Goal: Task Accomplishment & Management: Manage account settings

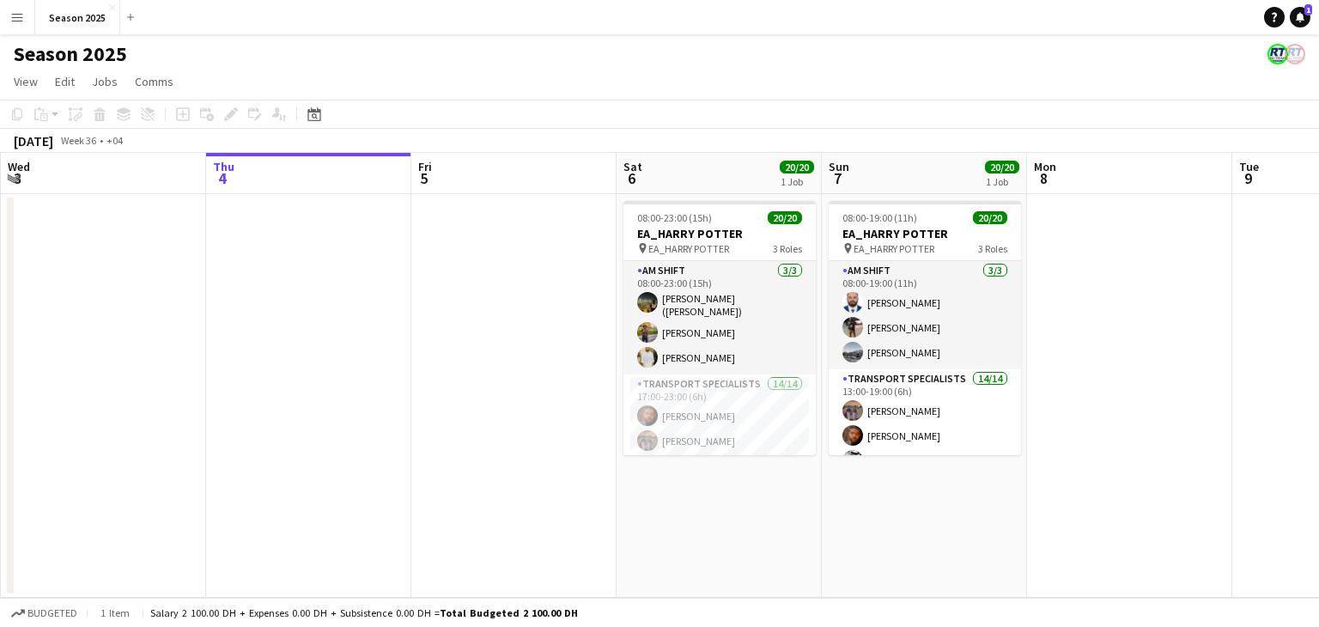
click at [1063, 386] on app-date-cell at bounding box center [1129, 396] width 205 height 404
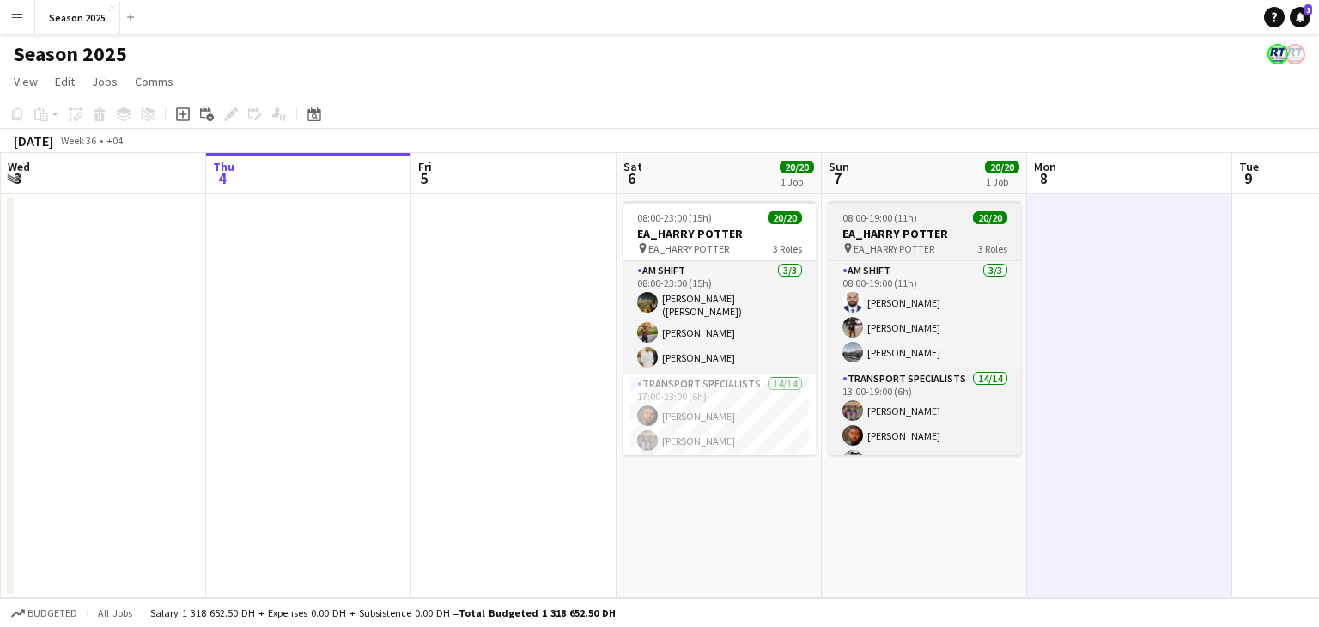
click at [966, 234] on h3 "EA_HARRY POTTER" at bounding box center [925, 233] width 192 height 15
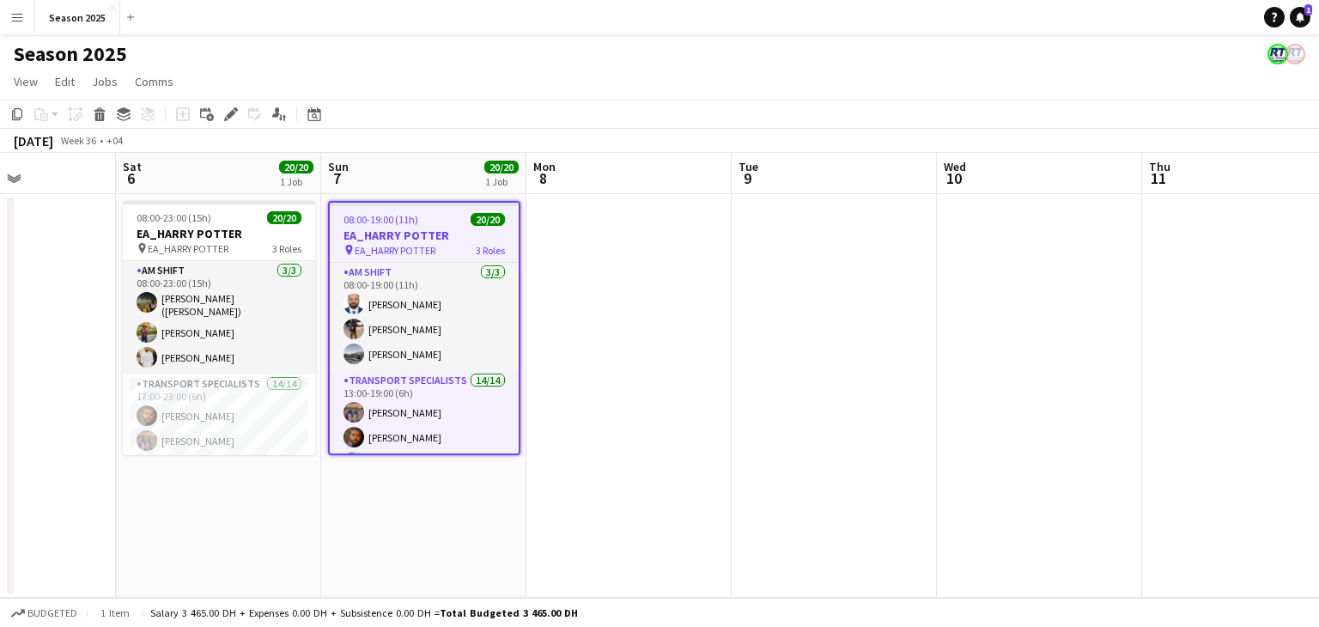
scroll to position [0, 706]
drag, startPoint x: 1068, startPoint y: 310, endPoint x: 570, endPoint y: 336, distance: 498.7
click at [570, 336] on app-calendar-viewport "Tue 2 Wed 3 Thu 4 Fri 5 Sat 6 20/20 1 Job Sun 7 20/20 1 Job Mon 8 Tue 9 Wed 10 …" at bounding box center [659, 375] width 1319 height 445
click at [610, 242] on app-date-cell at bounding box center [627, 396] width 205 height 404
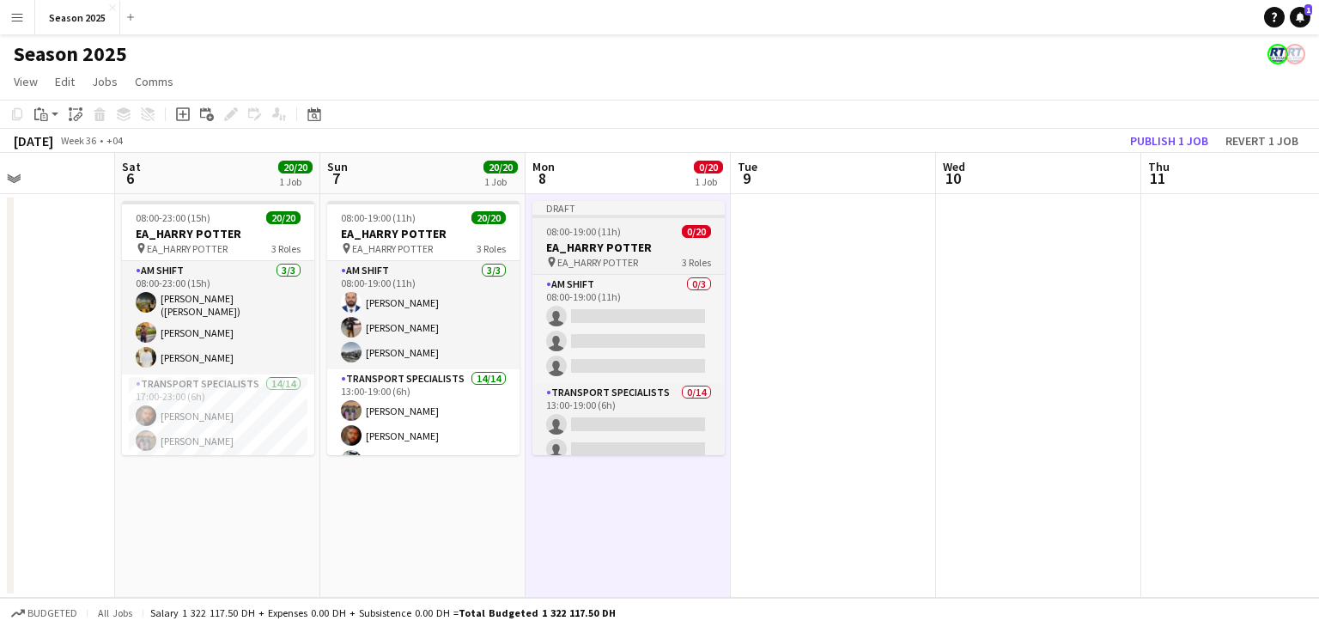
click at [608, 241] on h3 "EA_HARRY POTTER" at bounding box center [628, 247] width 192 height 15
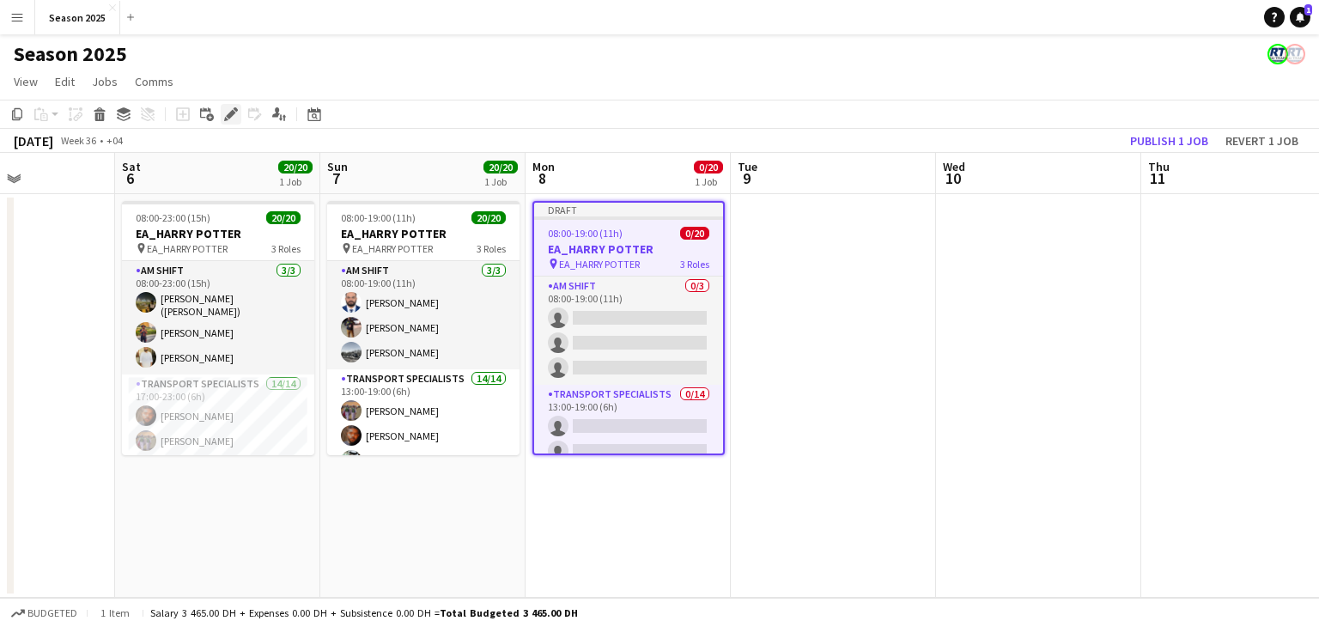
click at [232, 115] on icon at bounding box center [230, 114] width 9 height 9
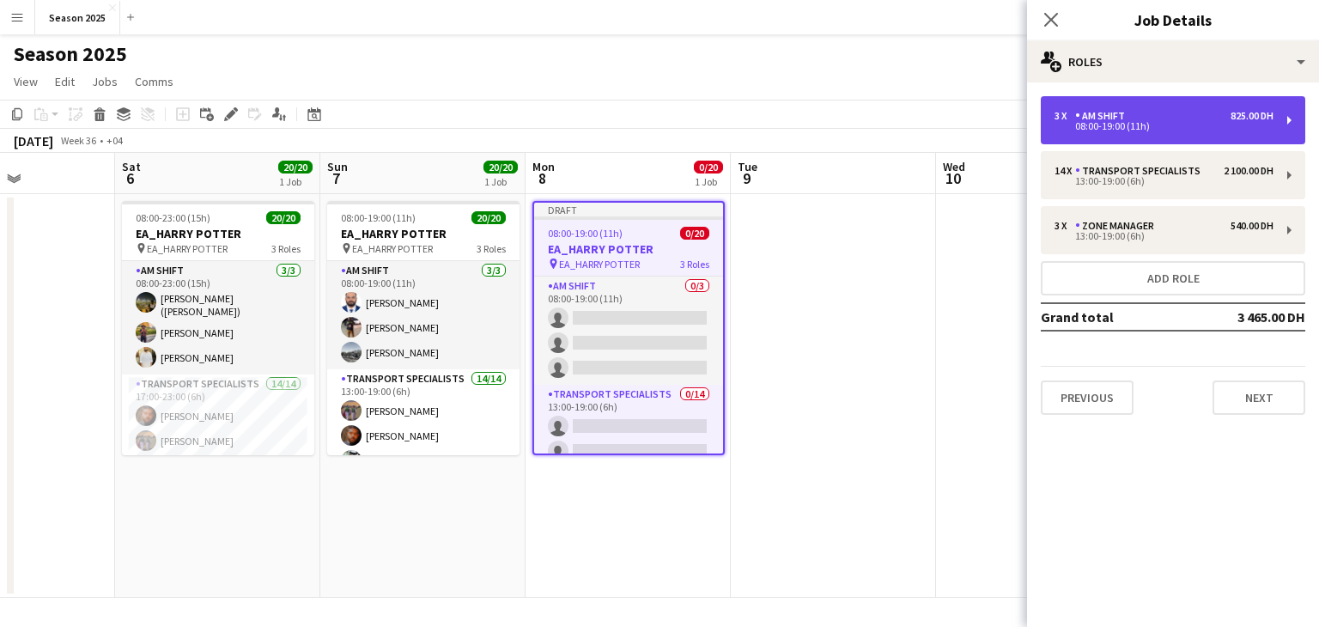
click at [1089, 125] on div "08:00-19:00 (11h)" at bounding box center [1163, 126] width 219 height 9
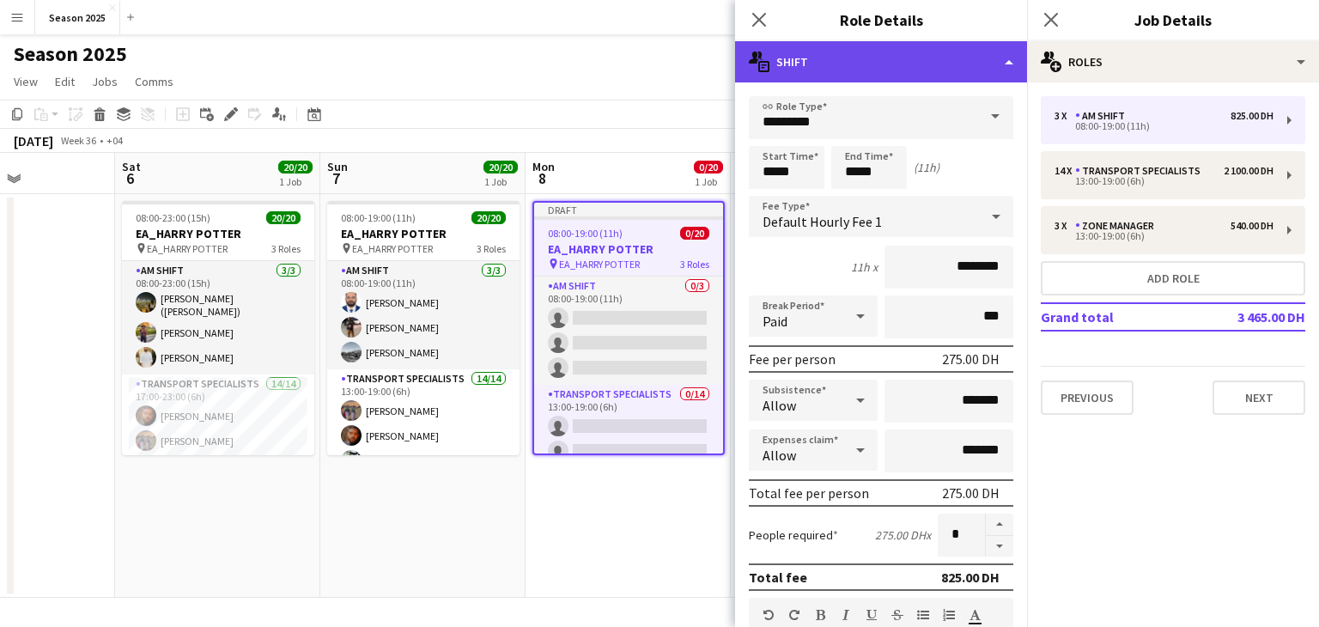
click at [1010, 65] on div "multiple-actions-text Shift" at bounding box center [881, 61] width 292 height 41
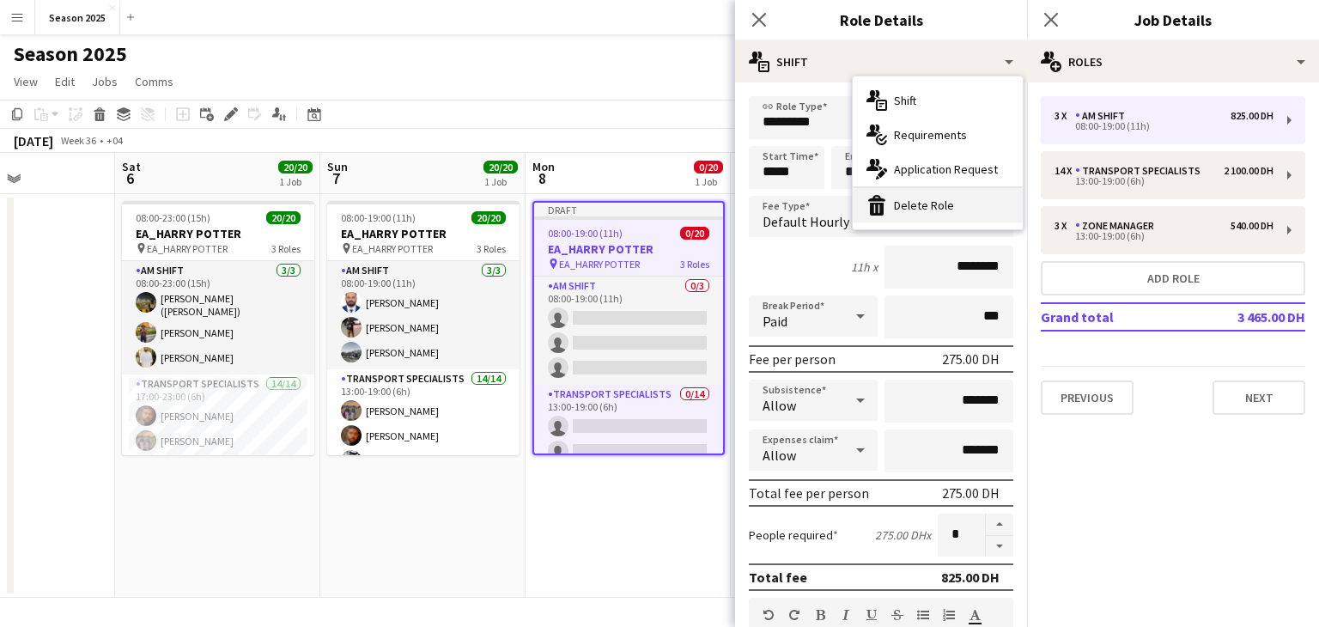
click at [962, 200] on div "bin-2 Delete Role" at bounding box center [938, 205] width 170 height 34
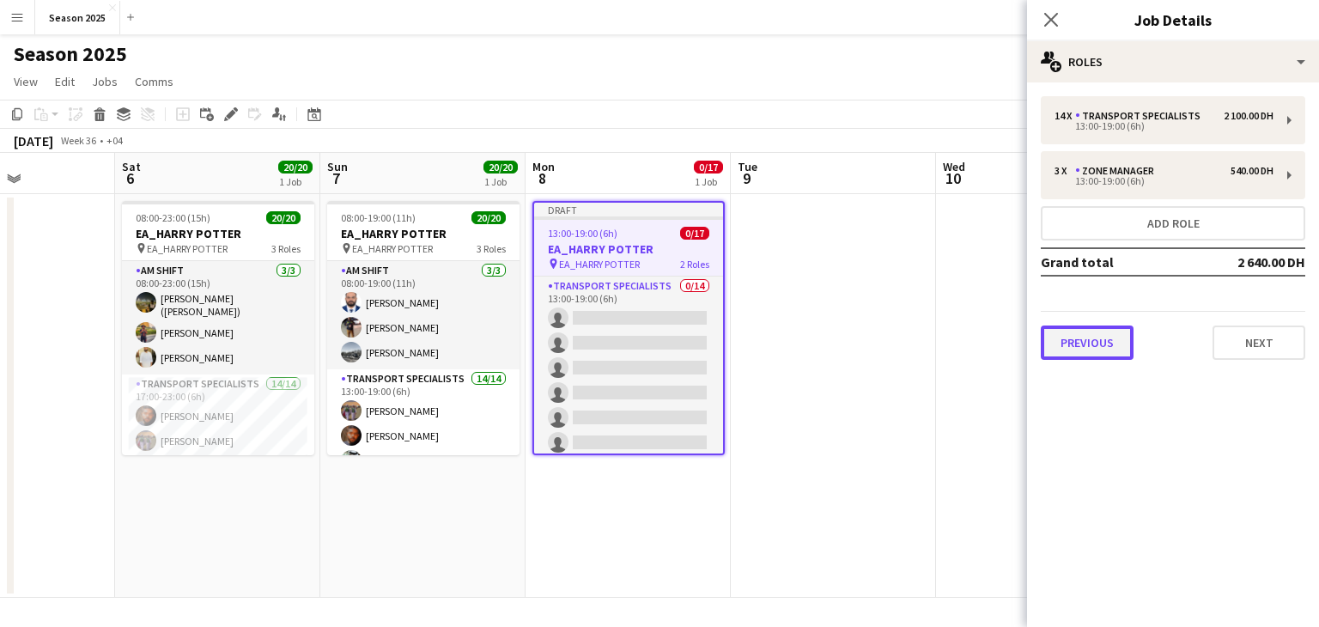
click at [1100, 335] on button "Previous" at bounding box center [1087, 342] width 93 height 34
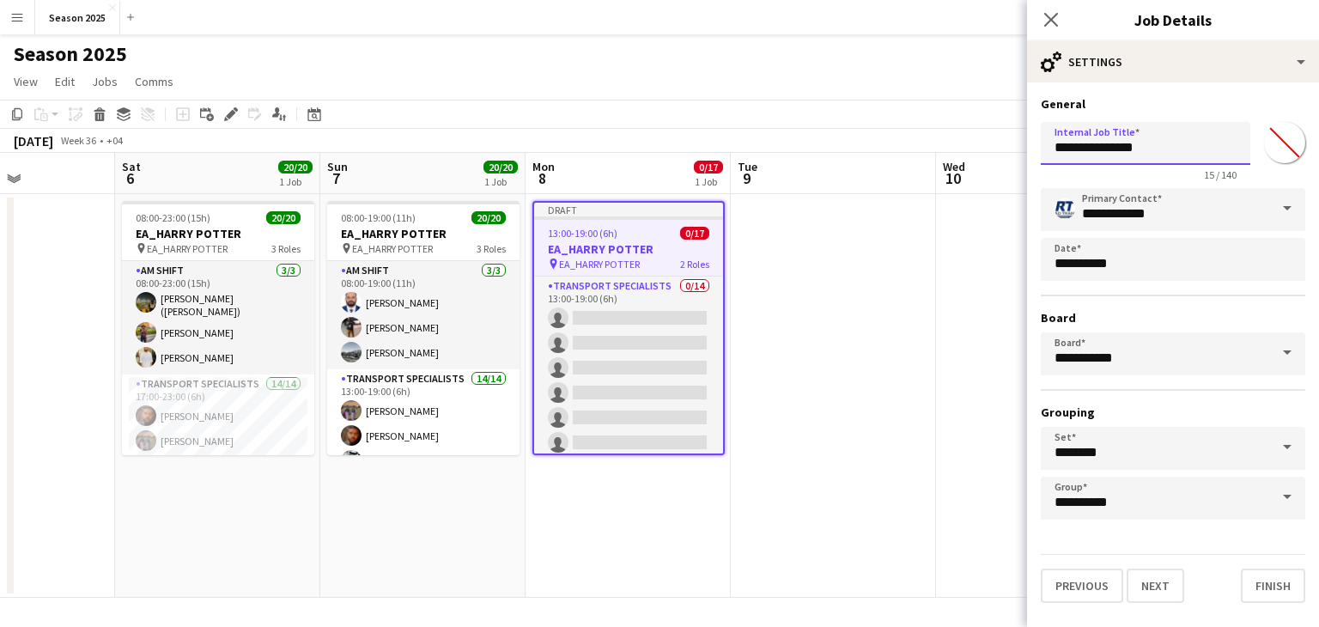
drag, startPoint x: 1168, startPoint y: 151, endPoint x: 1034, endPoint y: 150, distance: 134.0
click at [1034, 150] on form "**********" at bounding box center [1173, 349] width 292 height 507
type input "**********"
click at [1168, 582] on button "Next" at bounding box center [1156, 585] width 58 height 34
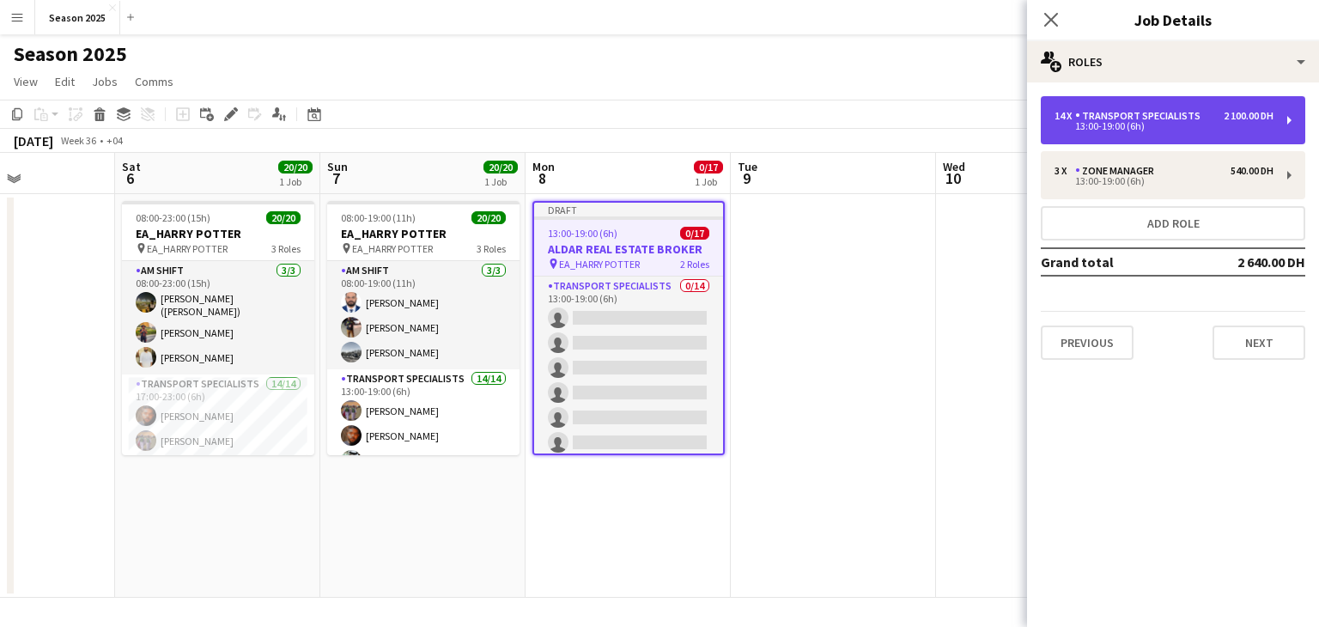
click at [1151, 127] on div "13:00-19:00 (6h)" at bounding box center [1163, 126] width 219 height 9
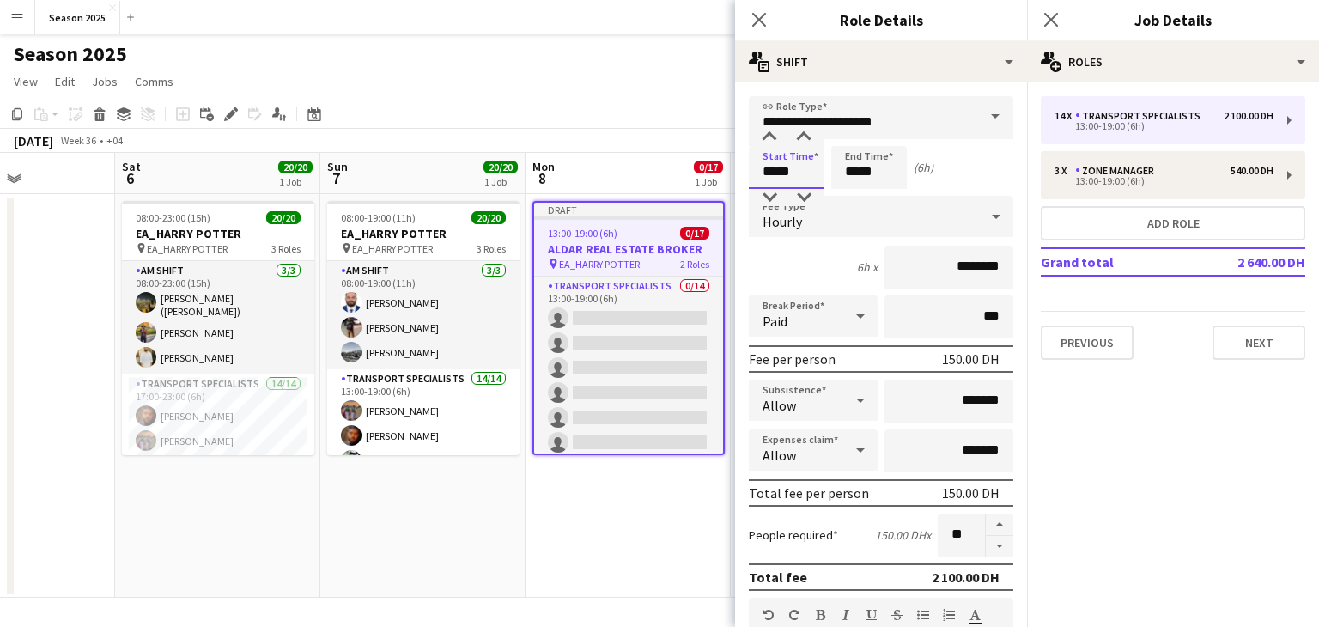
drag, startPoint x: 775, startPoint y: 173, endPoint x: 749, endPoint y: 173, distance: 26.6
click at [749, 173] on input "*****" at bounding box center [787, 167] width 76 height 43
type input "*****"
drag, startPoint x: 859, startPoint y: 171, endPoint x: 836, endPoint y: 173, distance: 22.4
click at [836, 173] on input "*****" at bounding box center [869, 167] width 76 height 43
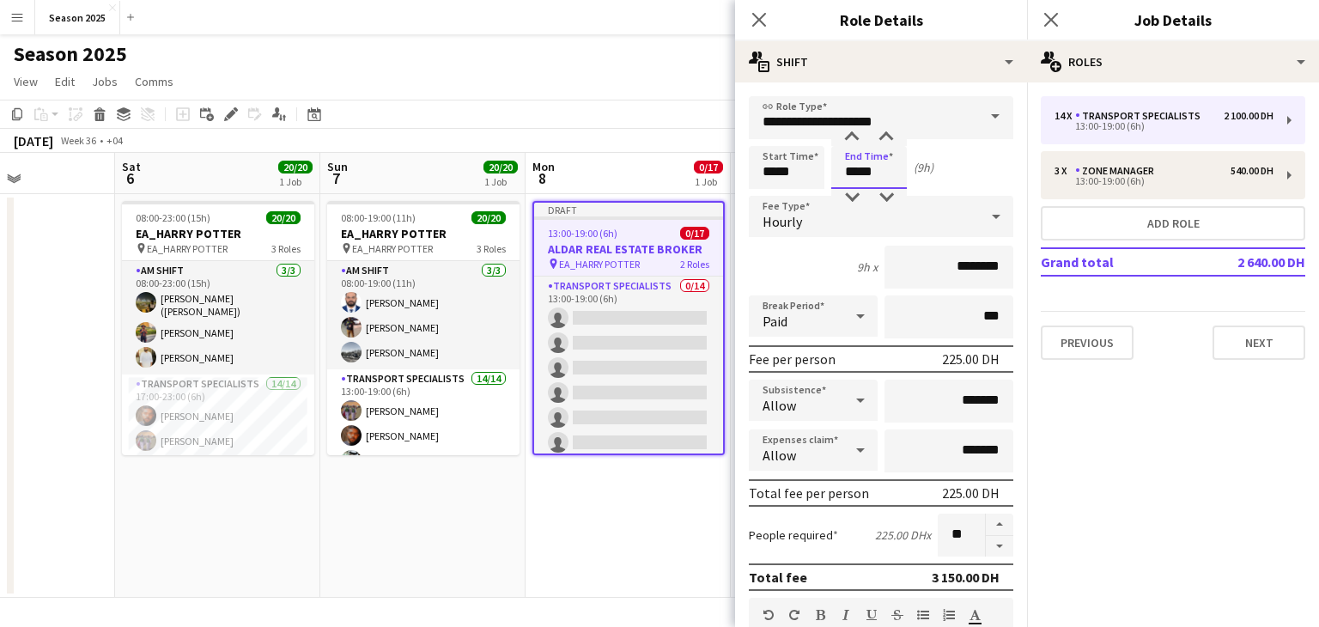
type input "*****"
drag, startPoint x: 957, startPoint y: 544, endPoint x: 921, endPoint y: 528, distance: 39.2
click at [921, 528] on div "People required 225.00 DH x **" at bounding box center [881, 534] width 264 height 43
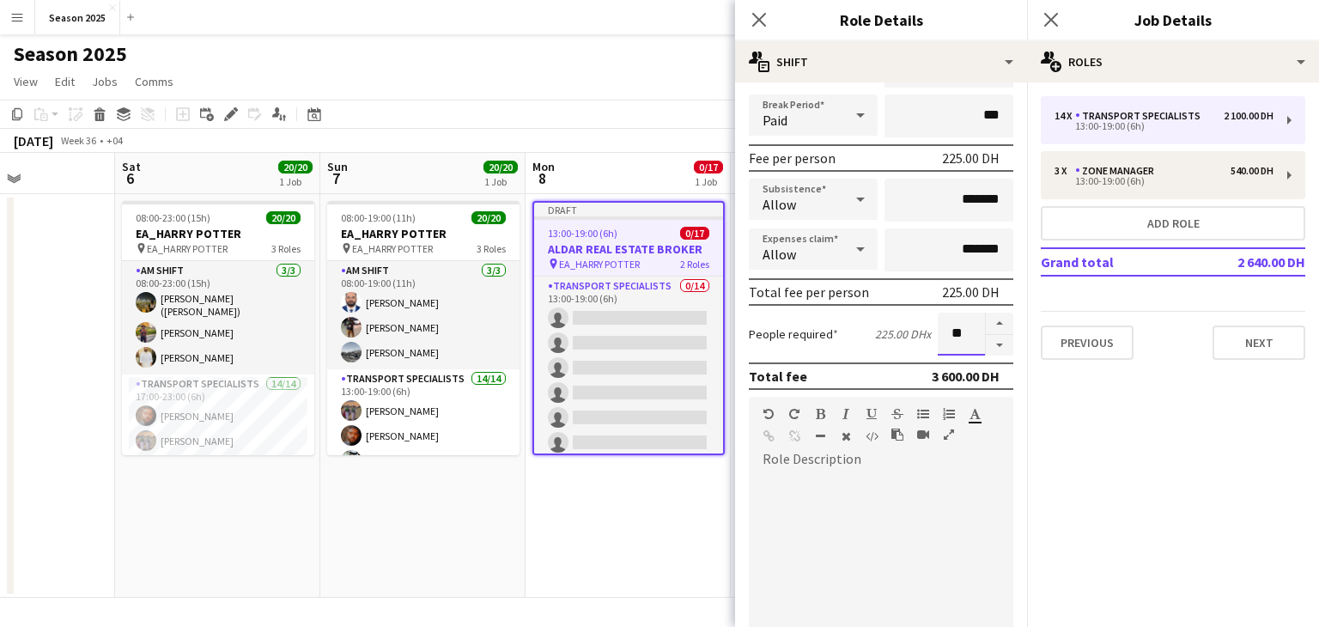
scroll to position [258, 0]
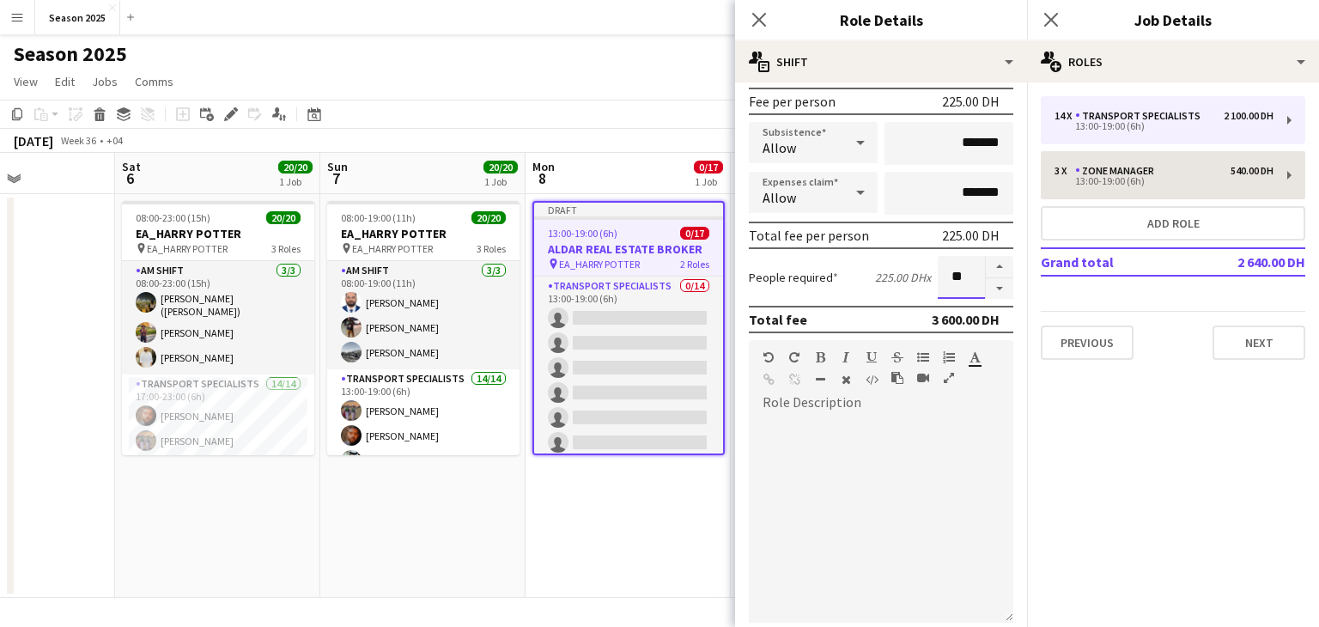
type input "**"
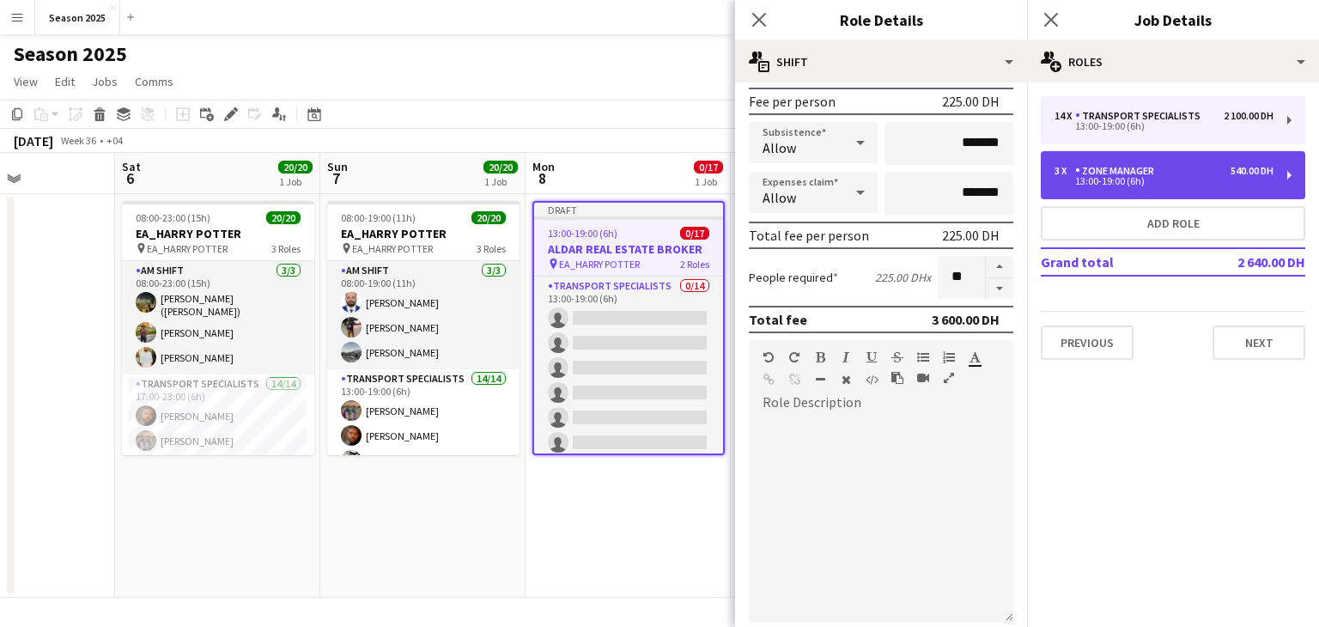
click at [1075, 178] on div "13:00-19:00 (6h)" at bounding box center [1163, 181] width 219 height 9
type input "**********"
type input "*****"
type input "********"
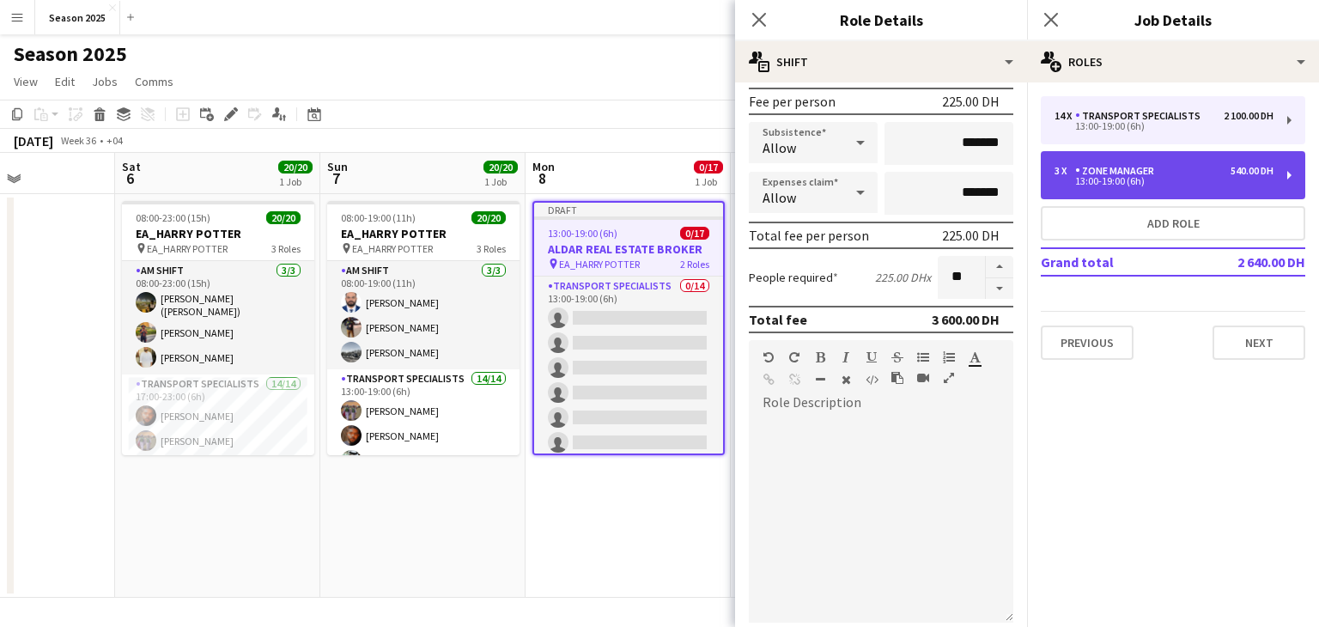
type input "*"
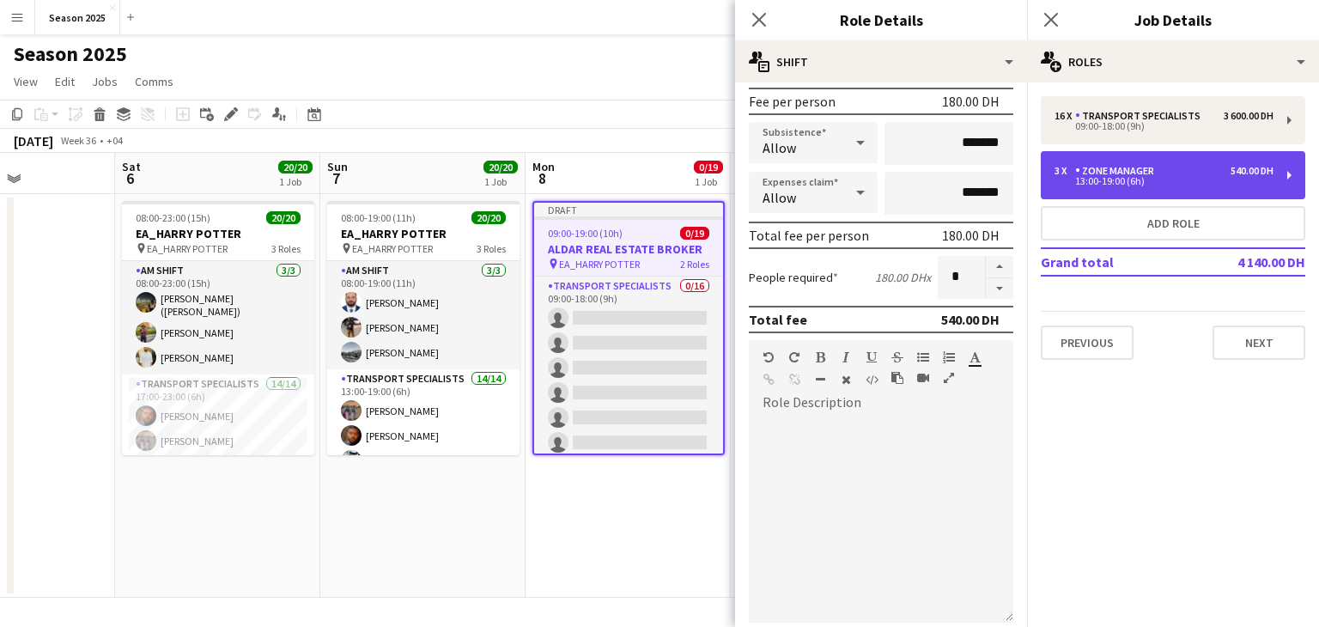
click at [1117, 177] on div "13:00-19:00 (6h)" at bounding box center [1163, 181] width 219 height 9
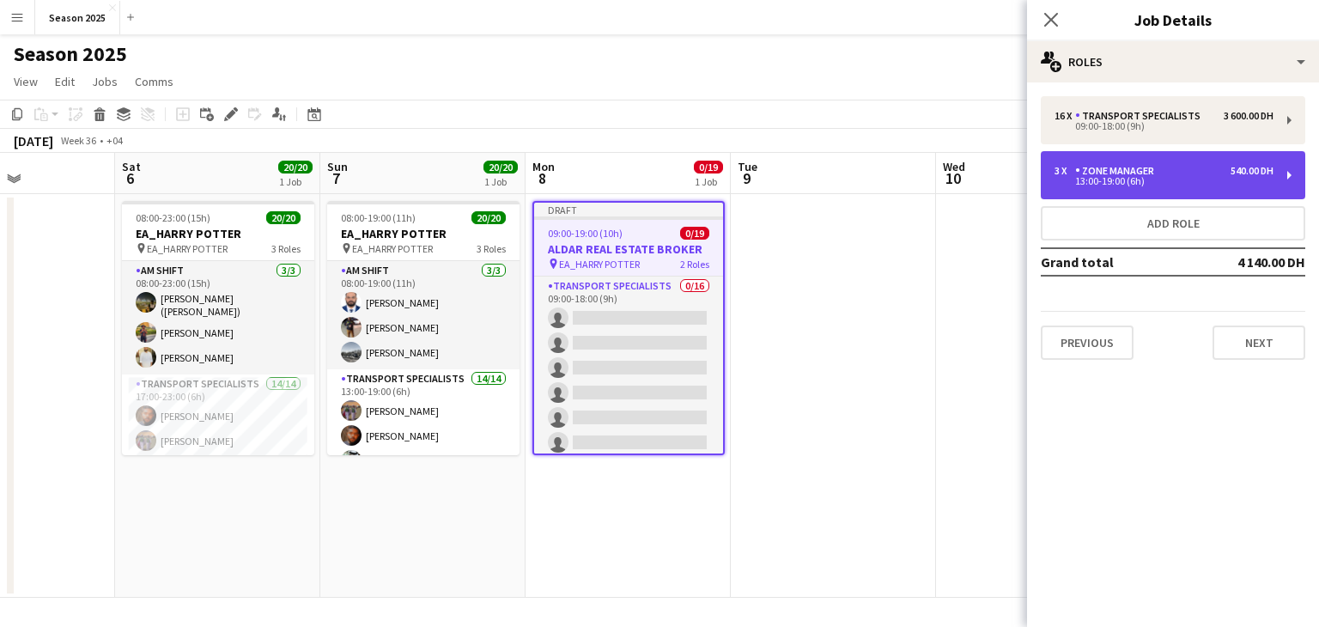
drag, startPoint x: 1089, startPoint y: 179, endPoint x: 1054, endPoint y: 189, distance: 35.6
click at [1089, 179] on div "13:00-19:00 (6h)" at bounding box center [1163, 181] width 219 height 9
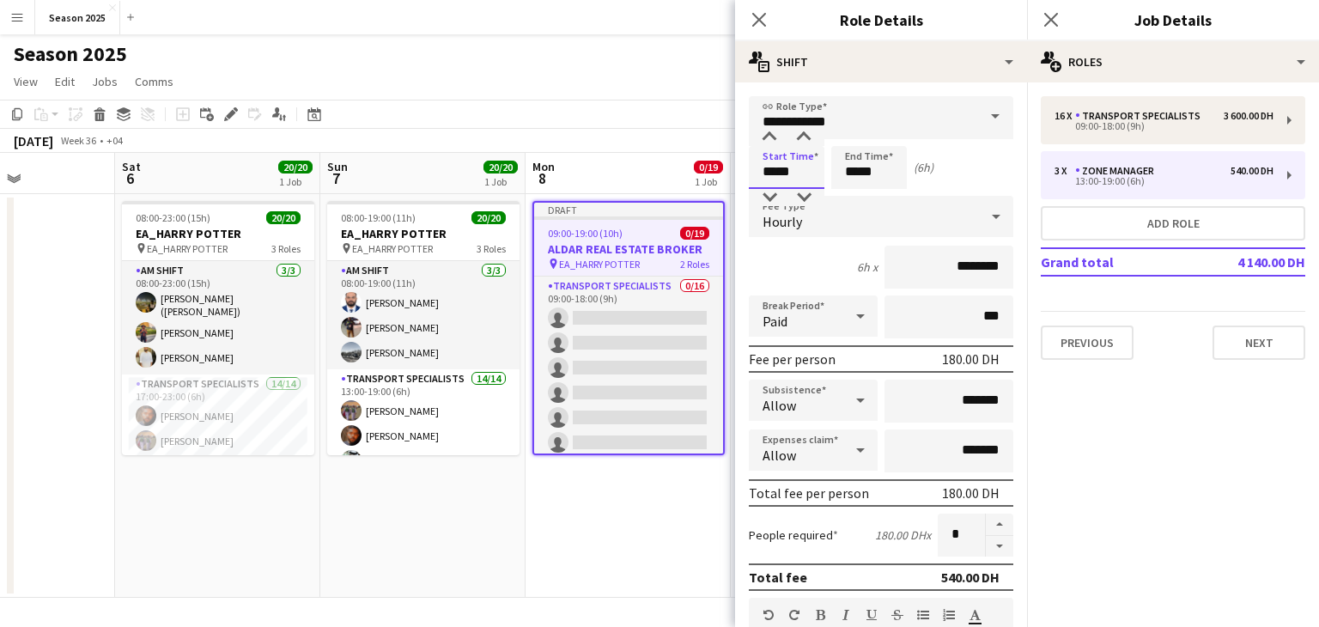
click at [773, 171] on input "*****" at bounding box center [787, 167] width 76 height 43
click at [765, 171] on input "*****" at bounding box center [787, 167] width 76 height 43
type input "*****"
drag, startPoint x: 855, startPoint y: 174, endPoint x: 839, endPoint y: 174, distance: 16.3
click at [839, 174] on input "*****" at bounding box center [869, 167] width 76 height 43
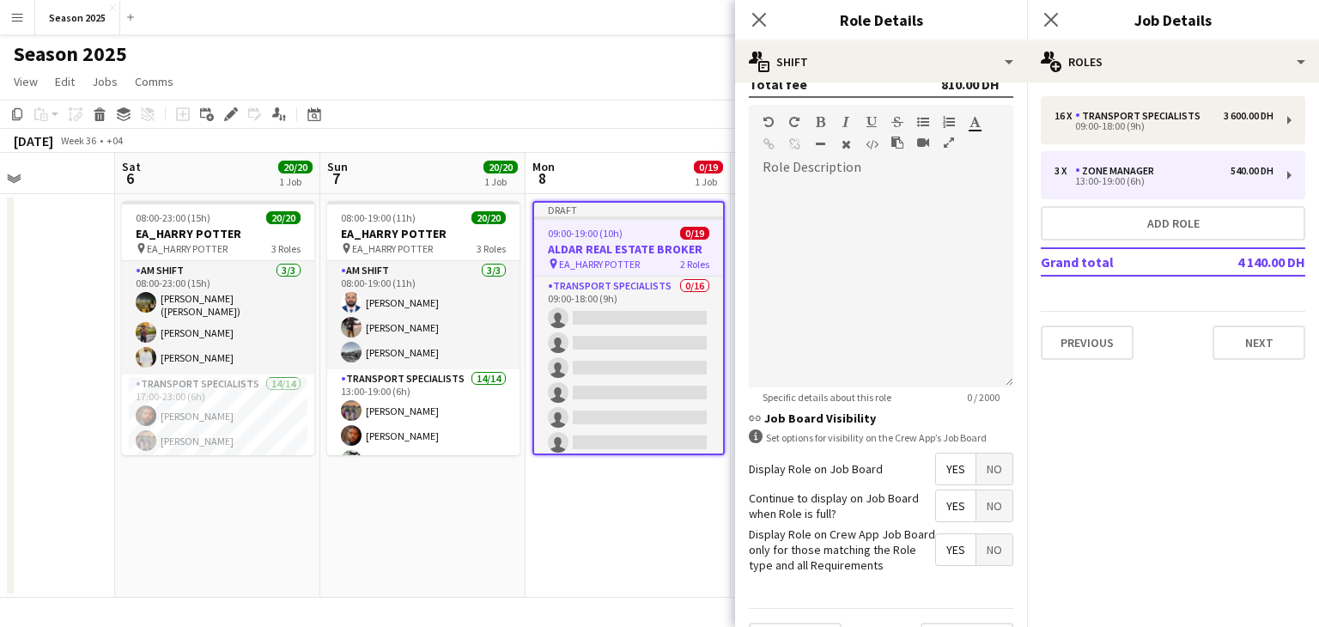
scroll to position [532, 0]
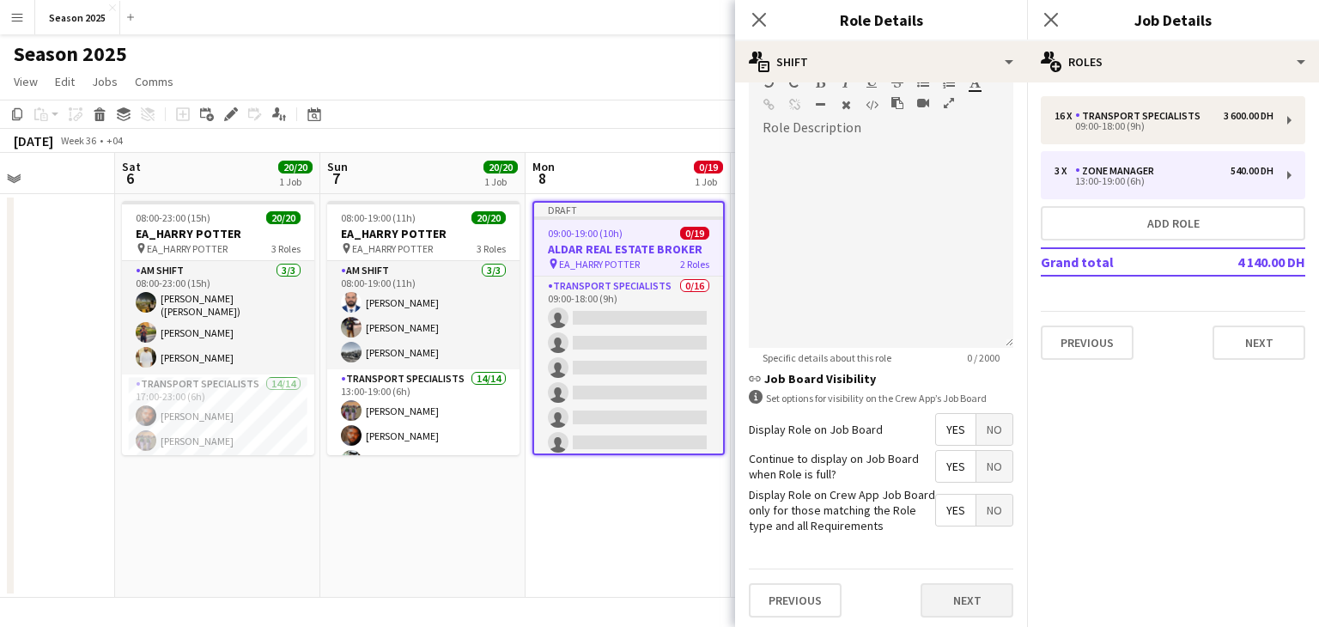
type input "*****"
click at [962, 592] on button "Next" at bounding box center [966, 600] width 93 height 34
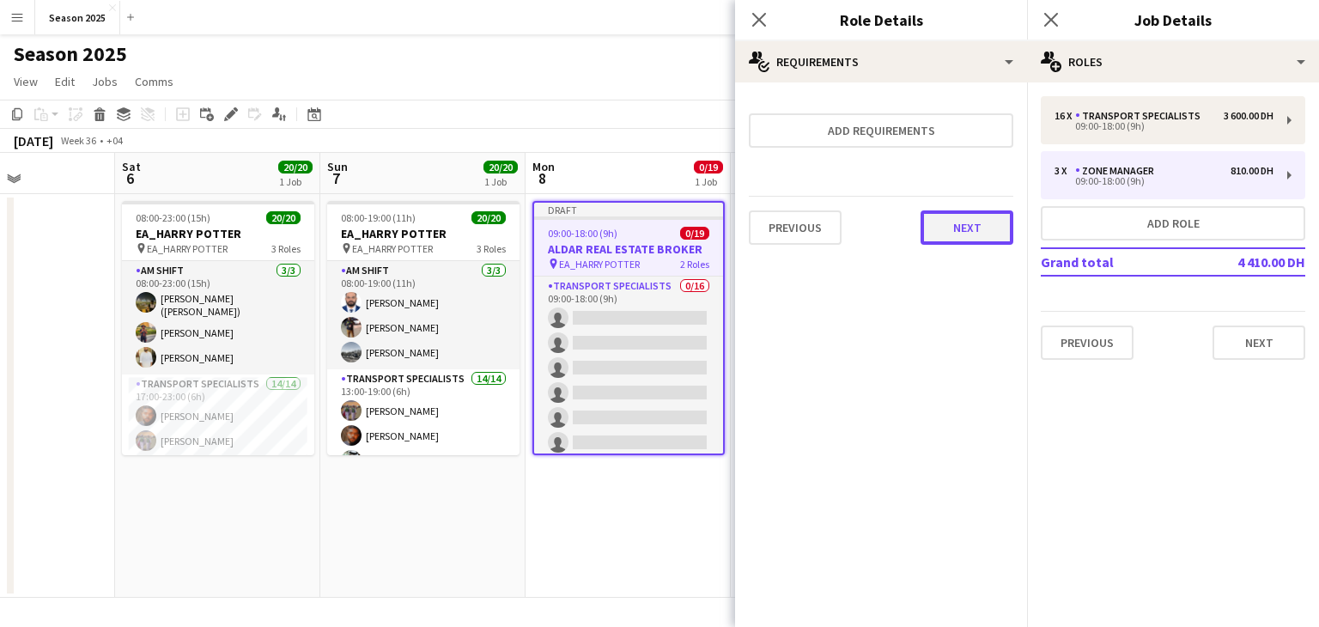
click at [955, 238] on button "Next" at bounding box center [966, 227] width 93 height 34
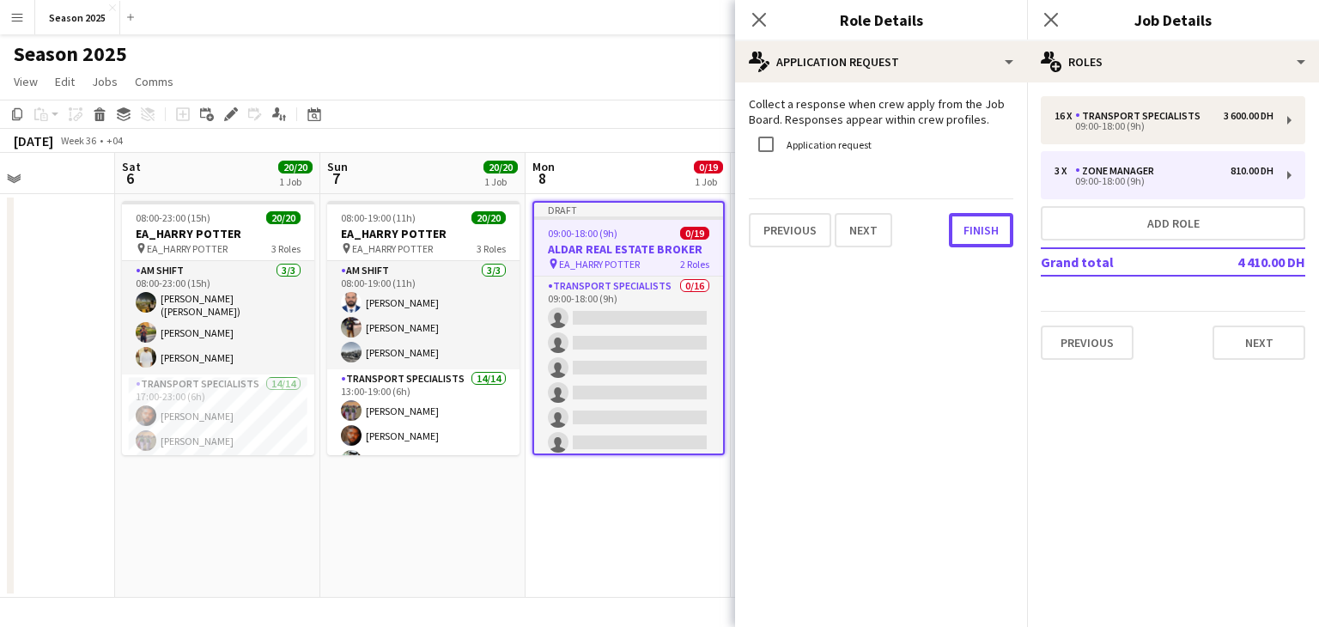
click at [955, 238] on button "Finish" at bounding box center [981, 230] width 64 height 34
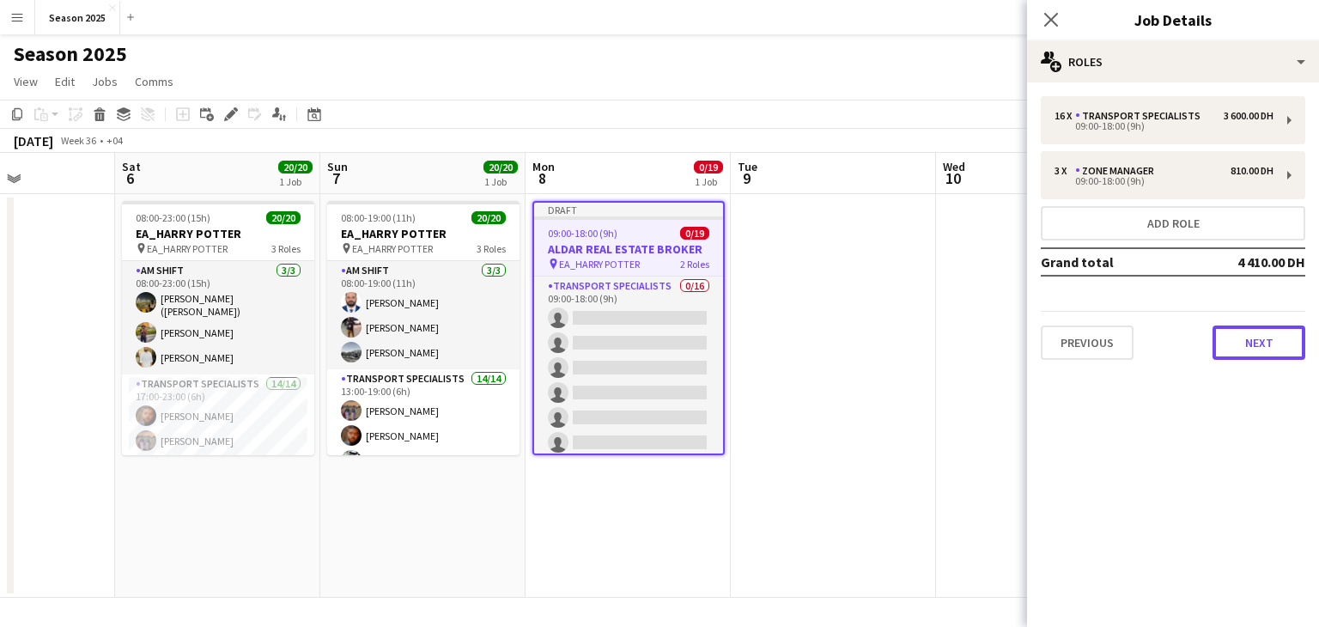
click at [1242, 351] on button "Next" at bounding box center [1258, 342] width 93 height 34
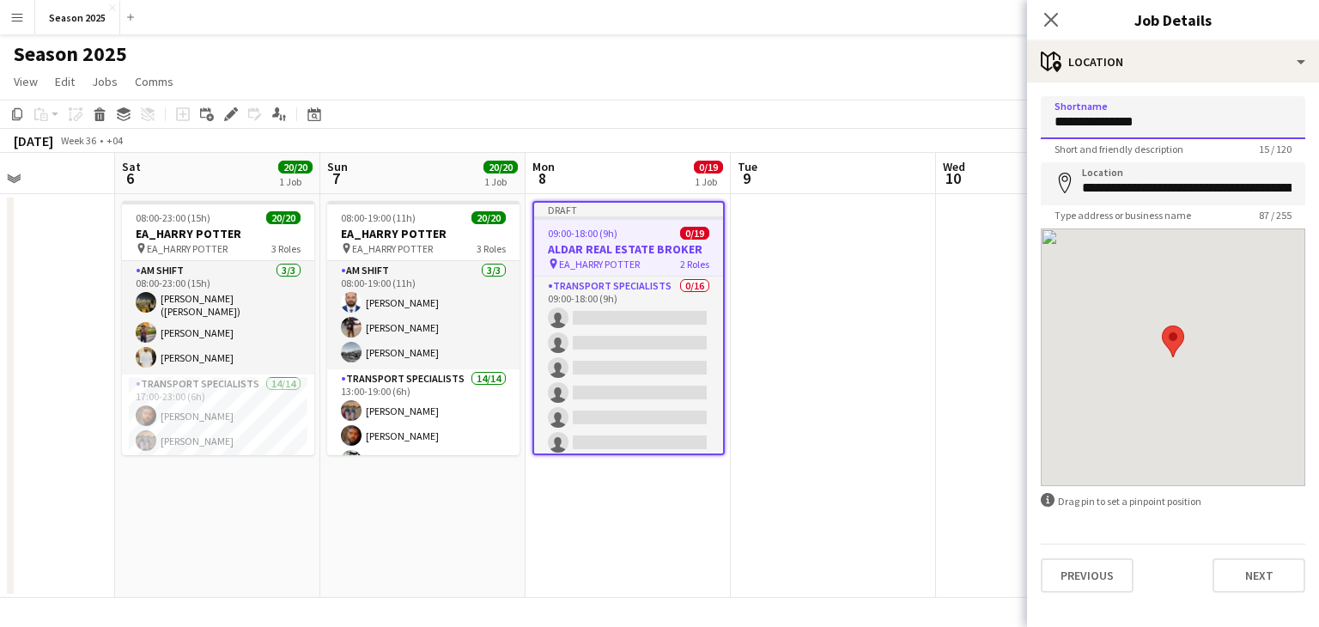
drag, startPoint x: 1187, startPoint y: 120, endPoint x: 955, endPoint y: 122, distance: 231.8
click at [955, 122] on body "Menu Boards Boards Boards All jobs Status Workforce Workforce My Workforce Recr…" at bounding box center [659, 313] width 1319 height 627
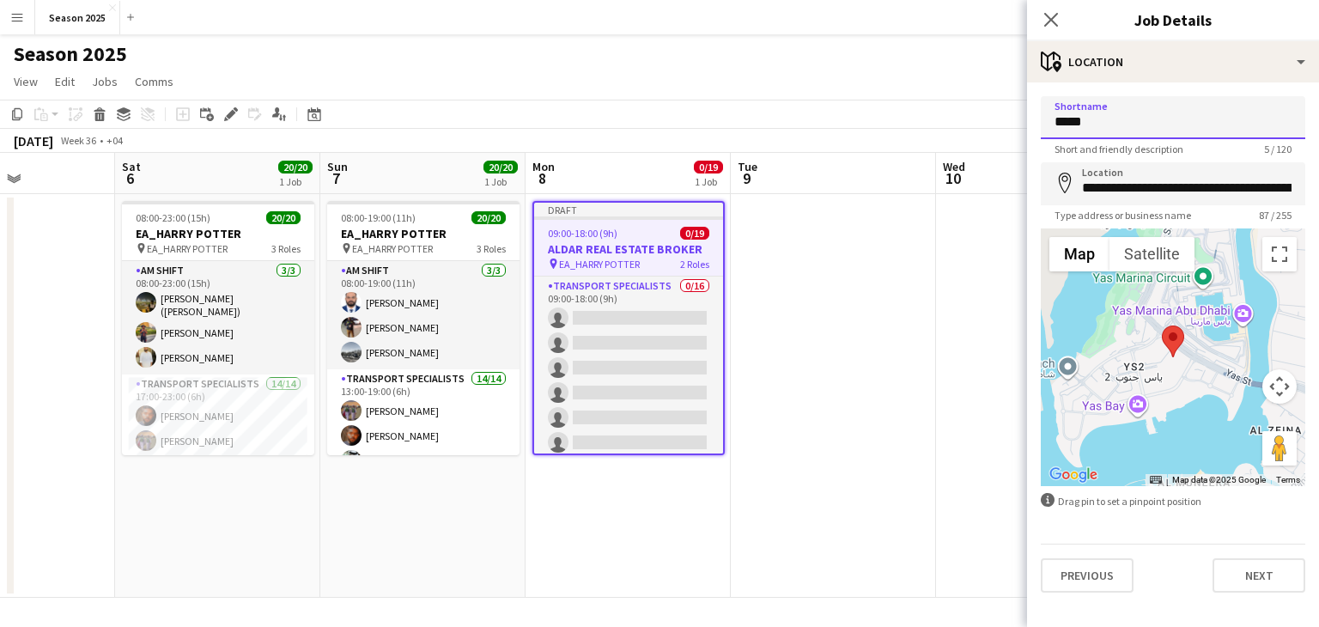
type input "*****"
click at [1097, 200] on input "**********" at bounding box center [1173, 183] width 264 height 43
type input "**********"
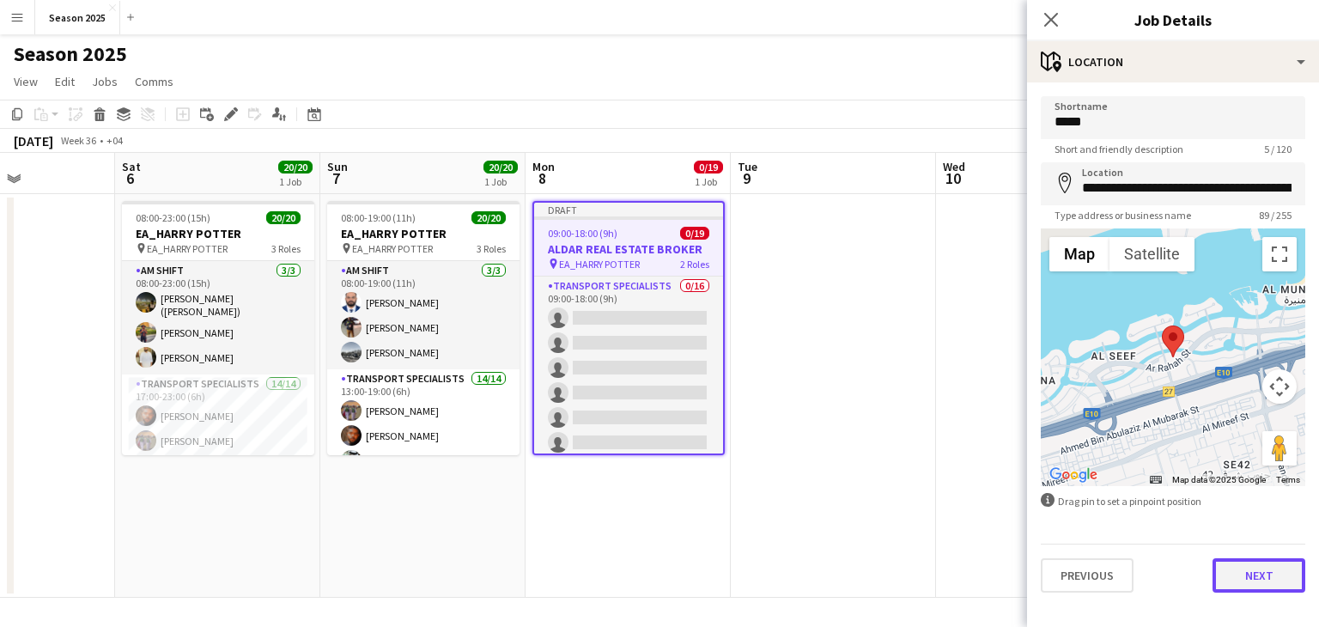
click at [1253, 575] on button "Next" at bounding box center [1258, 575] width 93 height 34
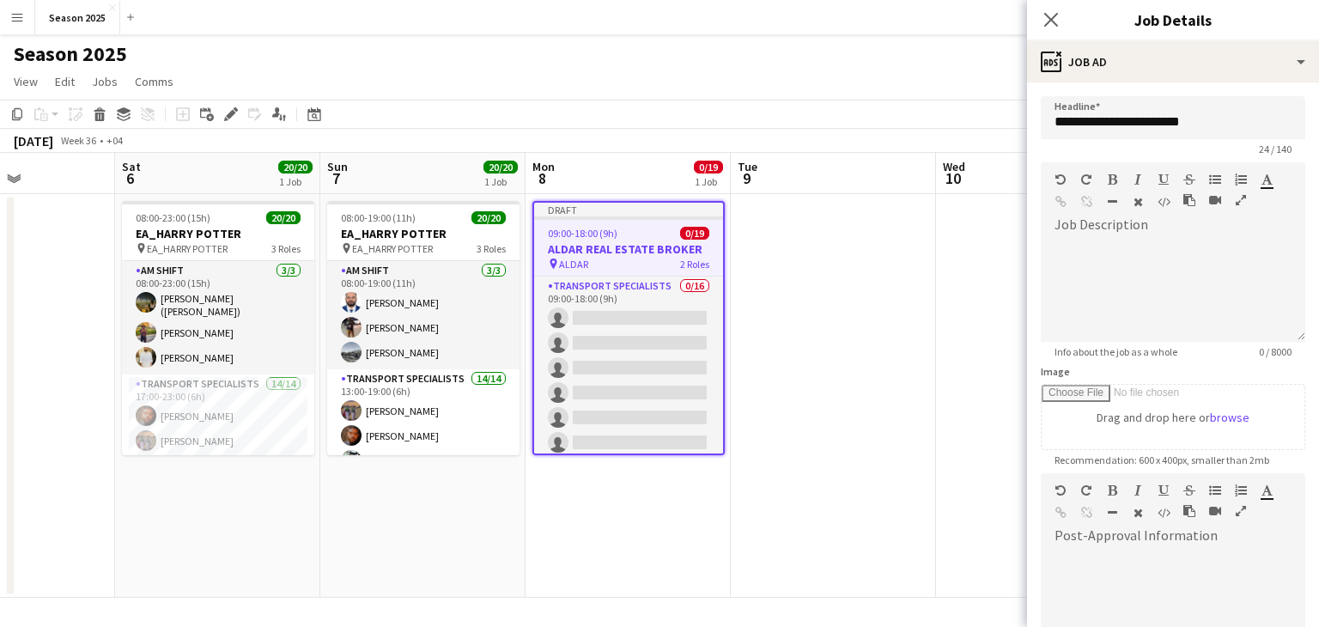
scroll to position [220, 0]
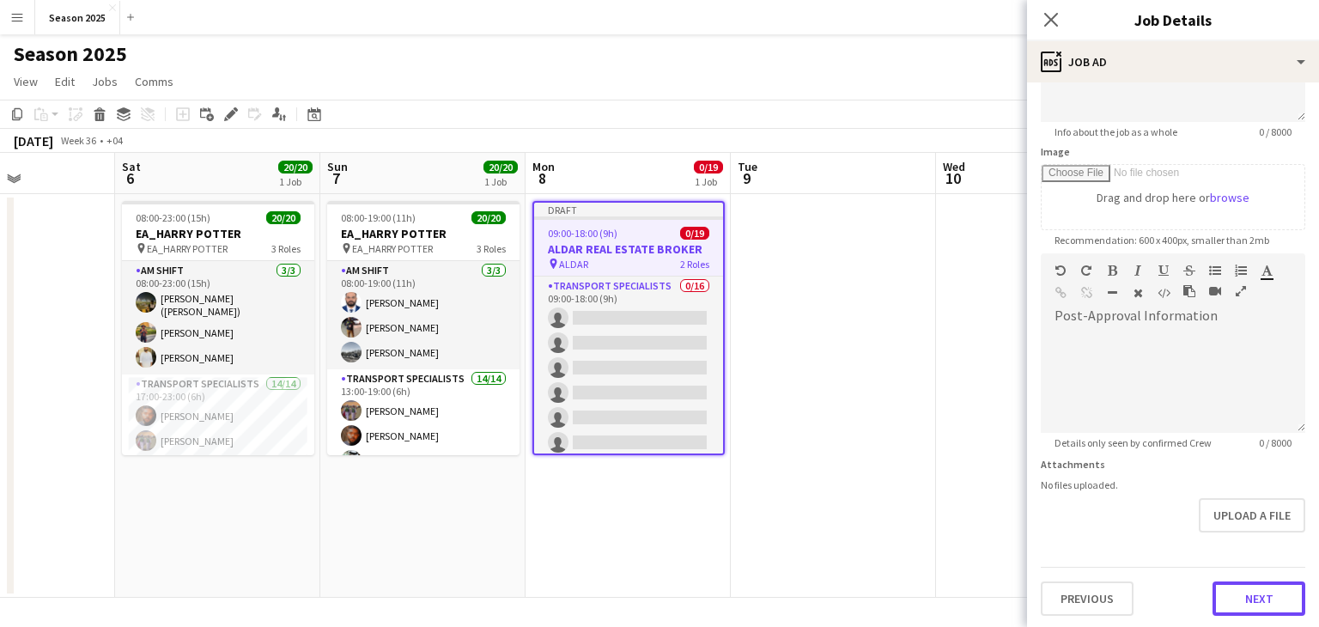
click at [1228, 592] on button "Next" at bounding box center [1258, 598] width 93 height 34
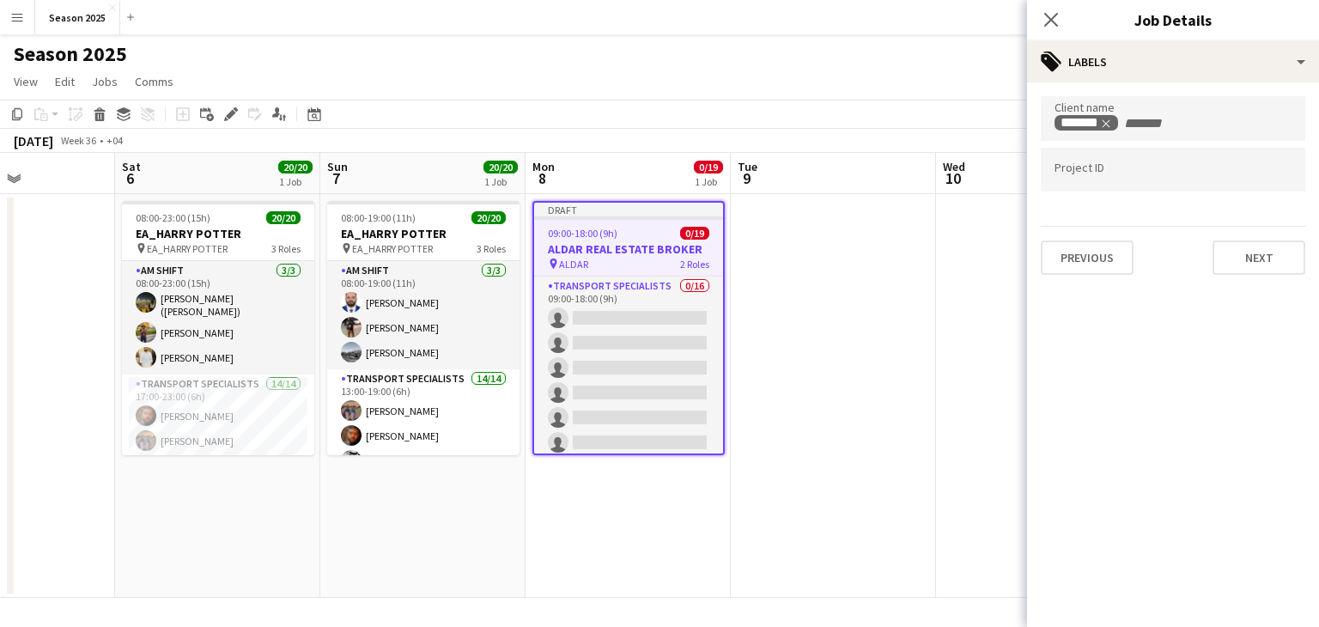
scroll to position [0, 0]
click at [1116, 125] on icon "Remove tag" at bounding box center [1114, 124] width 12 height 12
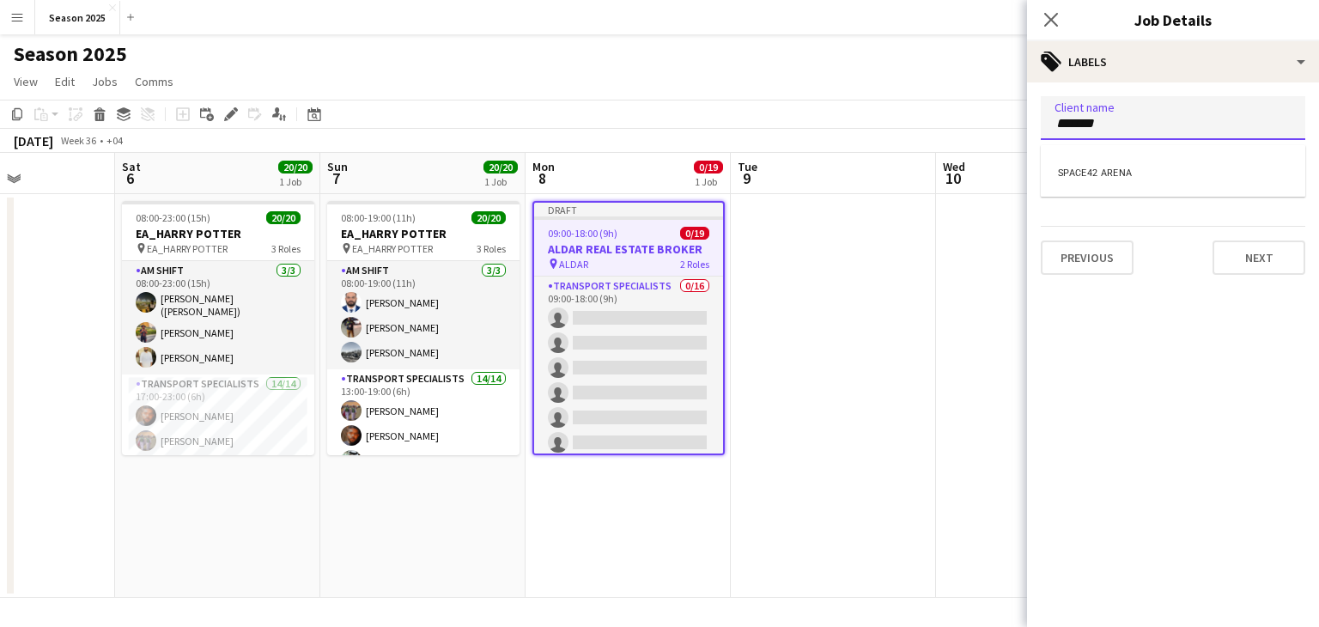
type input "*******"
click at [1156, 171] on div "SPACE42 ARENA" at bounding box center [1173, 170] width 264 height 41
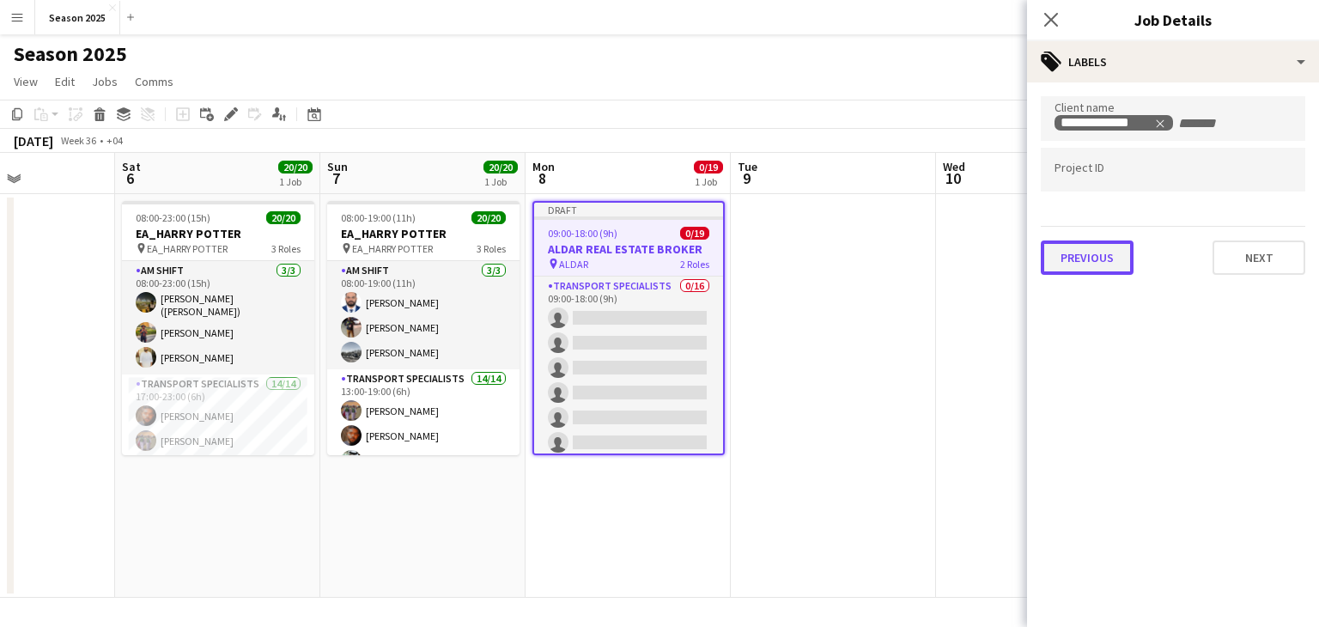
click at [1110, 252] on button "Previous" at bounding box center [1087, 257] width 93 height 34
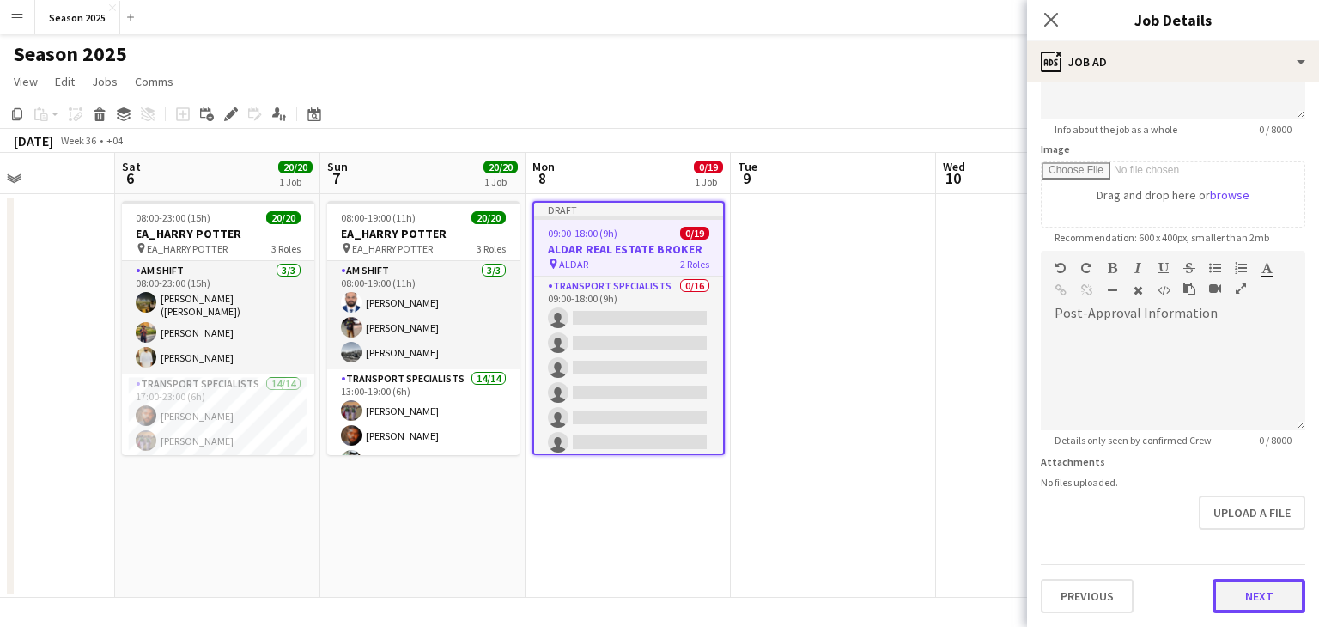
click at [1245, 519] on form "**********" at bounding box center [1173, 243] width 292 height 739
click at [1223, 602] on button "Next" at bounding box center [1258, 597] width 93 height 34
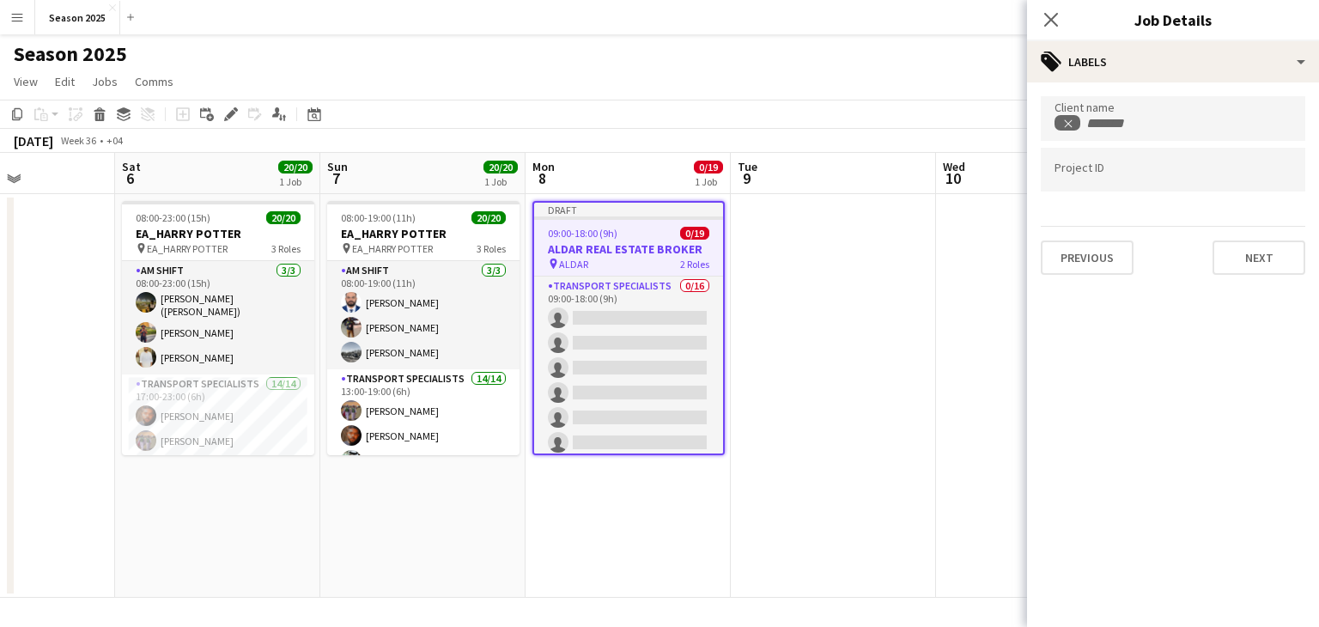
scroll to position [0, 0]
click at [1264, 258] on button "Next" at bounding box center [1258, 257] width 93 height 34
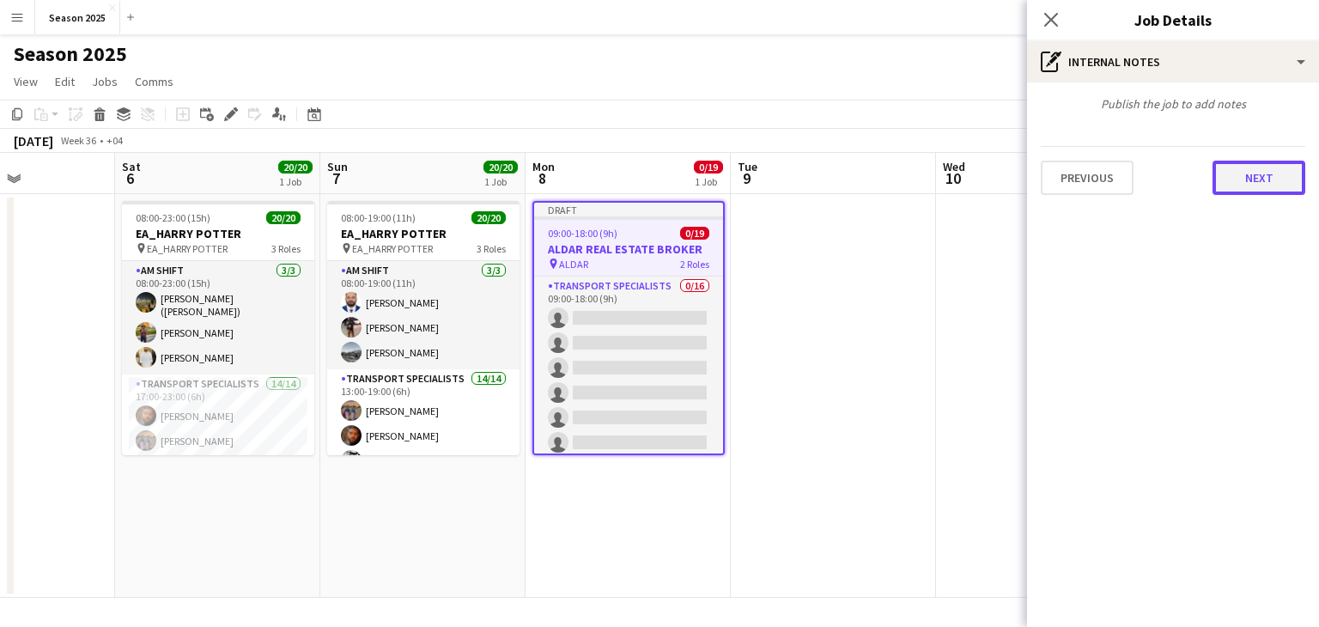
click at [1258, 193] on button "Next" at bounding box center [1258, 178] width 93 height 34
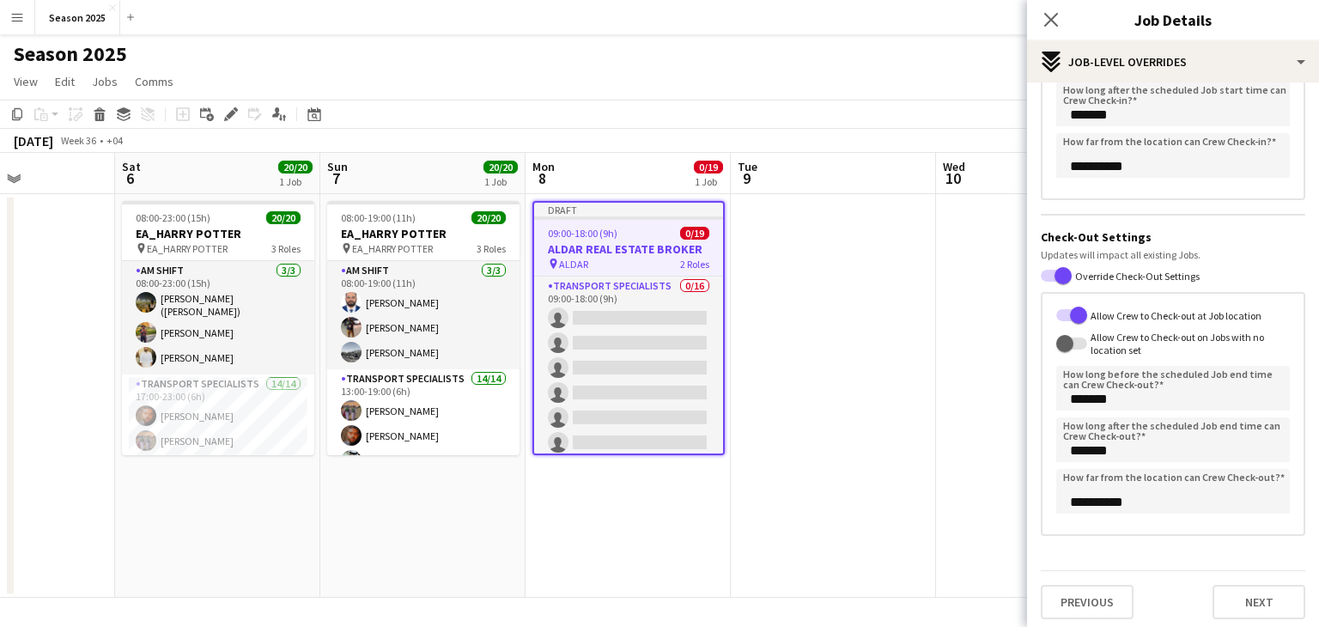
scroll to position [260, 0]
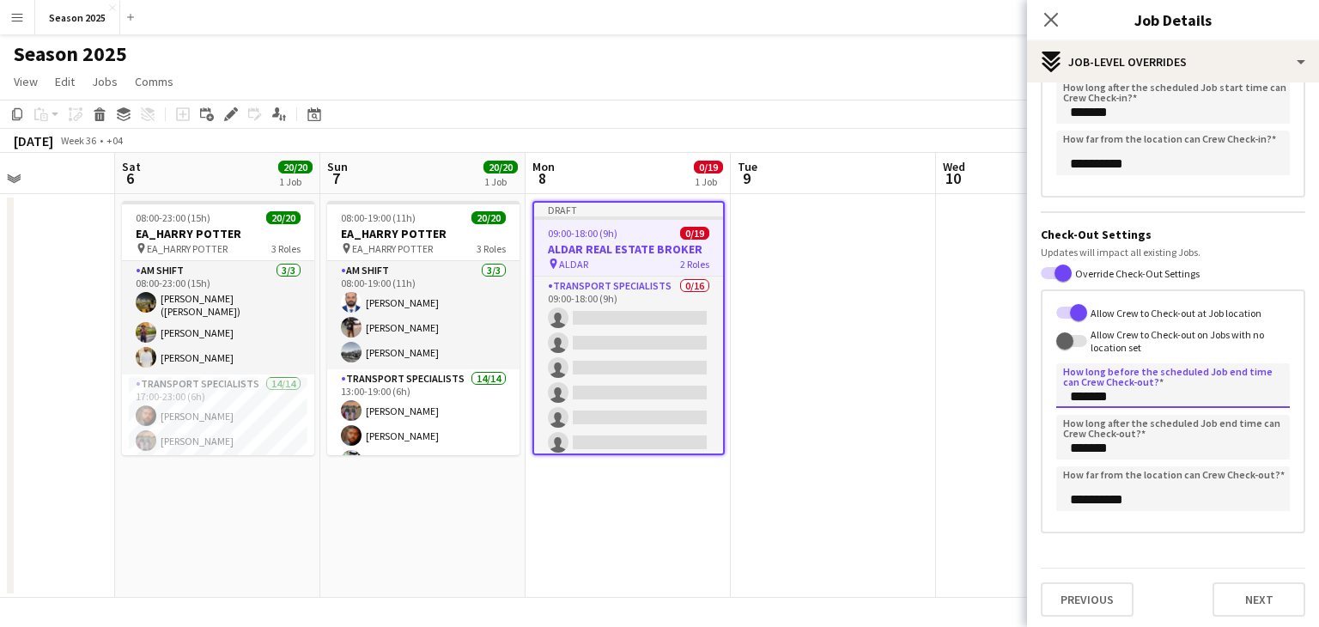
drag, startPoint x: 1084, startPoint y: 399, endPoint x: 1070, endPoint y: 396, distance: 14.2
click at [1070, 396] on input "*******" at bounding box center [1173, 385] width 234 height 45
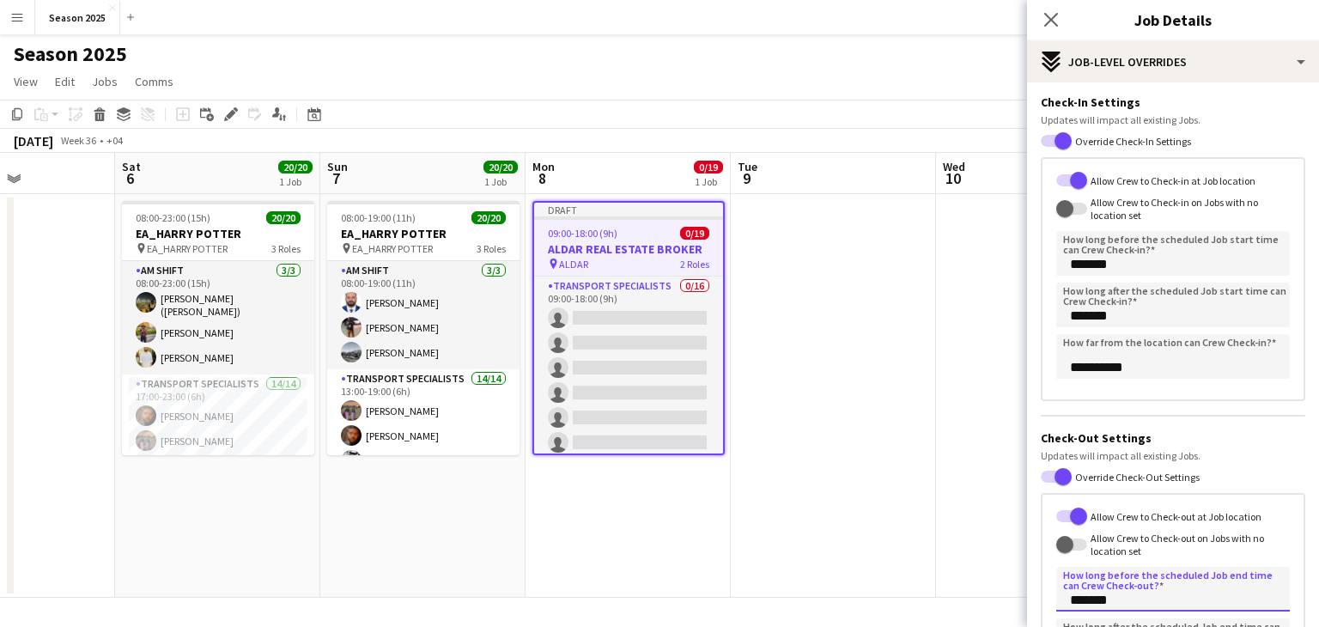
scroll to position [3, 0]
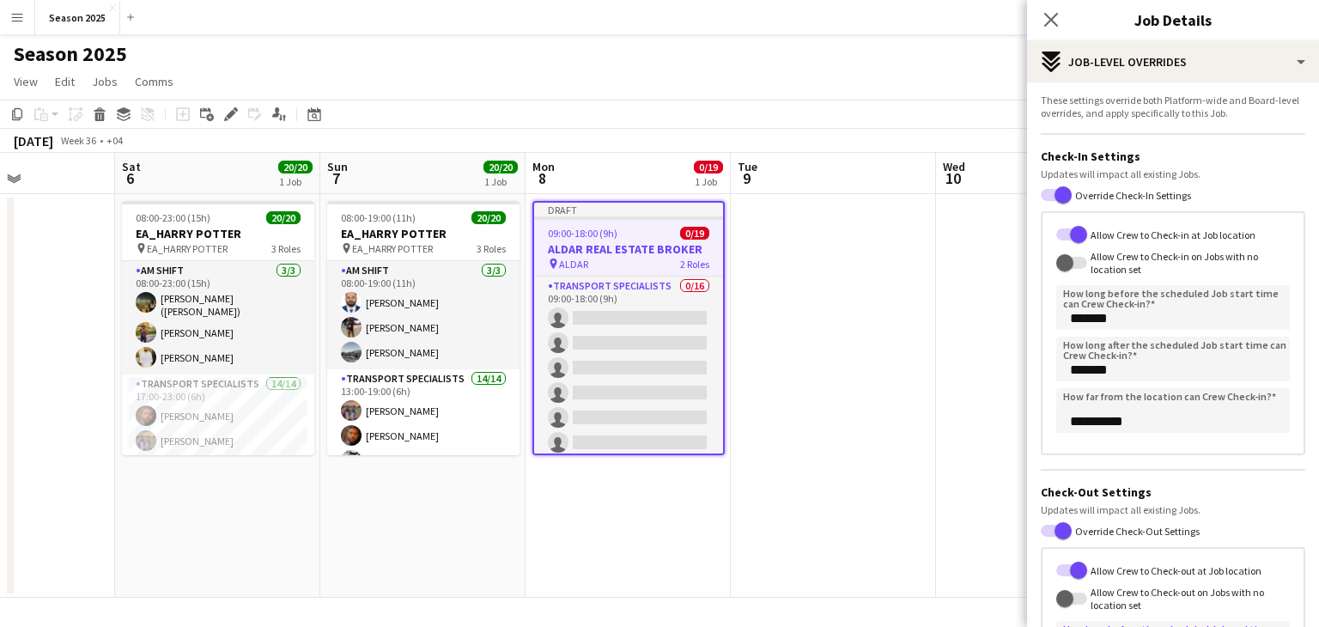
type input "*******"
drag, startPoint x: 1076, startPoint y: 370, endPoint x: 1065, endPoint y: 373, distance: 11.5
click at [1065, 373] on input "*******" at bounding box center [1173, 359] width 234 height 45
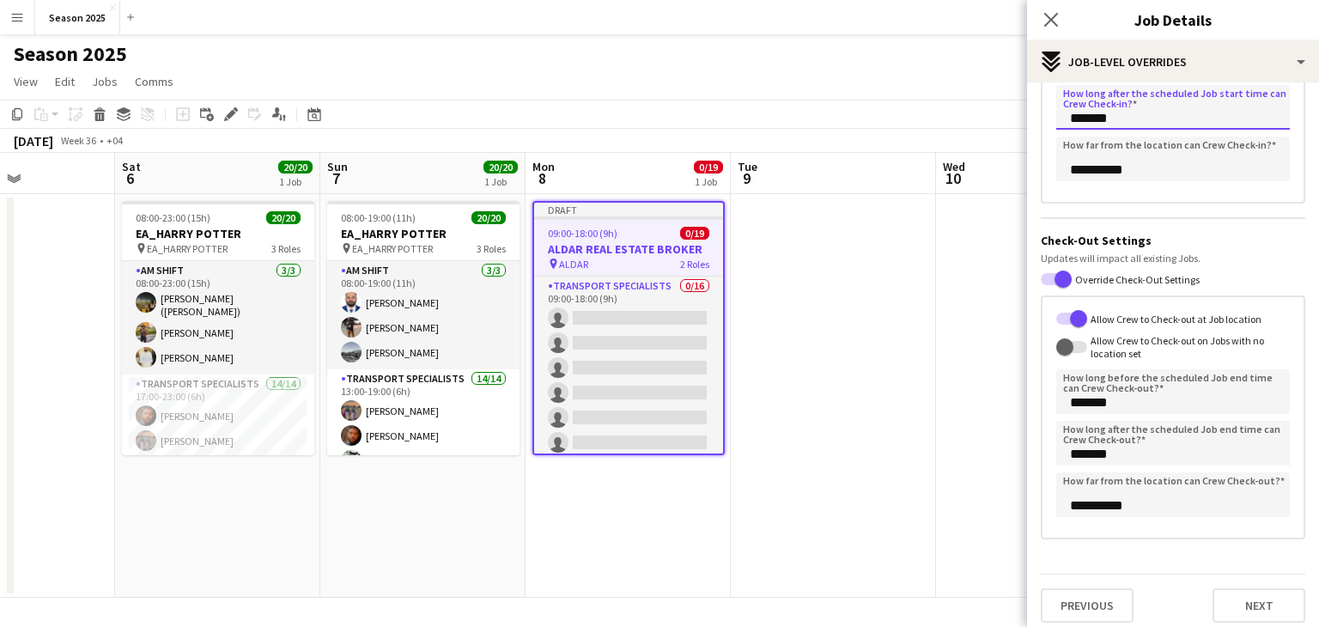
scroll to position [260, 0]
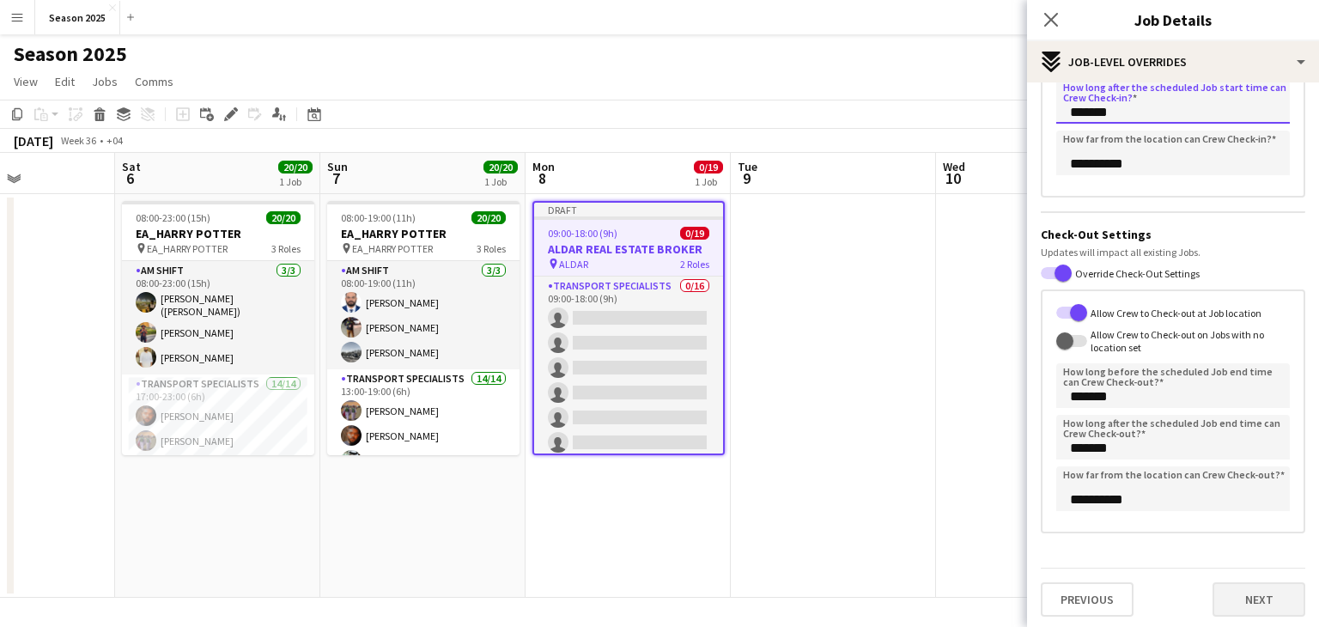
type input "*******"
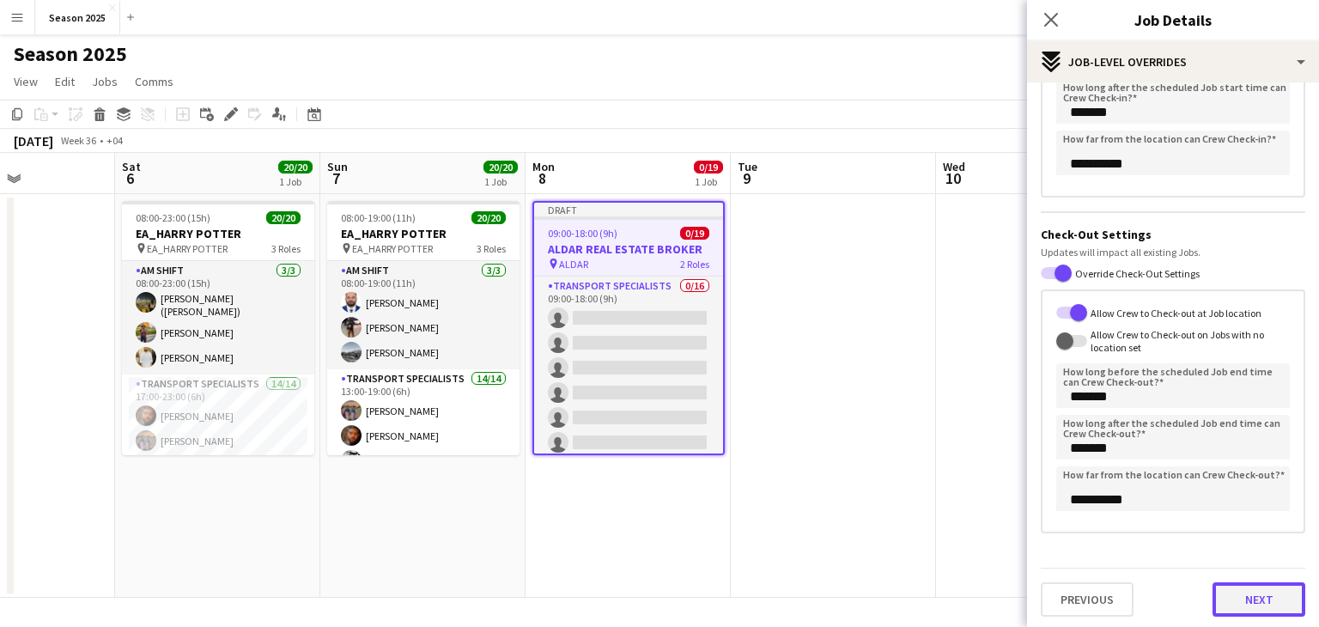
click at [1261, 605] on button "Next" at bounding box center [1258, 599] width 93 height 34
type input "*******"
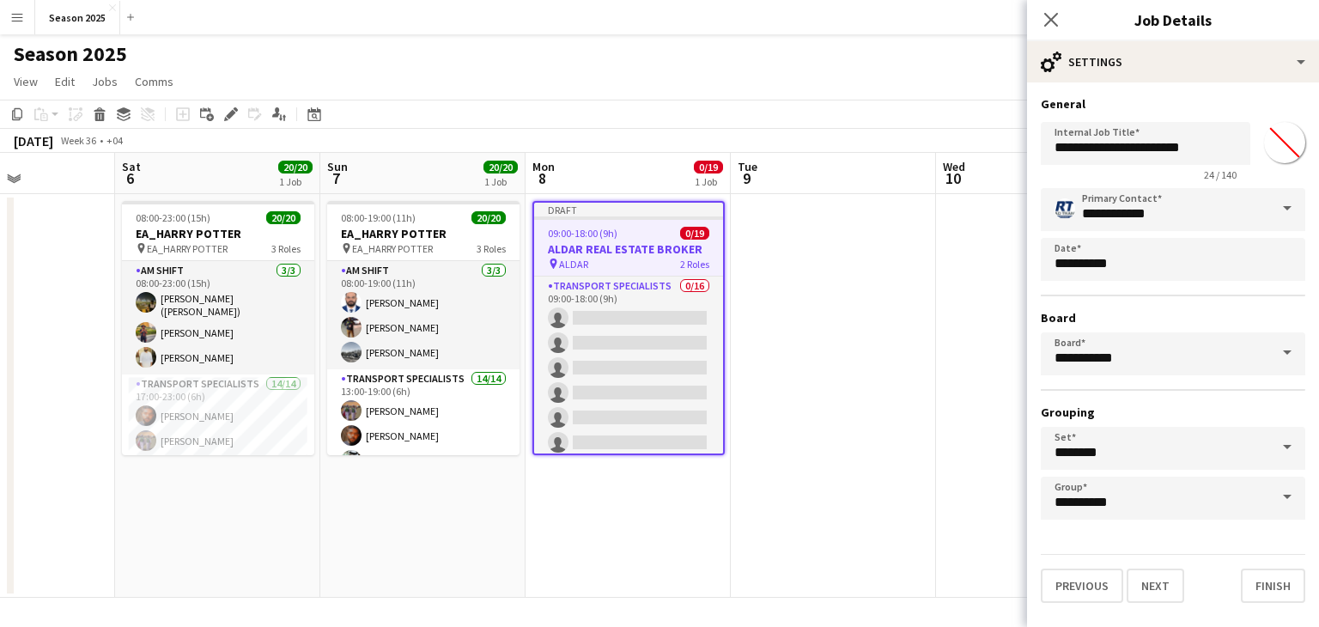
scroll to position [0, 0]
click at [1279, 584] on button "Finish" at bounding box center [1273, 585] width 64 height 34
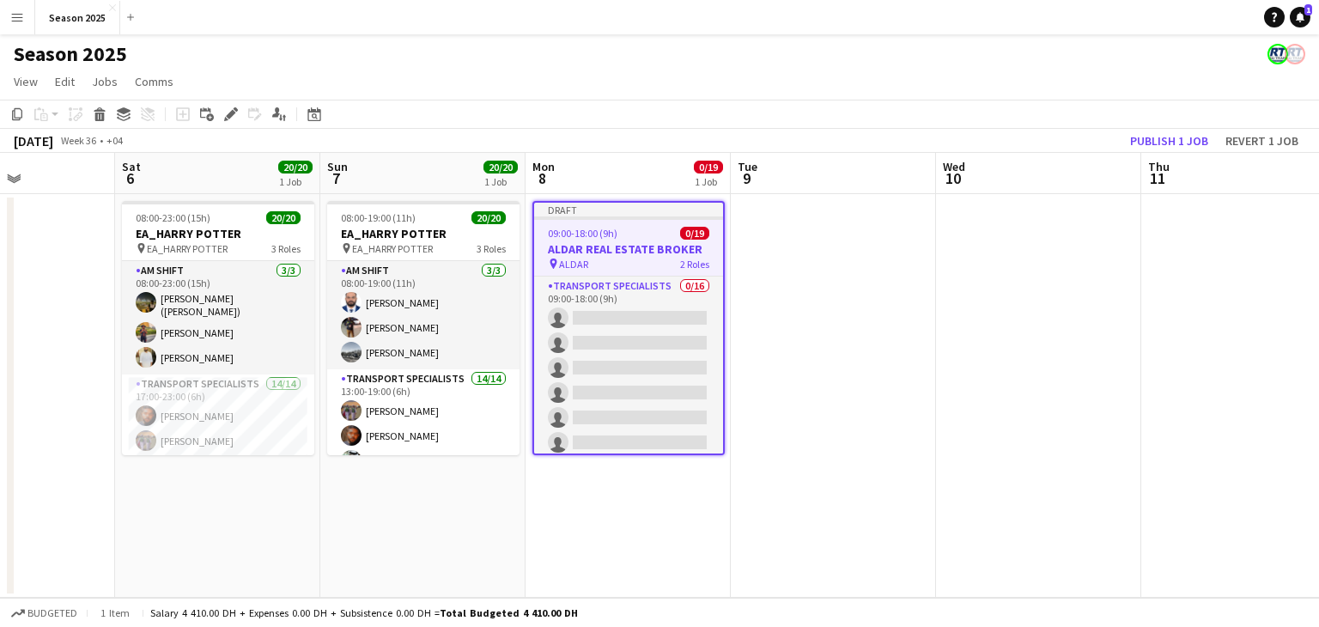
click at [788, 300] on app-date-cell at bounding box center [833, 396] width 205 height 404
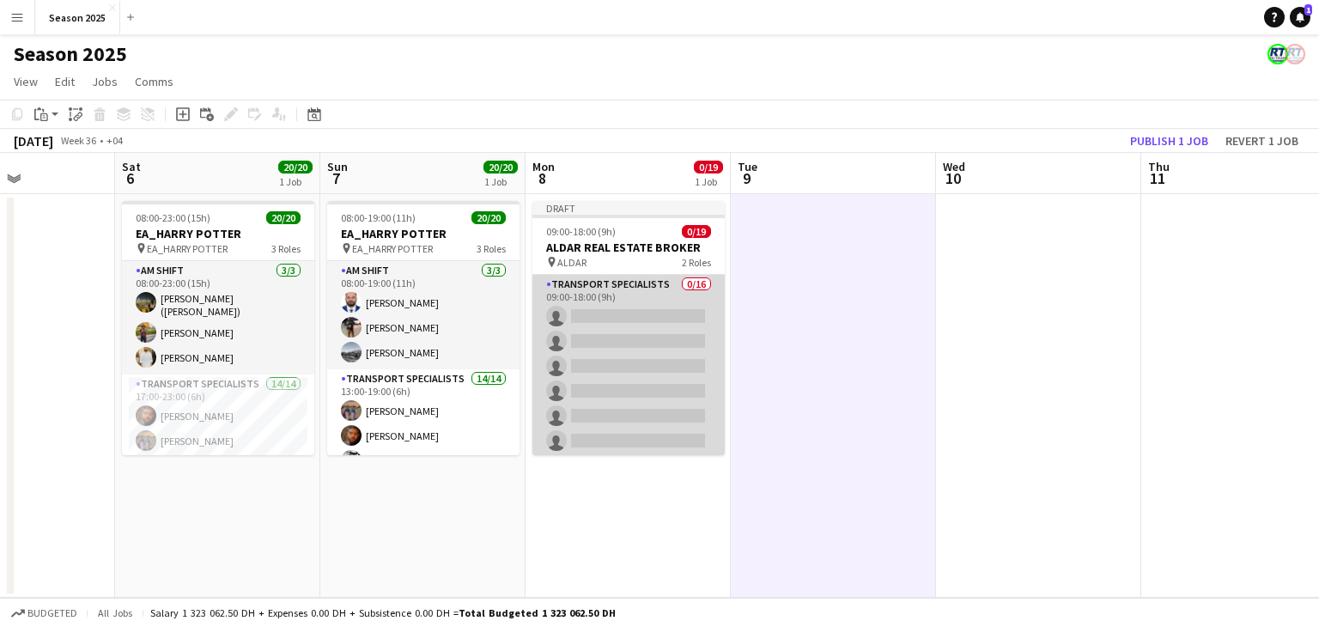
click at [599, 296] on app-card-role "Transport Specialists 0/16 09:00-18:00 (9h) single-neutral-actions single-neutr…" at bounding box center [628, 491] width 192 height 432
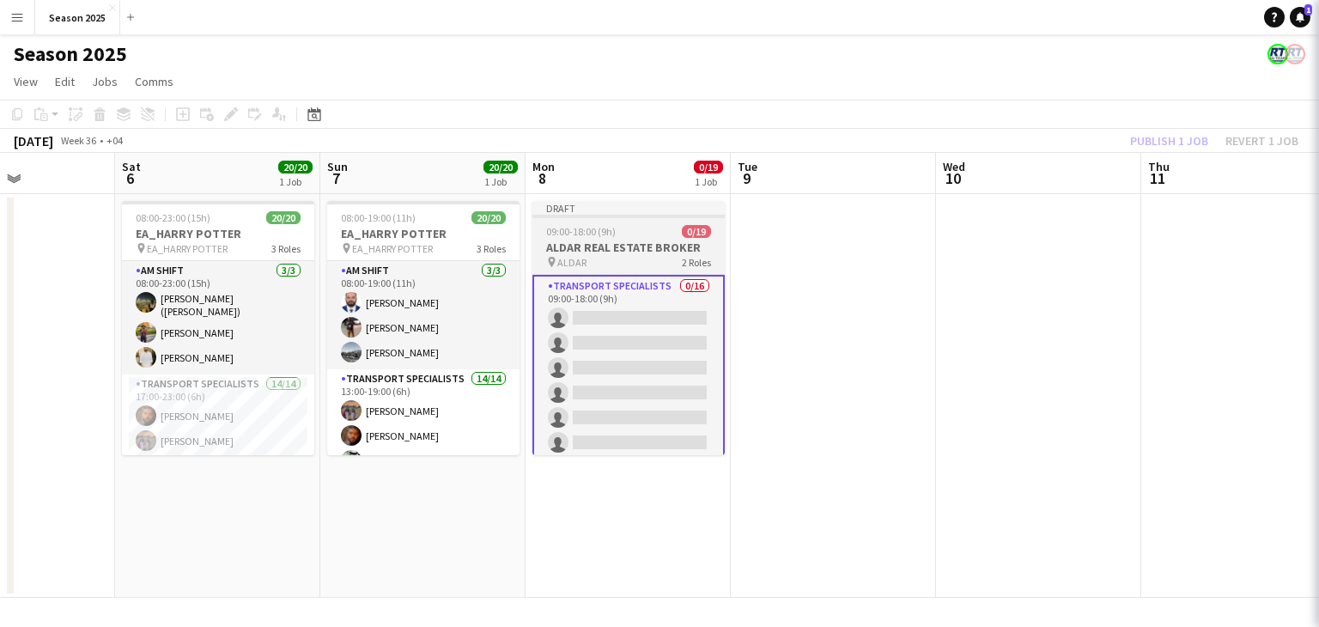
click at [599, 239] on app-job-card "Draft 09:00-18:00 (9h) 0/19 ALDAR REAL ESTATE BROKER pin ALDAR 2 Roles Transpor…" at bounding box center [628, 328] width 192 height 254
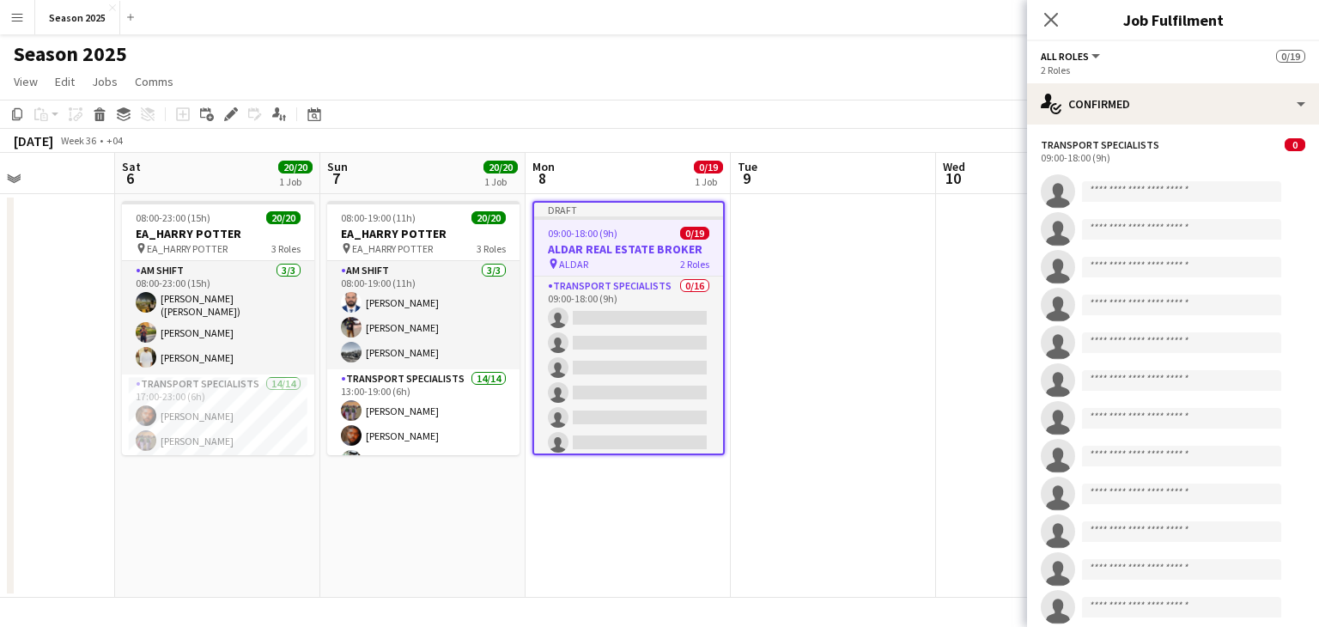
drag, startPoint x: 1048, startPoint y: 15, endPoint x: 1082, endPoint y: 56, distance: 53.7
click at [1049, 15] on icon "Close pop-in" at bounding box center [1051, 20] width 14 height 14
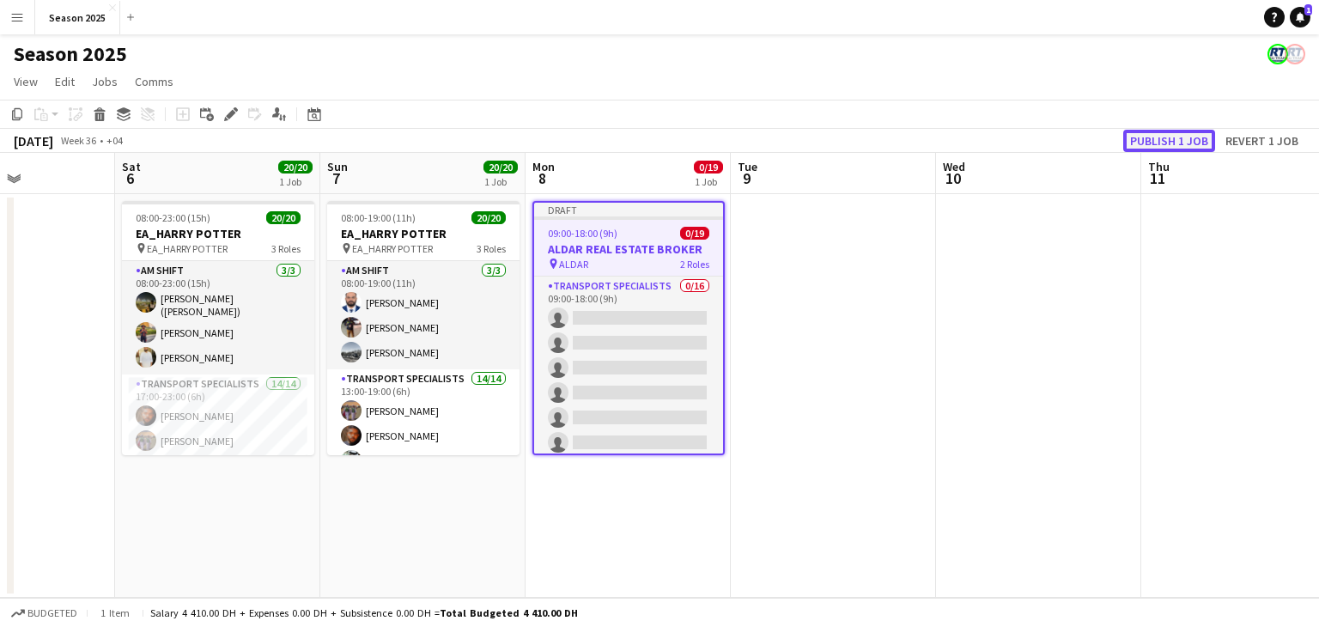
click at [1192, 139] on button "Publish 1 job" at bounding box center [1169, 141] width 92 height 22
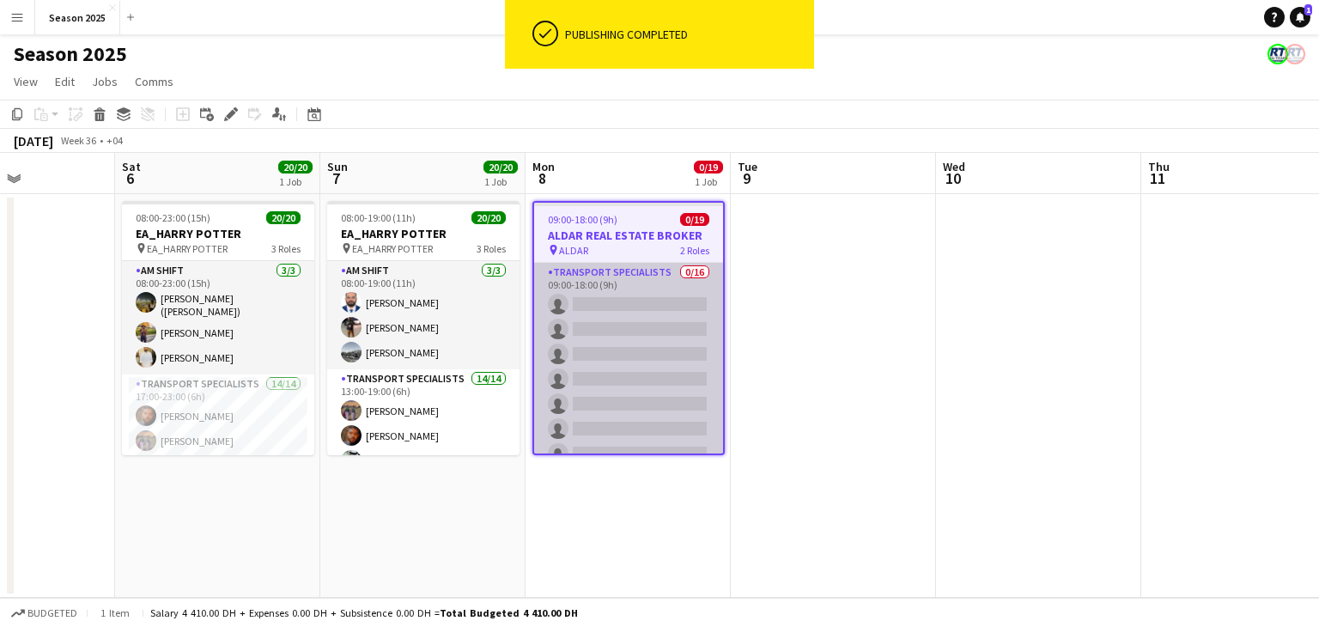
click at [638, 378] on app-card-role "Transport Specialists 0/16 09:00-18:00 (9h) single-neutral-actions single-neutr…" at bounding box center [628, 479] width 189 height 432
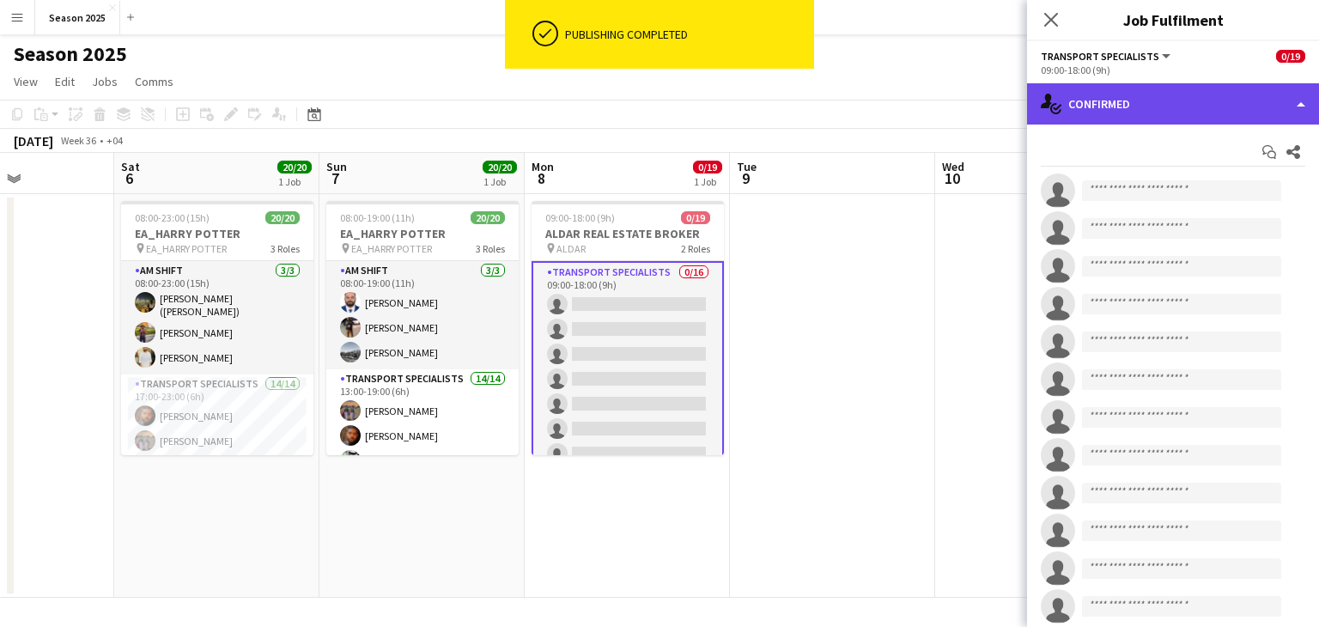
click at [1132, 109] on div "single-neutral-actions-check-2 Confirmed" at bounding box center [1173, 103] width 292 height 41
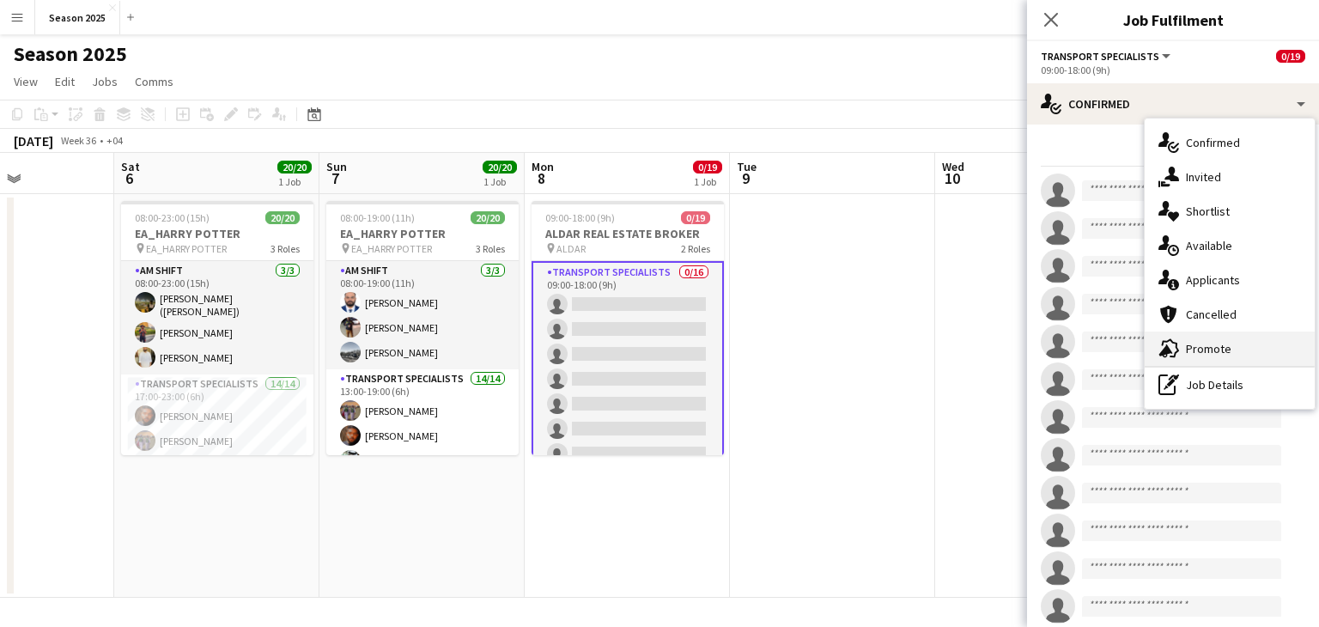
click at [1212, 348] on span "Promote" at bounding box center [1209, 348] width 46 height 15
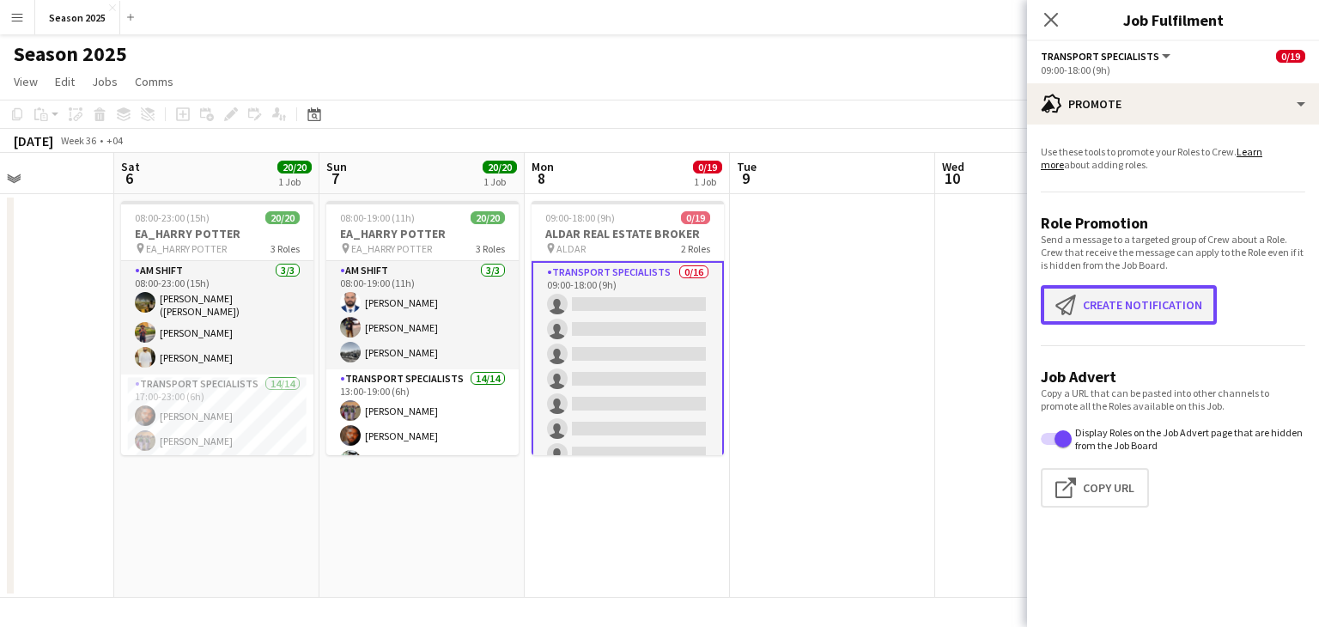
click at [1071, 303] on app-icon "Create notification" at bounding box center [1068, 305] width 27 height 21
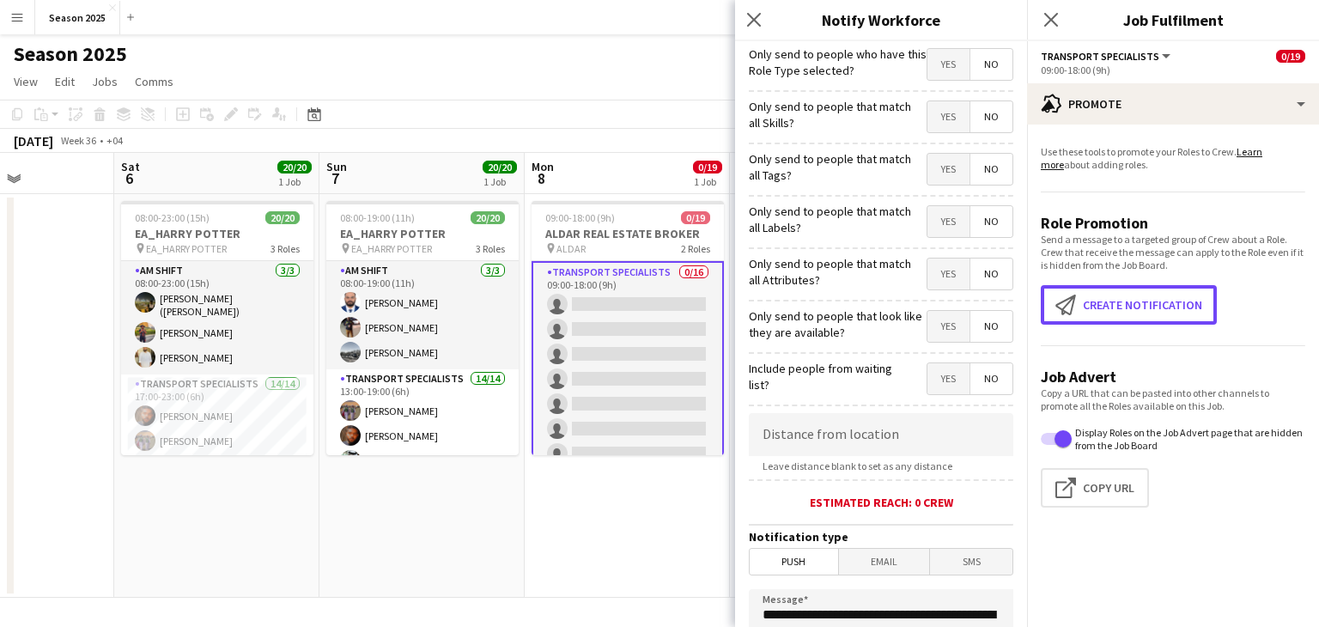
scroll to position [319, 0]
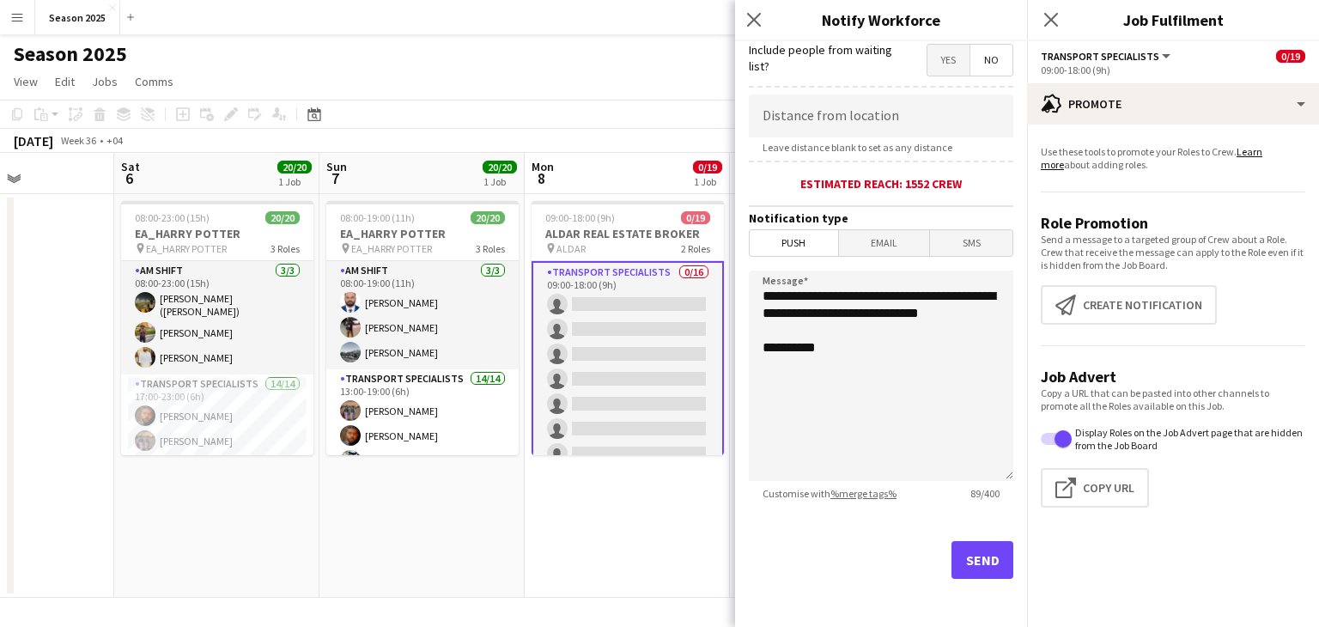
click at [963, 537] on div "Send" at bounding box center [881, 567] width 264 height 120
click at [963, 568] on button "Send" at bounding box center [982, 560] width 62 height 38
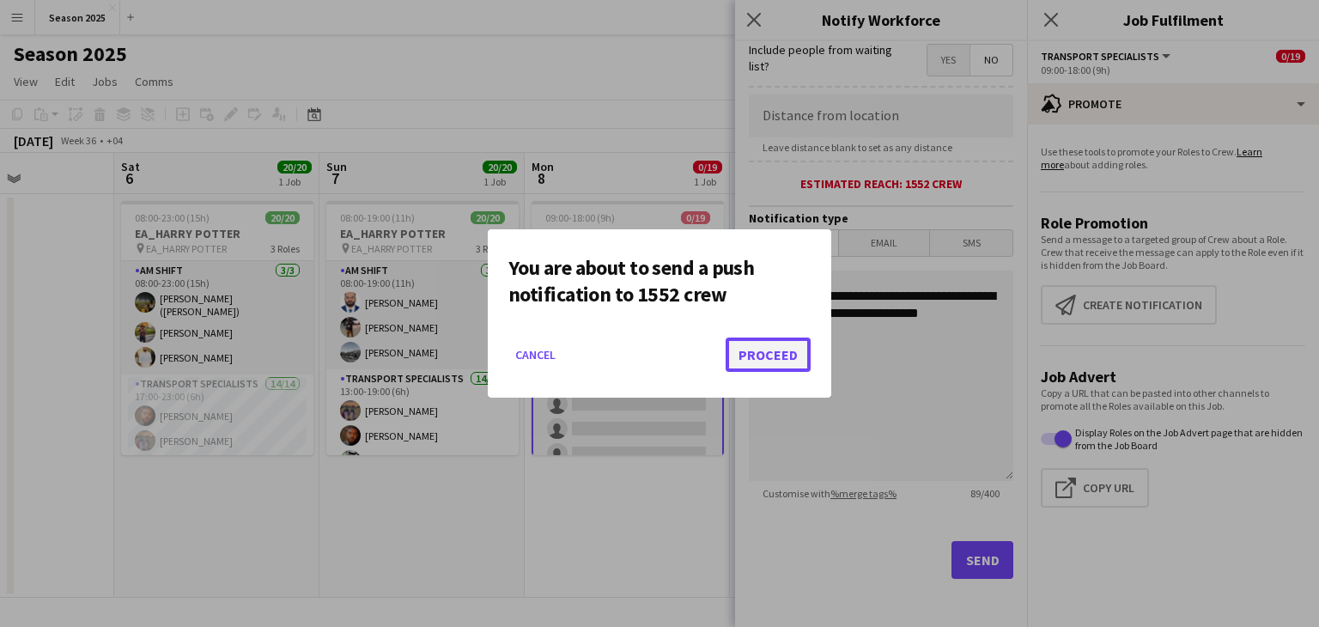
click at [774, 349] on button "Proceed" at bounding box center [768, 354] width 85 height 34
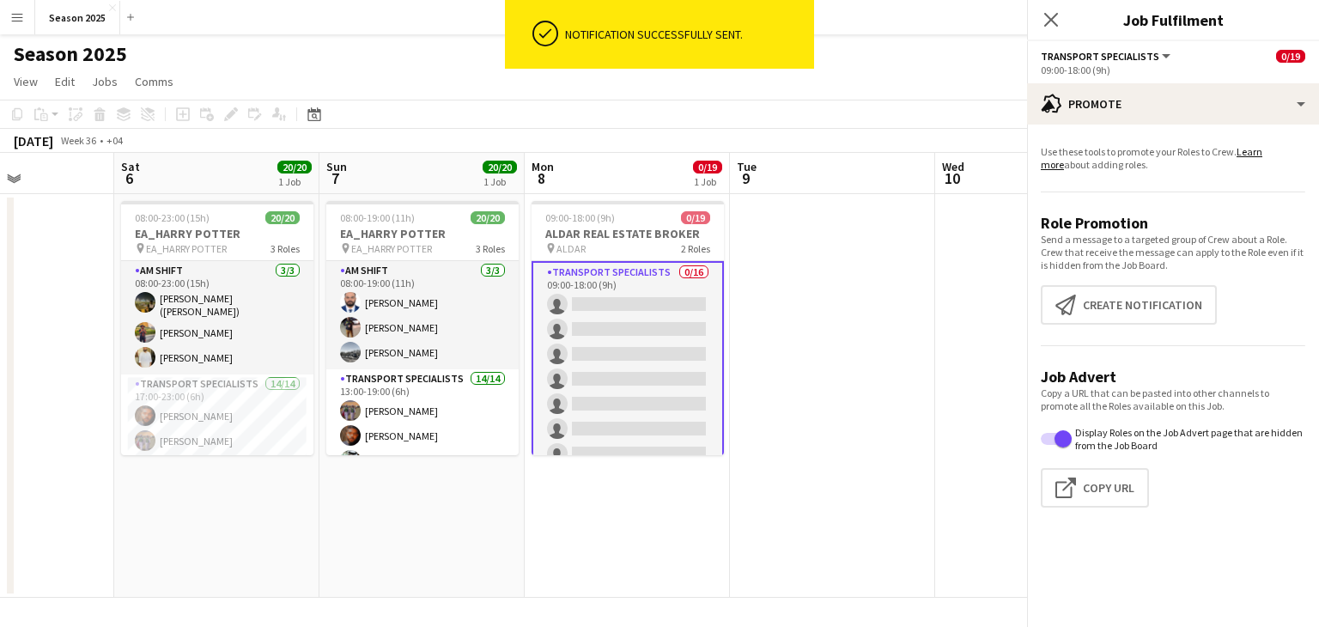
scroll to position [348, 0]
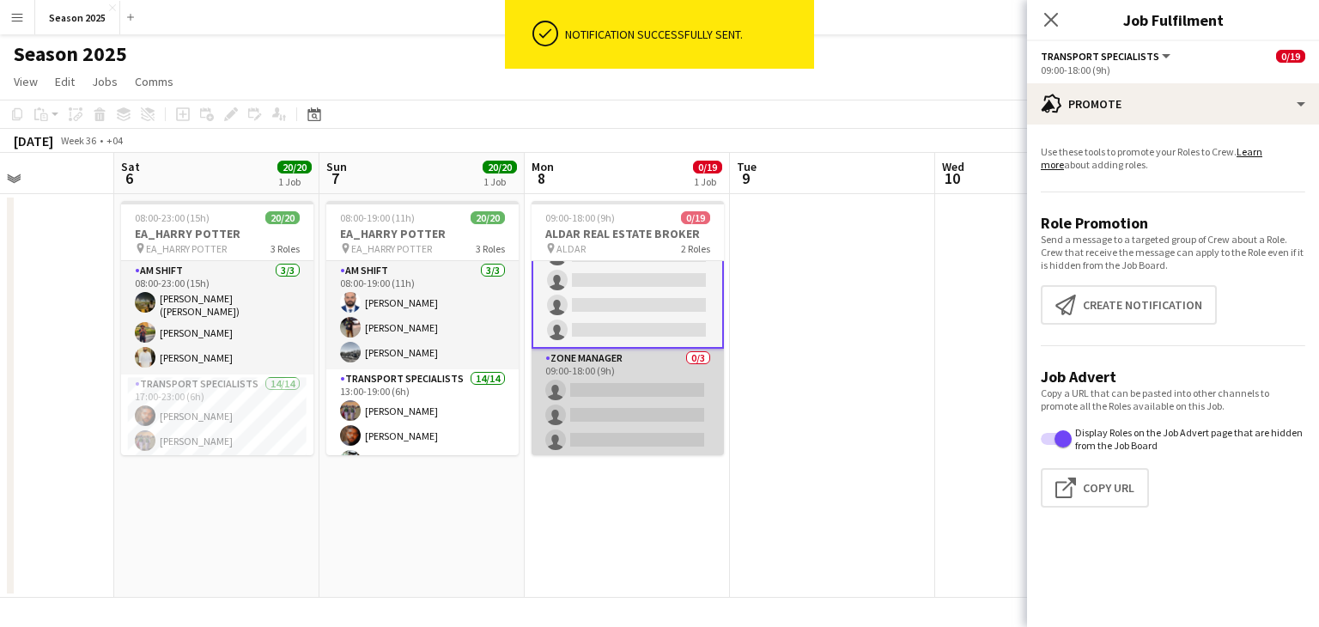
click at [672, 385] on app-card-role "Zone Manager 0/3 09:00-18:00 (9h) single-neutral-actions single-neutral-actions…" at bounding box center [628, 403] width 192 height 108
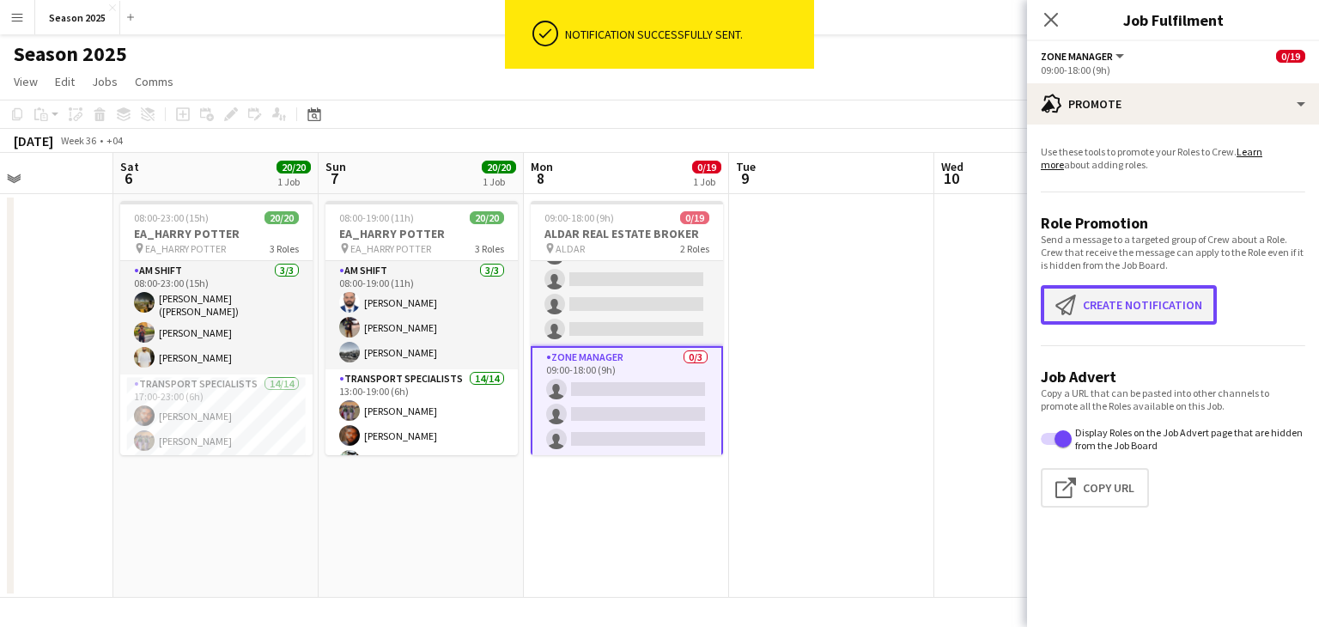
click at [1137, 315] on button "Create notification Create notification" at bounding box center [1129, 304] width 176 height 39
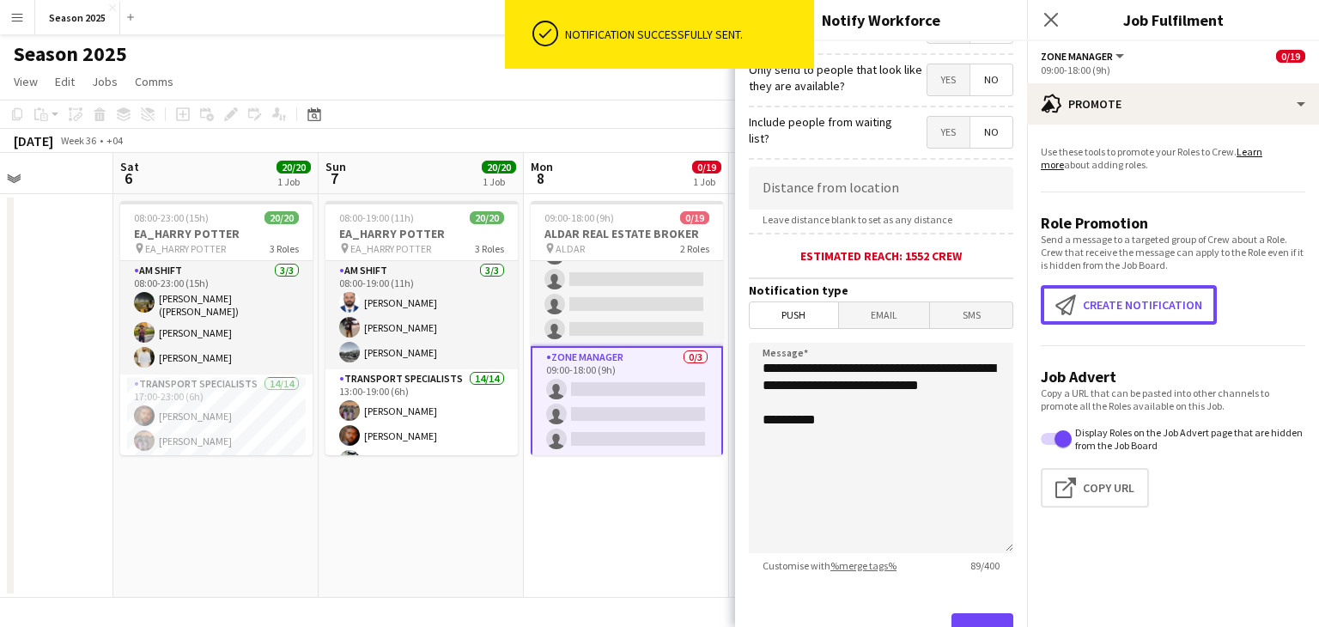
scroll to position [319, 0]
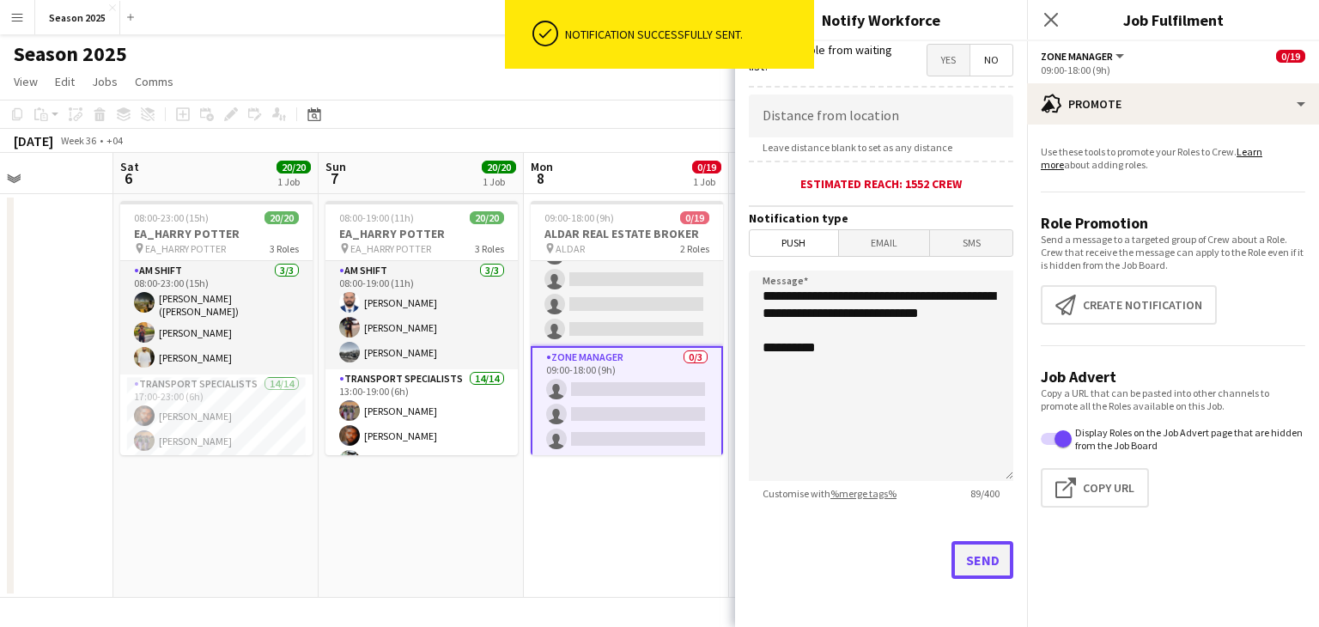
click at [974, 550] on button "Send" at bounding box center [982, 560] width 62 height 38
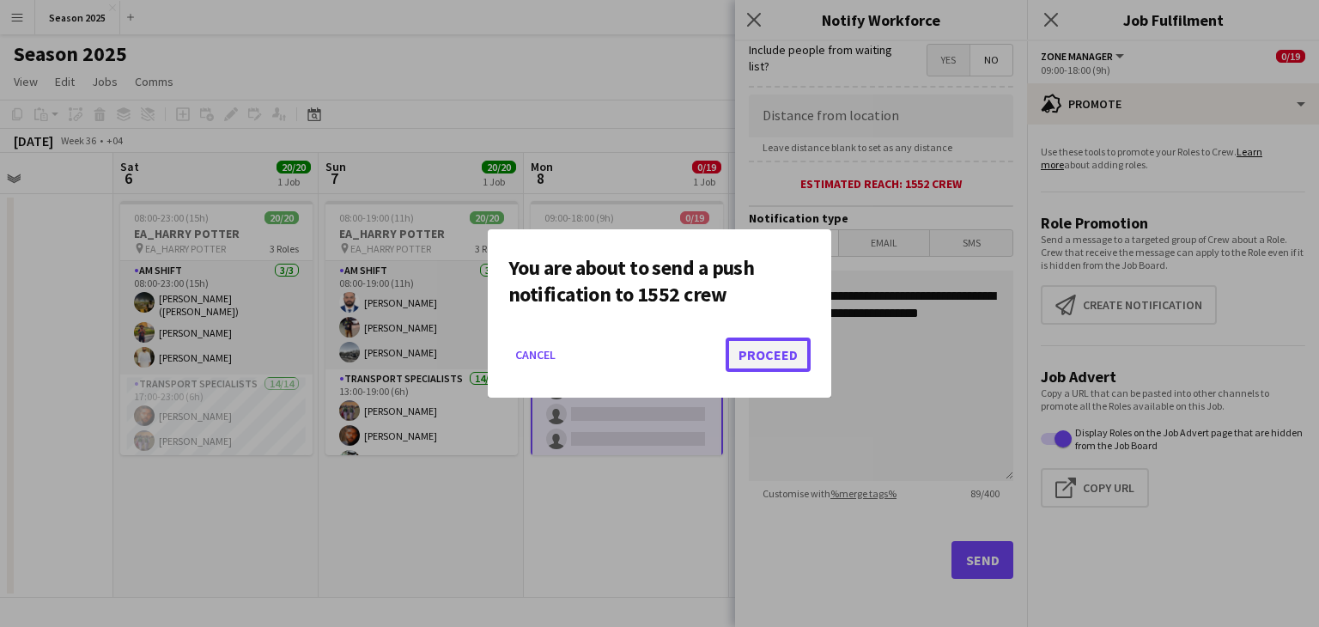
click at [792, 349] on button "Proceed" at bounding box center [768, 354] width 85 height 34
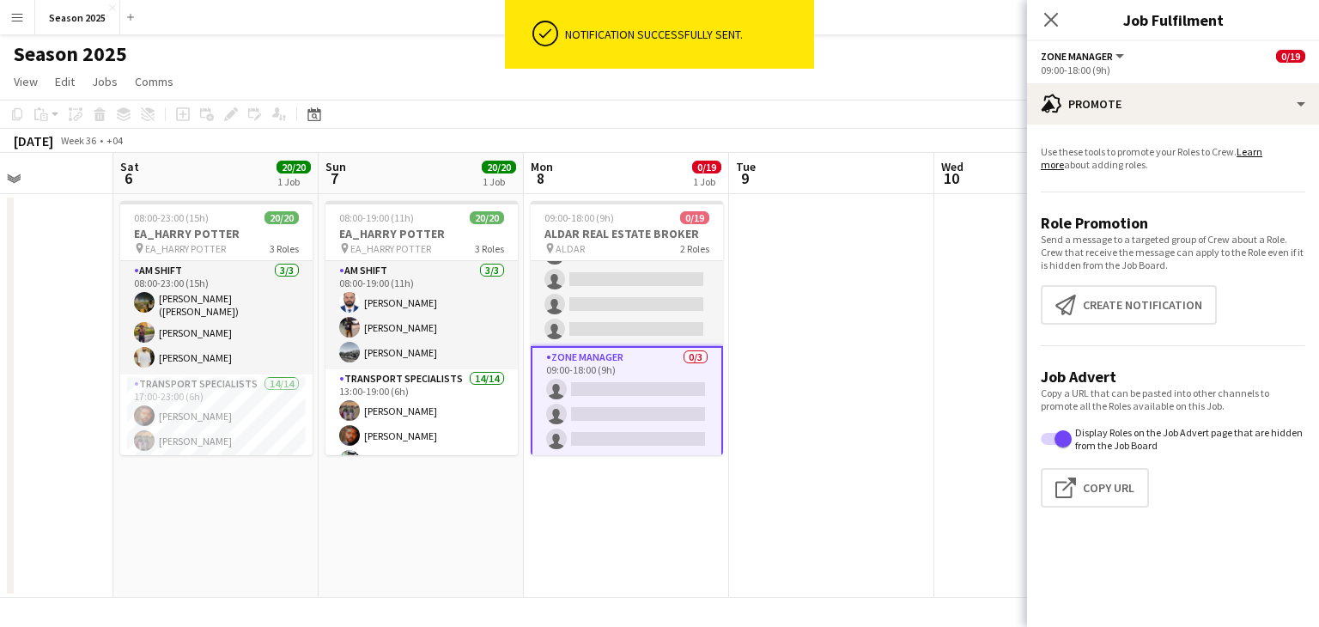
click at [780, 347] on app-date-cell at bounding box center [831, 396] width 205 height 404
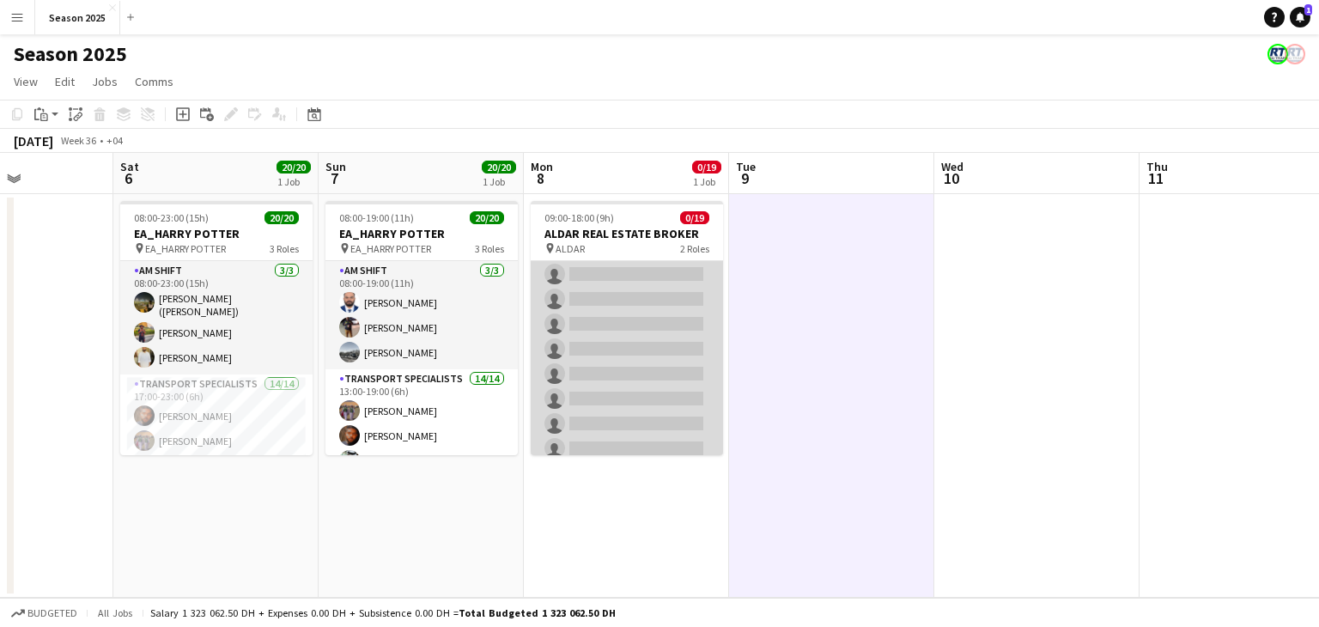
scroll to position [345, 0]
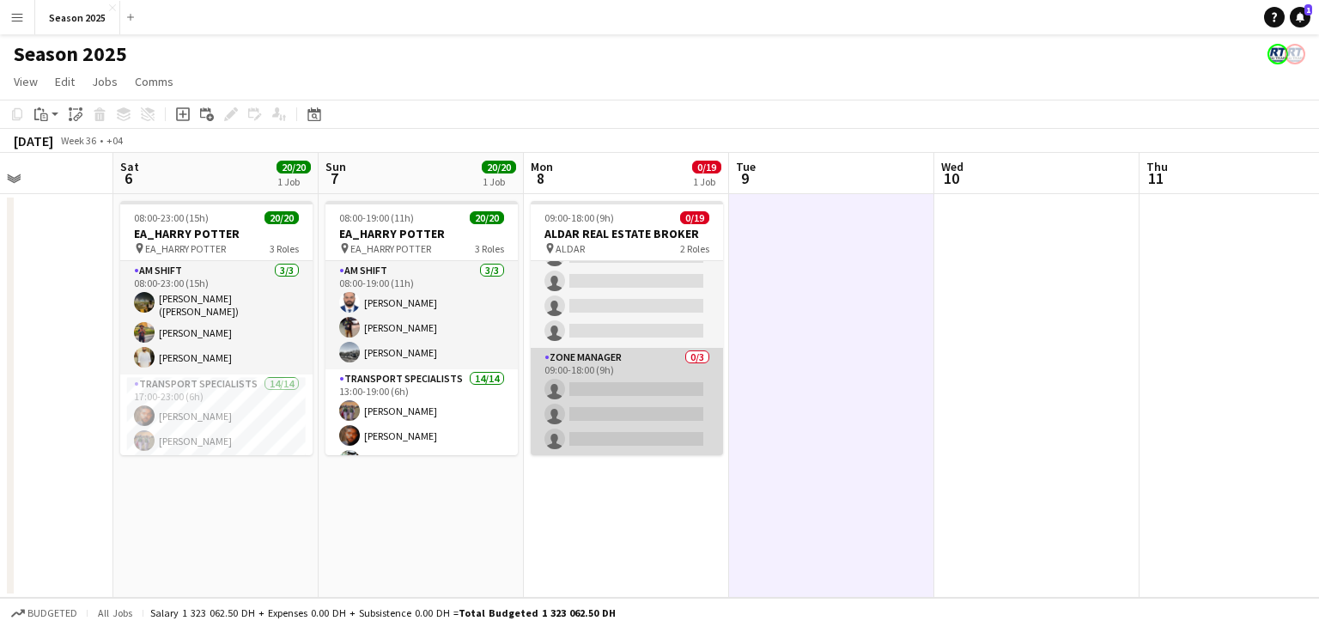
click at [652, 418] on app-card-role "Zone Manager 0/3 09:00-18:00 (9h) single-neutral-actions single-neutral-actions…" at bounding box center [627, 402] width 192 height 108
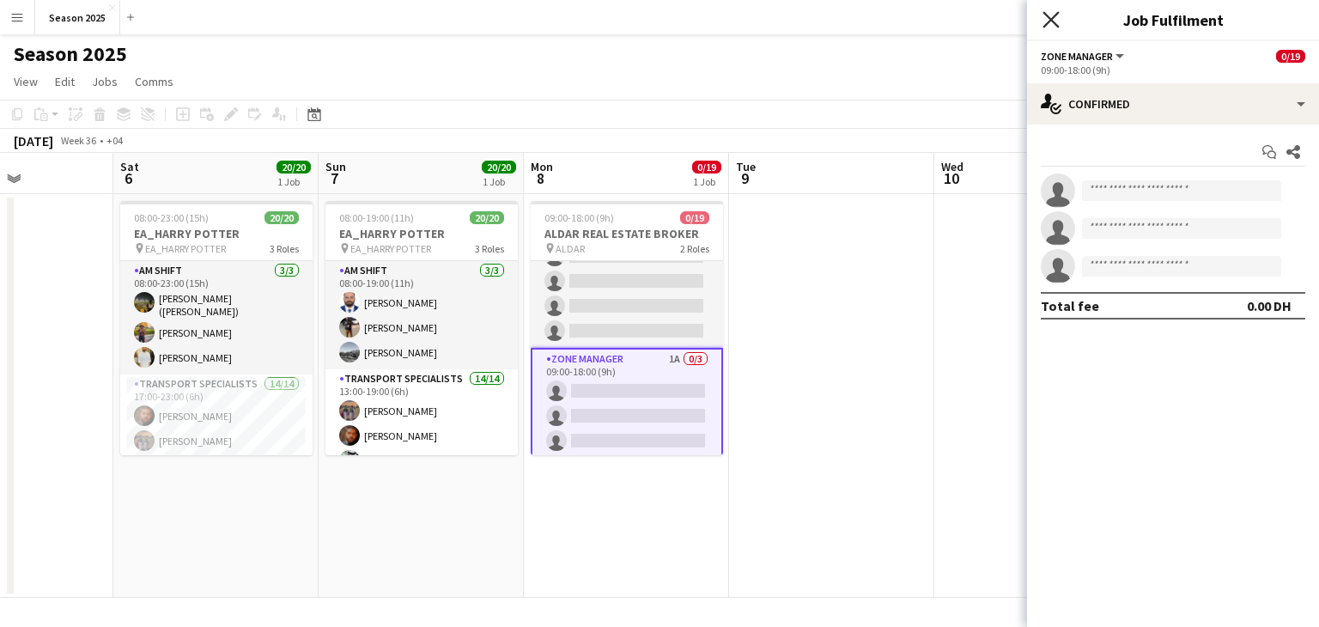
click at [1048, 20] on icon "Close pop-in" at bounding box center [1050, 19] width 16 height 16
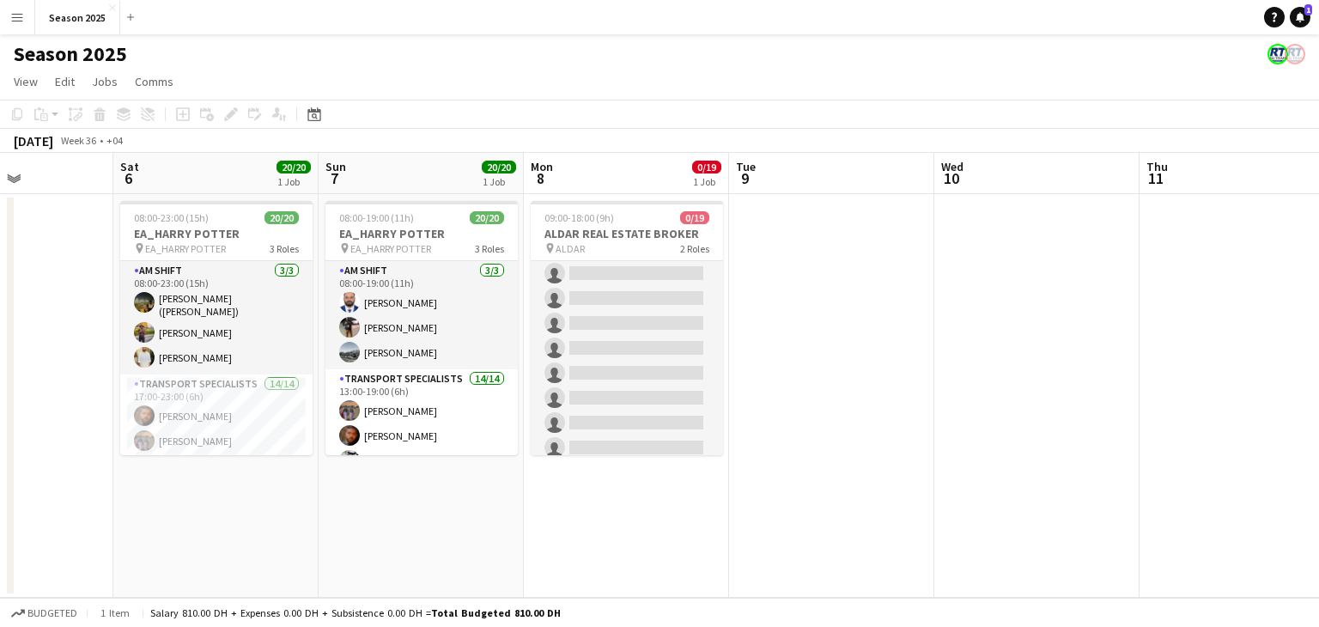
scroll to position [348, 0]
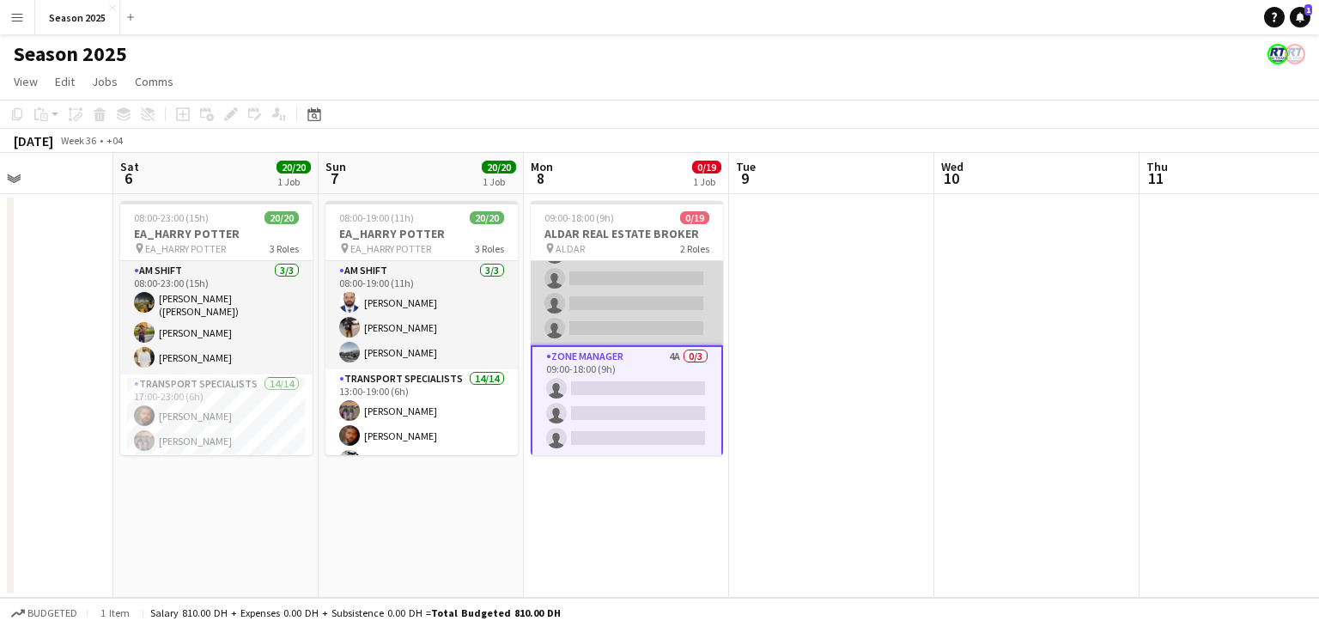
click at [629, 300] on app-card-role "Transport Specialists 10A 0/16 09:00-18:00 (9h) single-neutral-actions single-n…" at bounding box center [627, 129] width 192 height 432
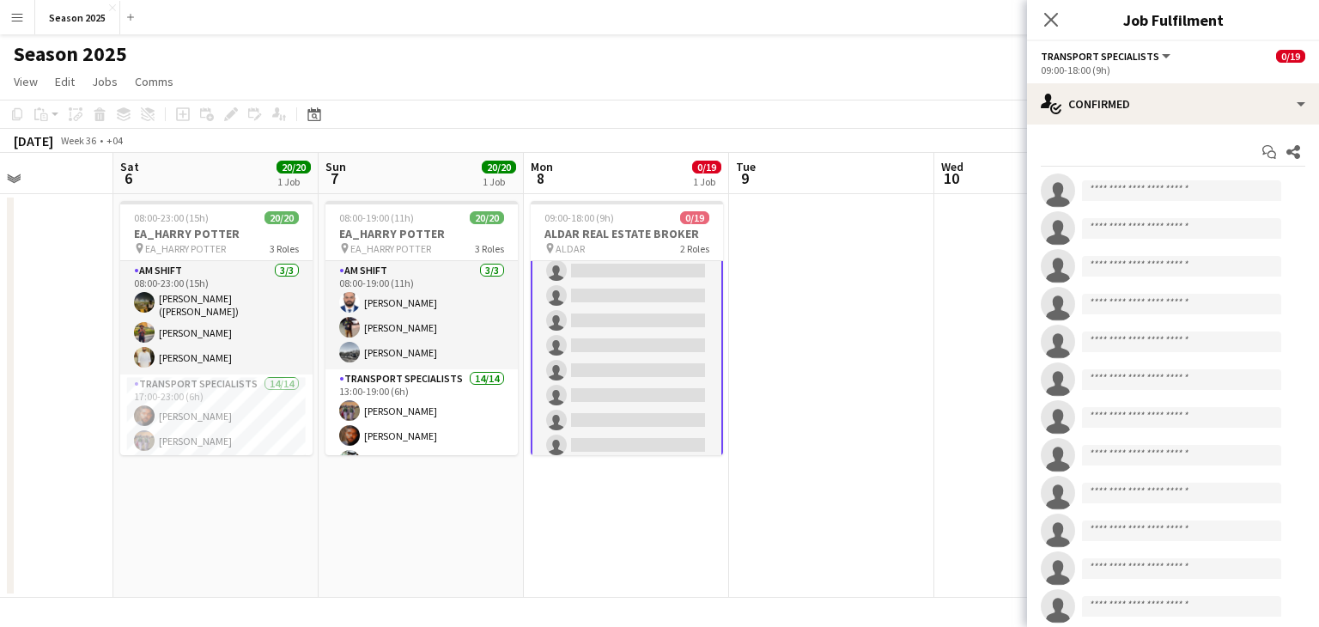
scroll to position [0, 0]
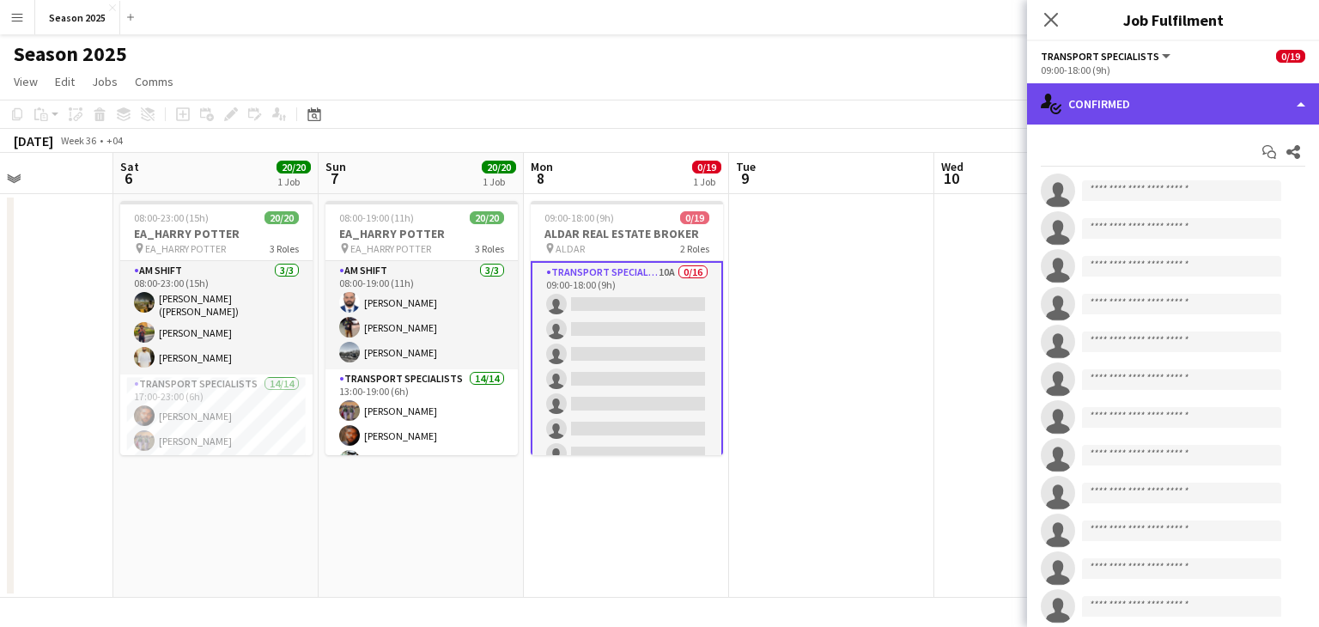
click at [1149, 99] on div "single-neutral-actions-check-2 Confirmed" at bounding box center [1173, 103] width 292 height 41
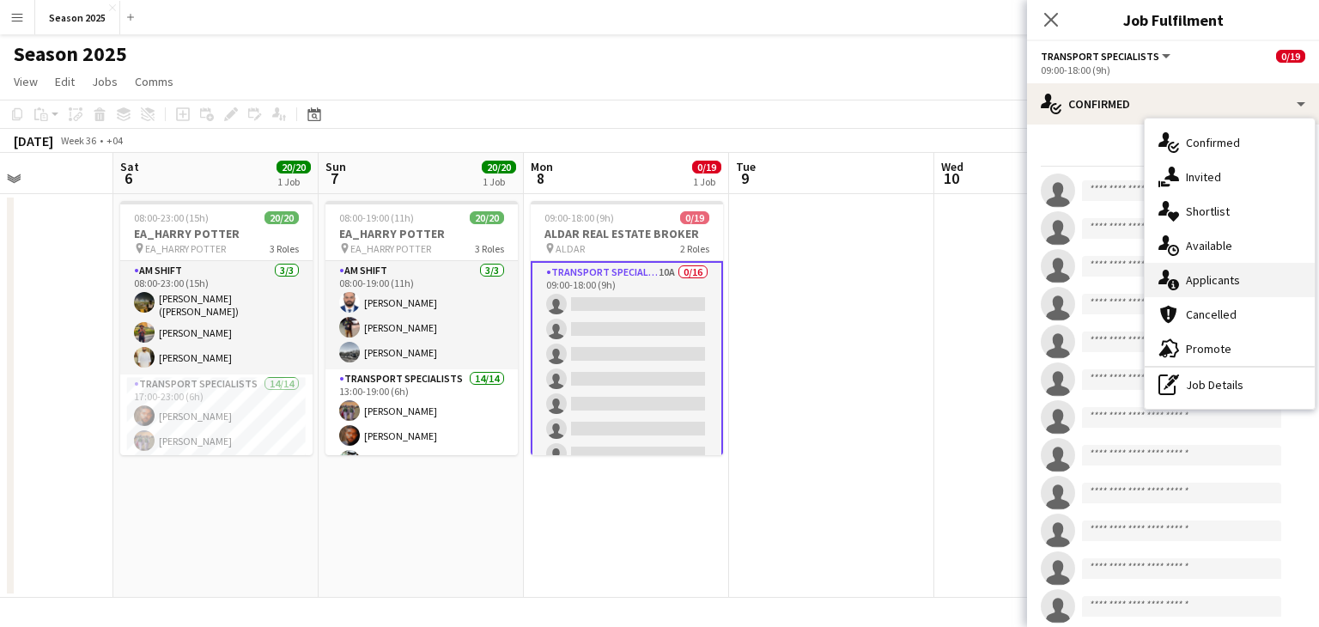
click at [1206, 275] on span "Applicants" at bounding box center [1213, 279] width 54 height 15
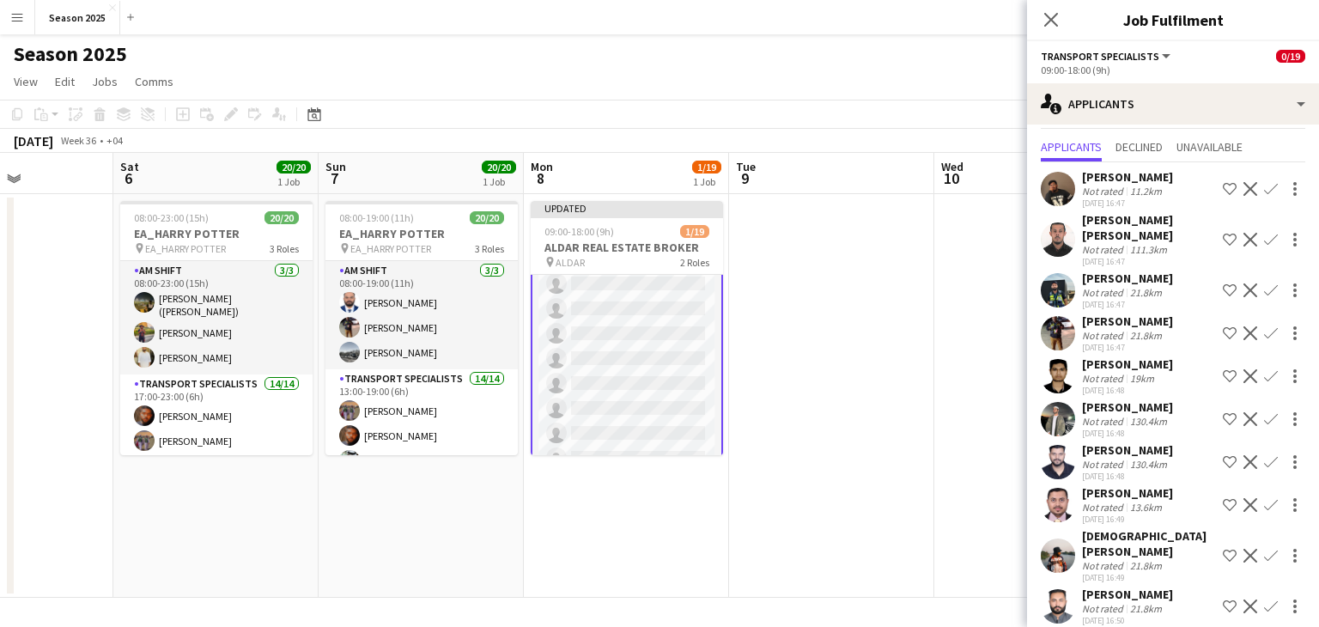
scroll to position [361, 0]
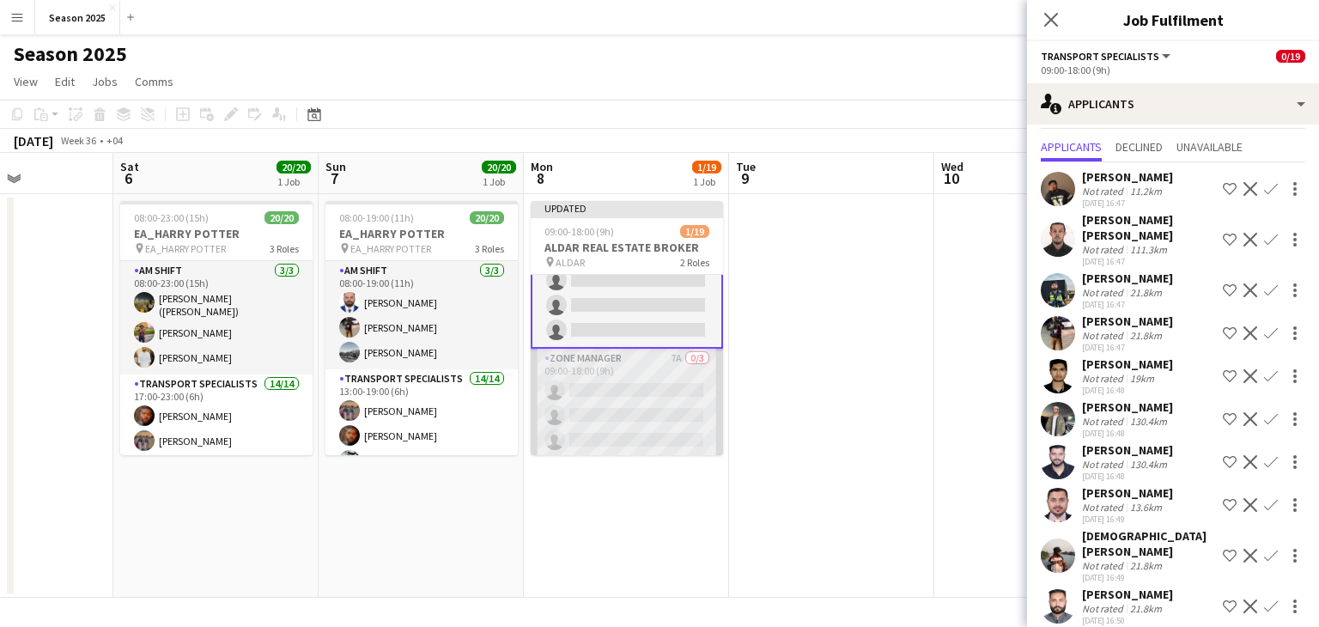
click at [640, 401] on app-card-role "Zone Manager 7A 0/3 09:00-18:00 (9h) single-neutral-actions single-neutral-acti…" at bounding box center [627, 403] width 192 height 108
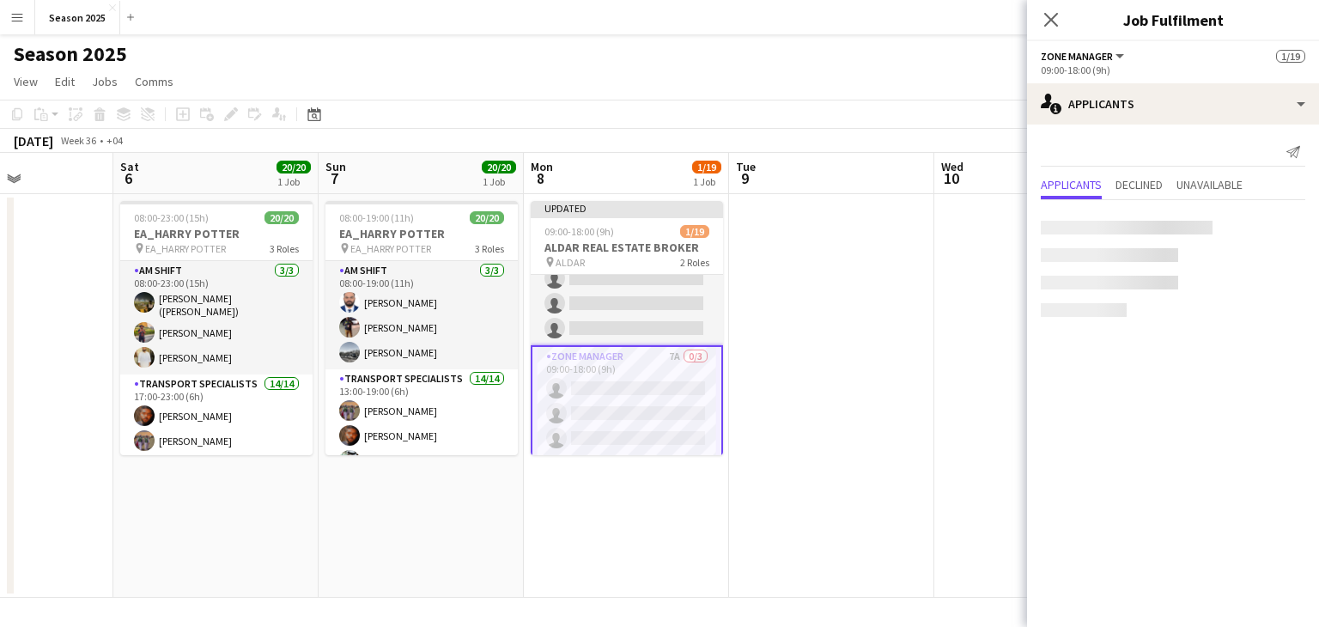
scroll to position [361, 0]
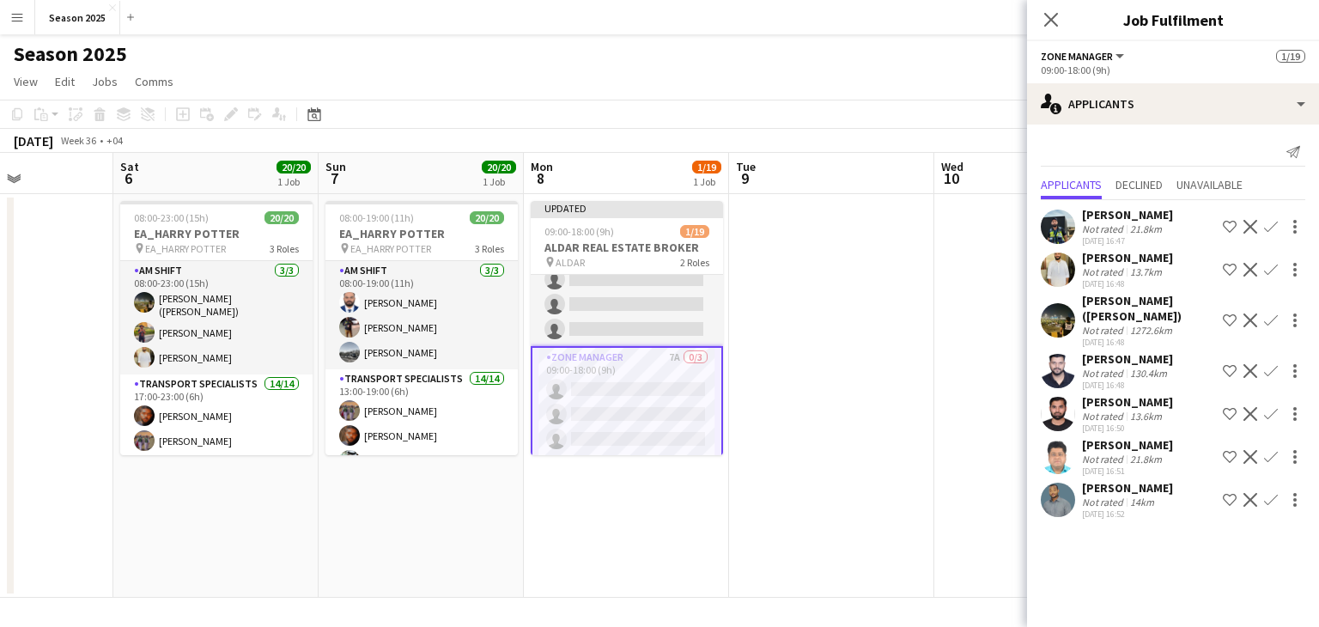
click at [1268, 265] on app-icon "Confirm" at bounding box center [1271, 270] width 14 height 14
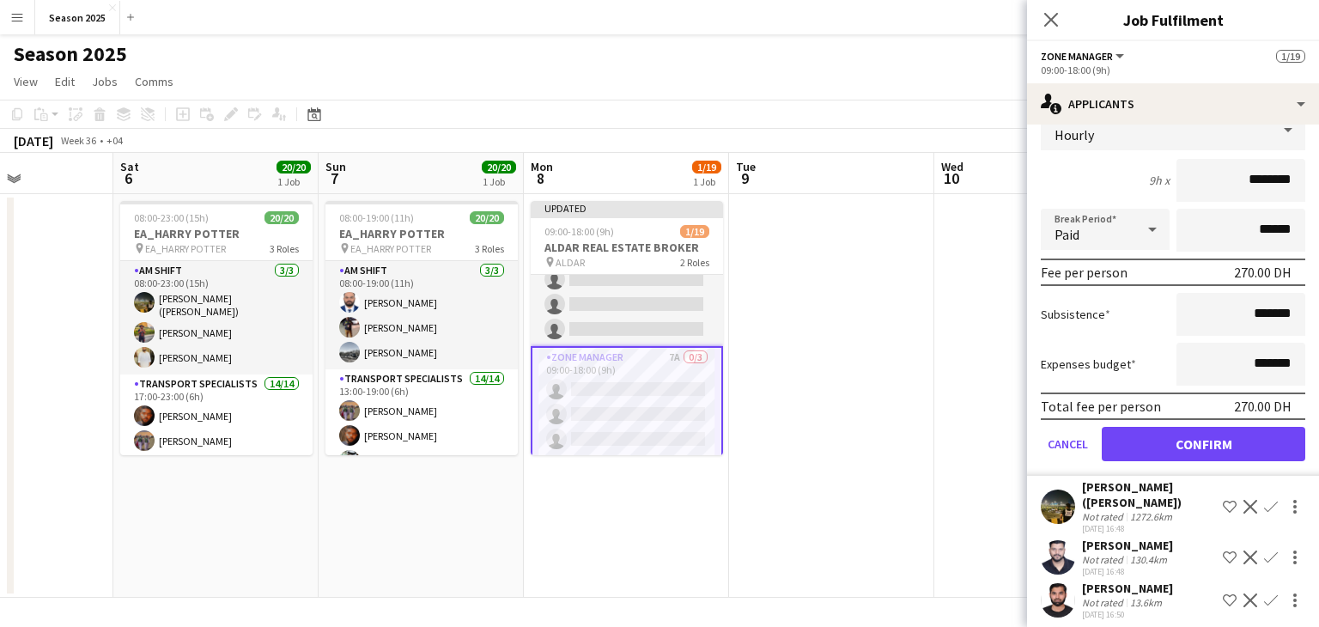
scroll to position [297, 0]
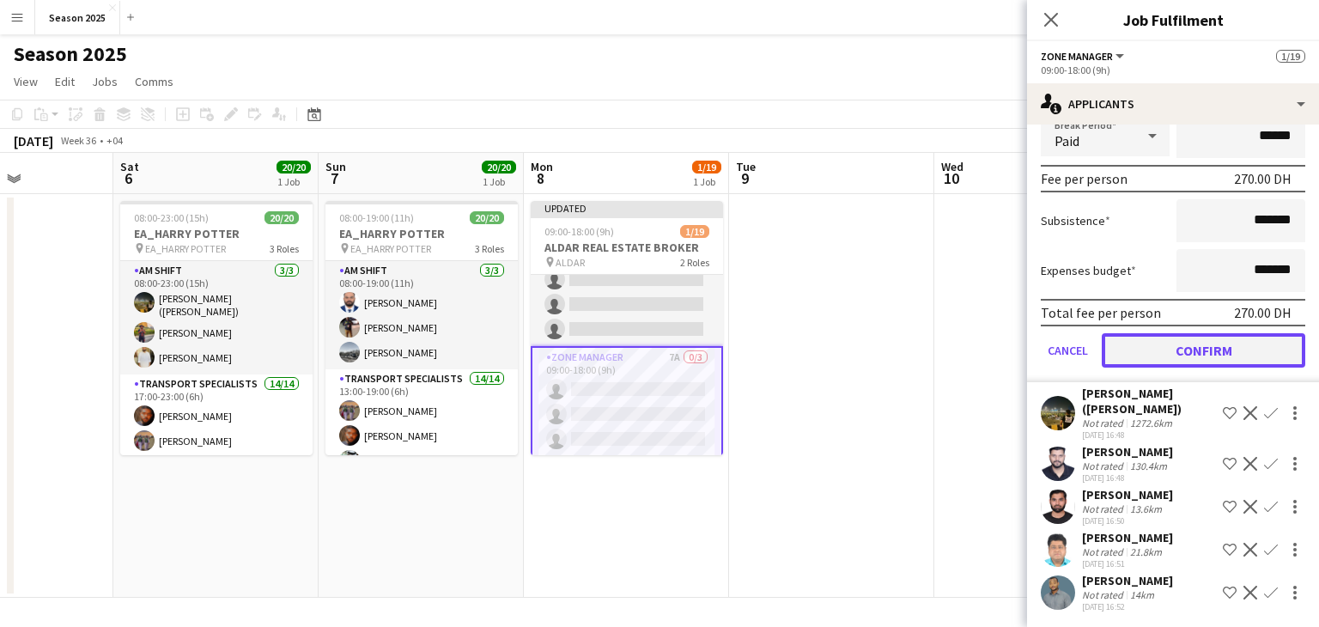
click at [1229, 337] on button "Confirm" at bounding box center [1204, 350] width 204 height 34
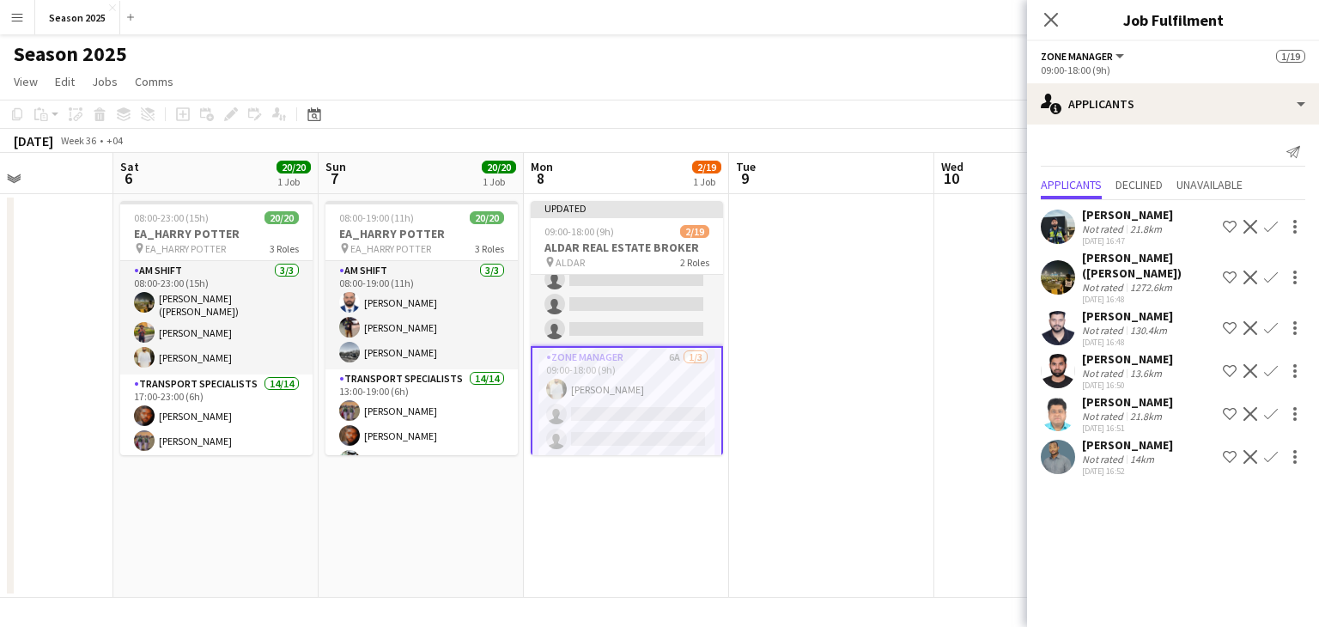
scroll to position [0, 0]
click at [1270, 271] on app-icon "Confirm" at bounding box center [1271, 277] width 14 height 14
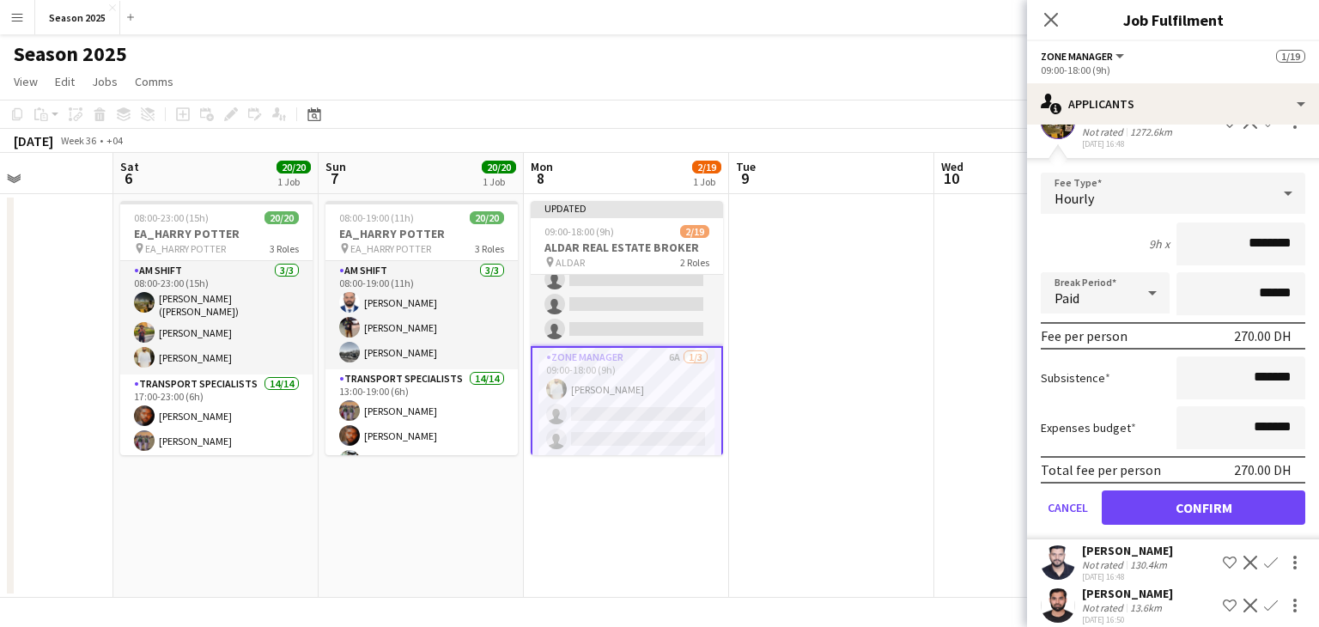
scroll to position [254, 0]
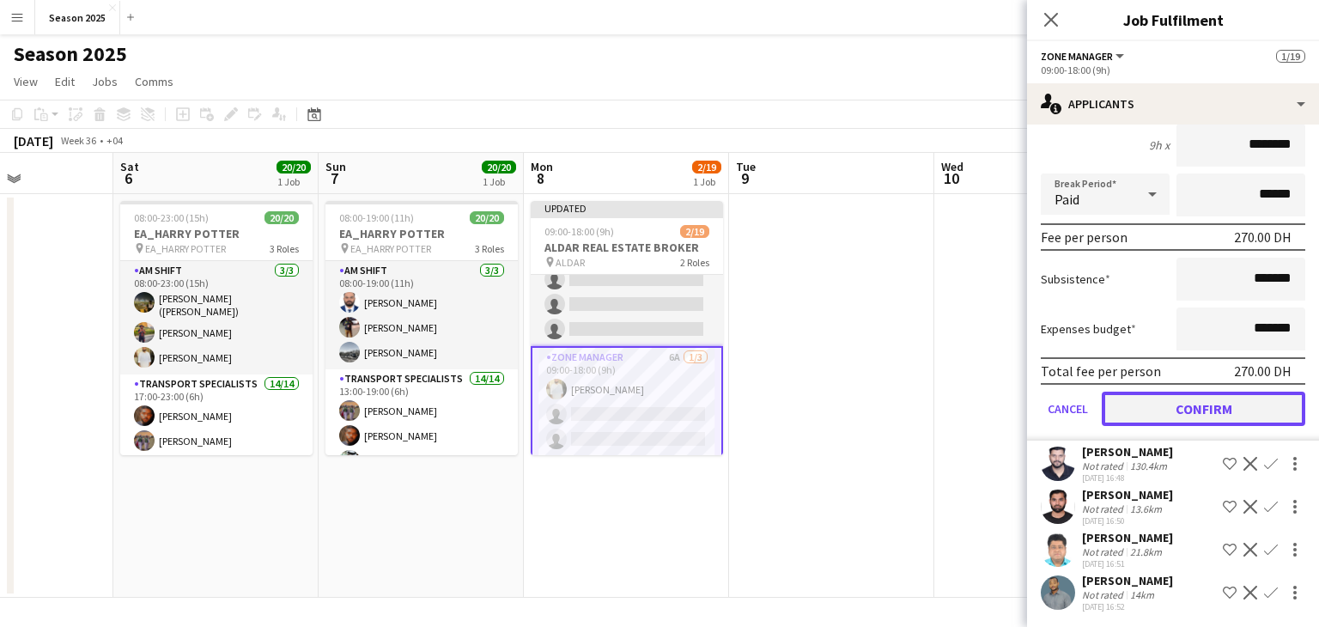
click at [1213, 403] on button "Confirm" at bounding box center [1204, 409] width 204 height 34
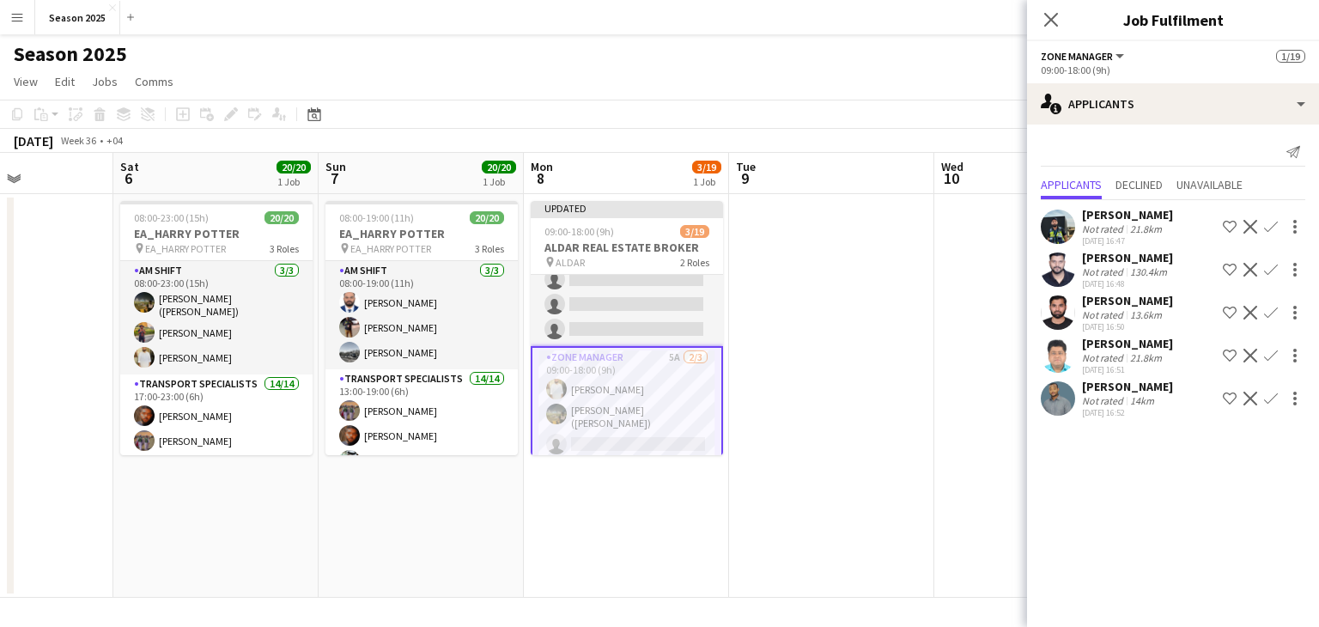
scroll to position [0, 0]
click at [673, 439] on app-card-role "Zone Manager 5A [DATE] 09:00-18:00 (9h) [PERSON_NAME] [PERSON_NAME] ([PERSON_NA…" at bounding box center [627, 404] width 192 height 117
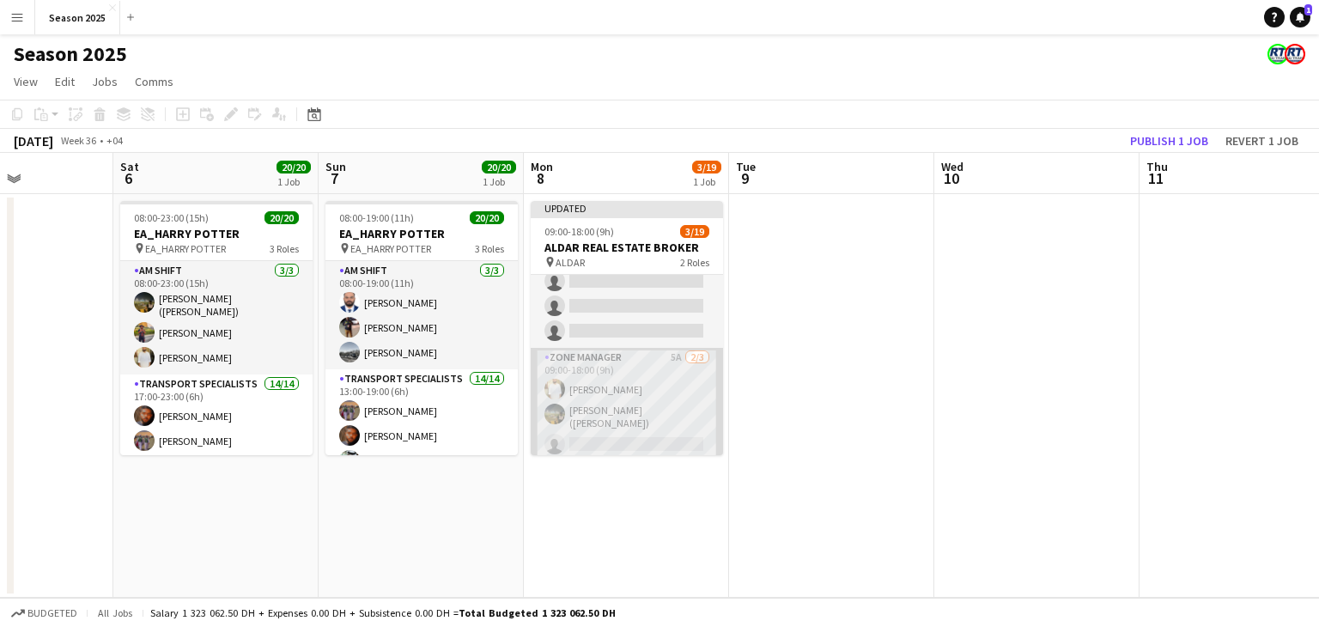
click at [642, 432] on app-card-role "Zone Manager 5A [DATE] 09:00-18:00 (9h) [PERSON_NAME] [PERSON_NAME] ([PERSON_NA…" at bounding box center [627, 404] width 192 height 113
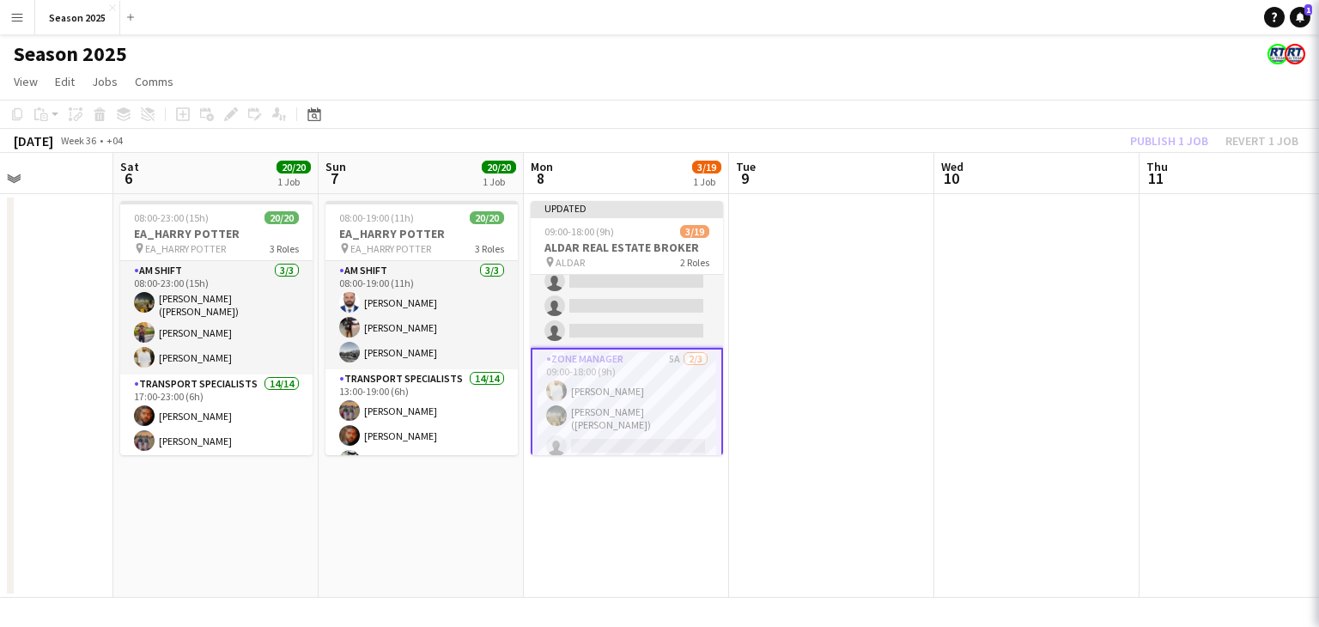
scroll to position [361, 0]
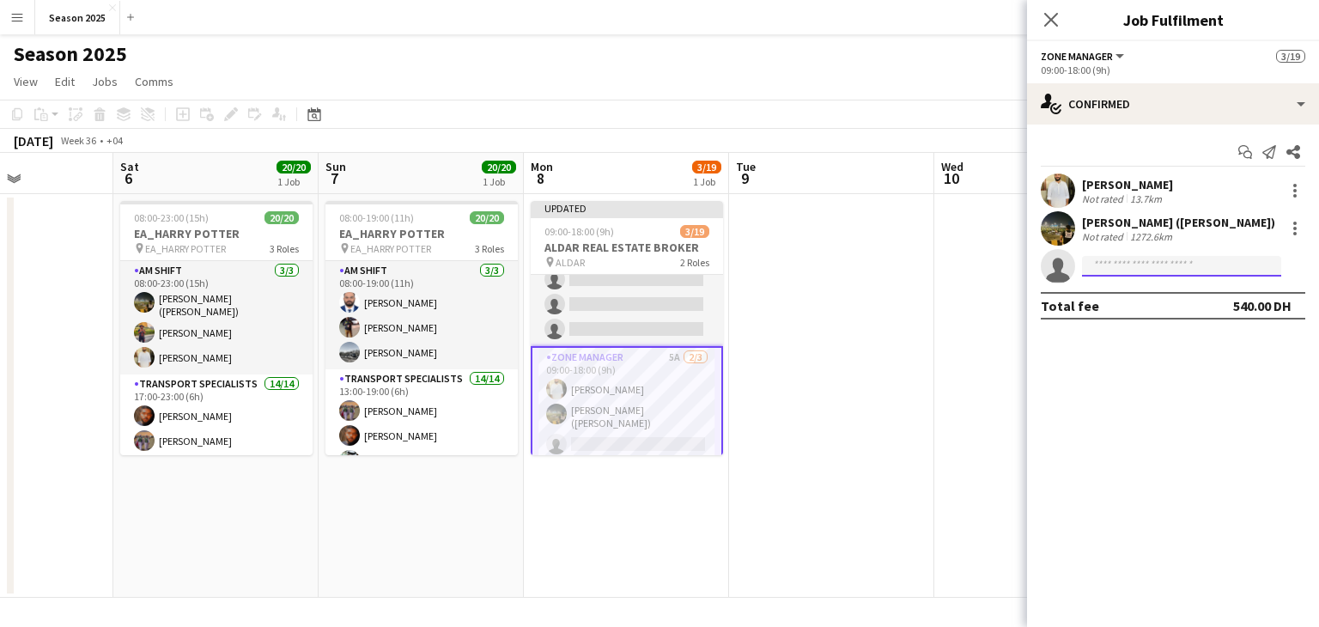
click at [1135, 274] on input at bounding box center [1181, 266] width 199 height 21
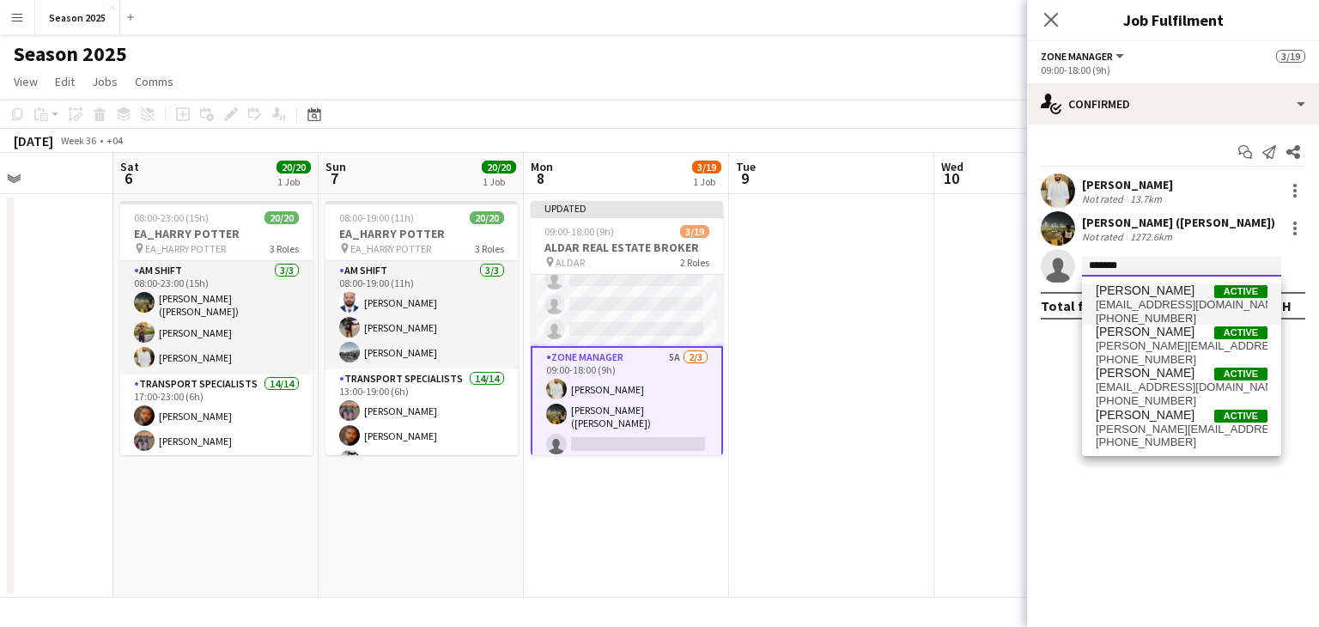
type input "*******"
click at [1171, 299] on span "[EMAIL_ADDRESS][DOMAIN_NAME]" at bounding box center [1182, 305] width 172 height 14
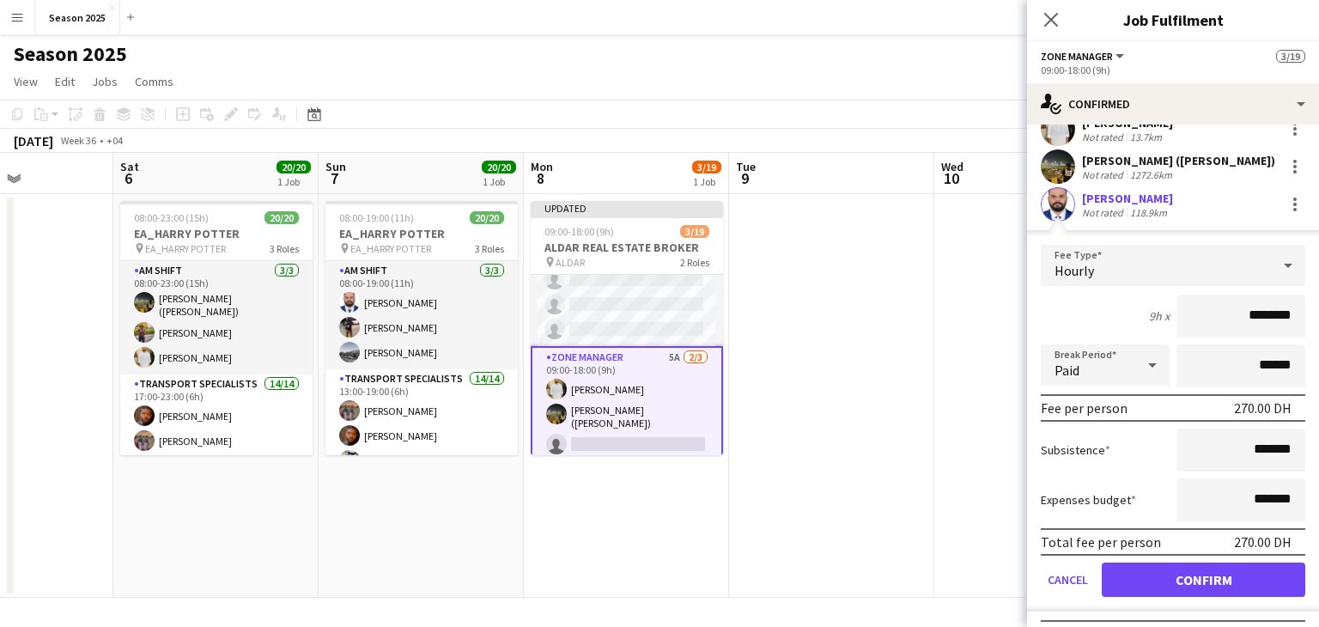
scroll to position [94, 0]
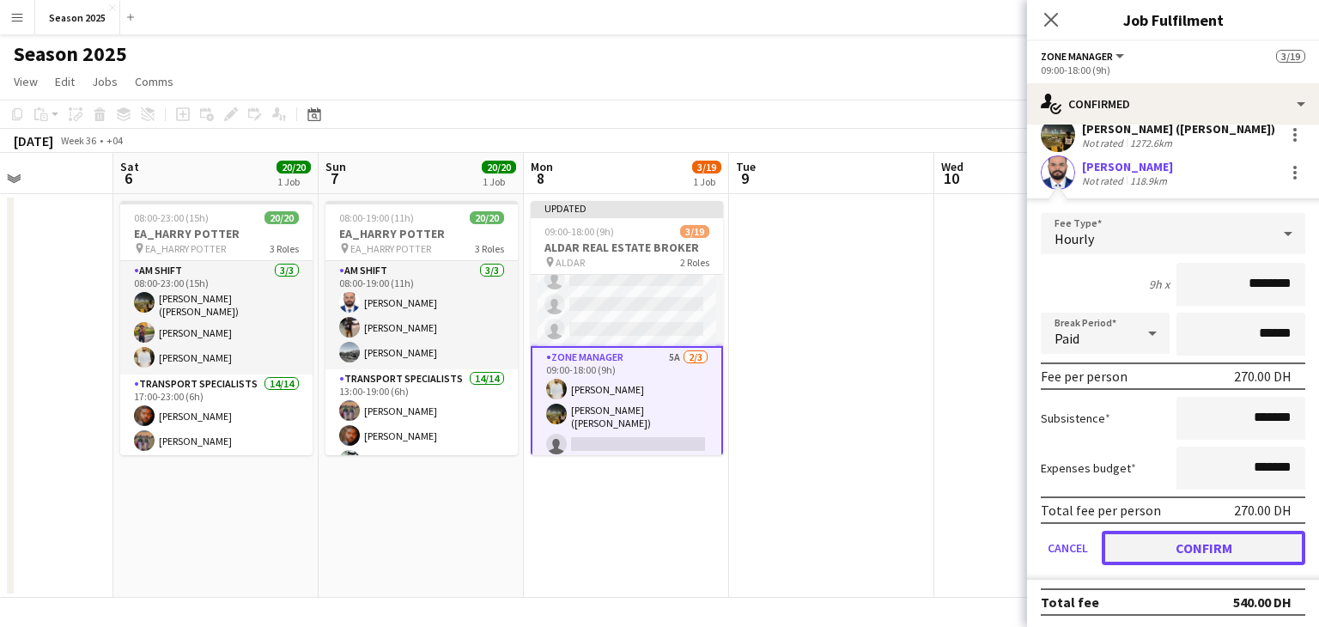
click at [1167, 537] on button "Confirm" at bounding box center [1204, 548] width 204 height 34
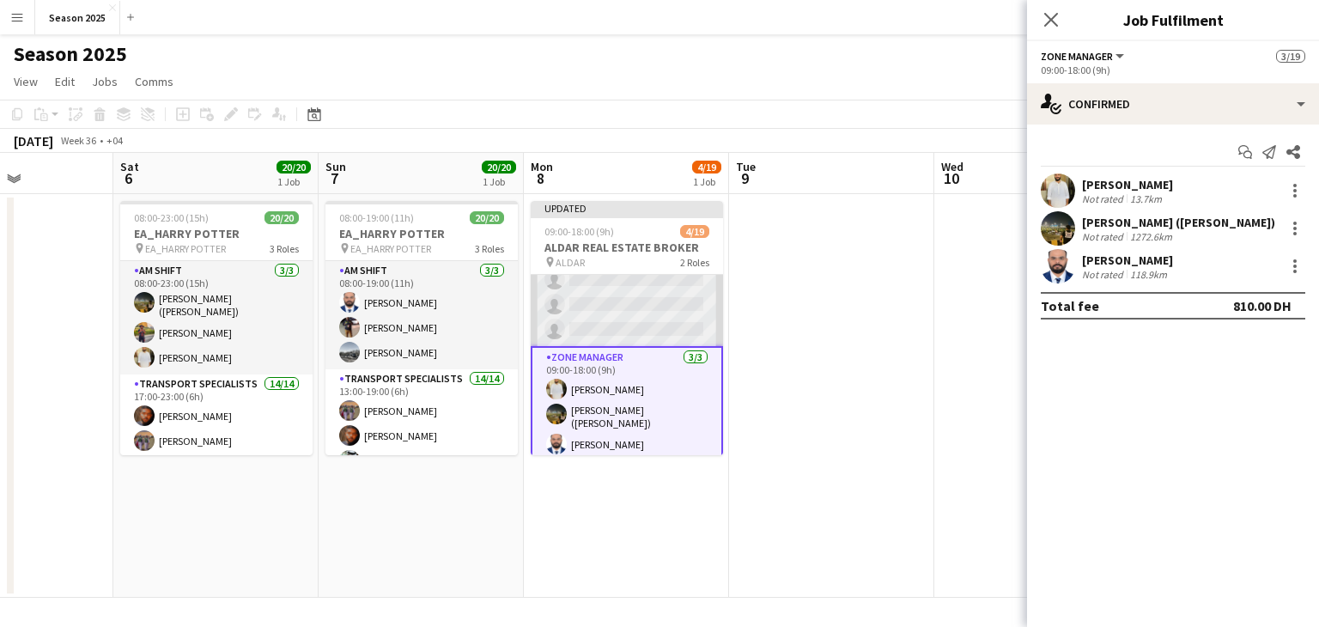
click at [619, 316] on app-card-role "Transport Specialists 19A [DATE] 09:00-18:00 (9h) [PERSON_NAME] single-neutral-…" at bounding box center [627, 130] width 192 height 432
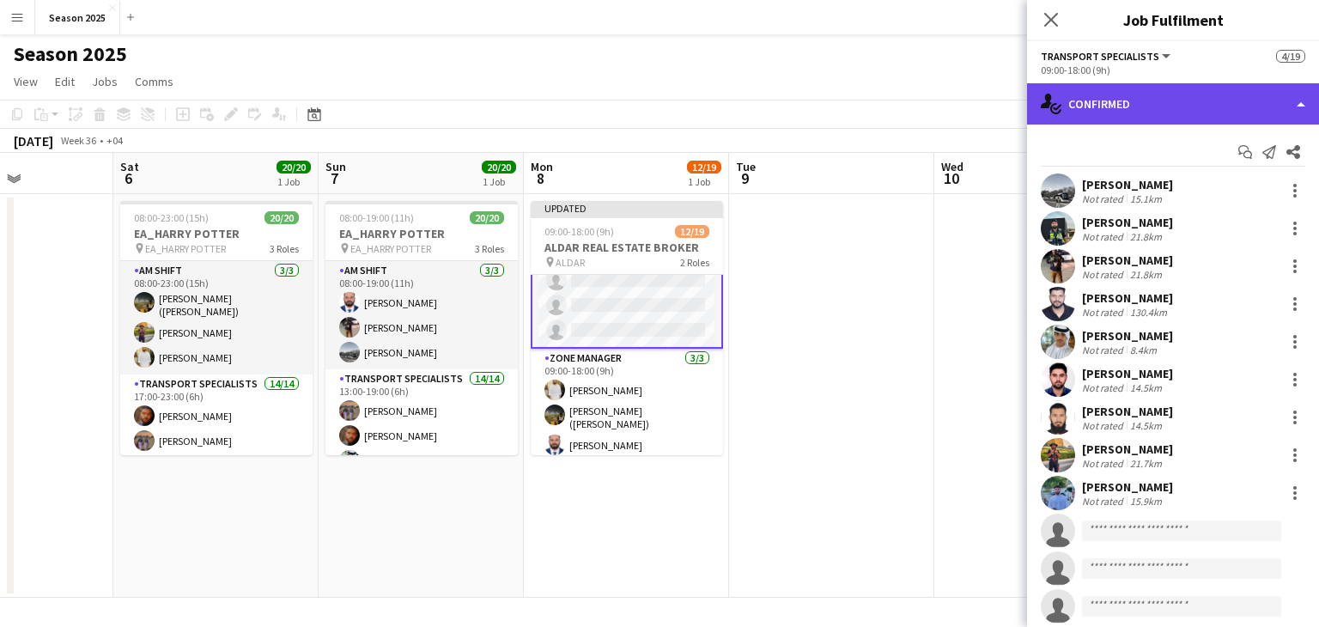
click at [1215, 101] on div "single-neutral-actions-check-2 Confirmed" at bounding box center [1173, 103] width 292 height 41
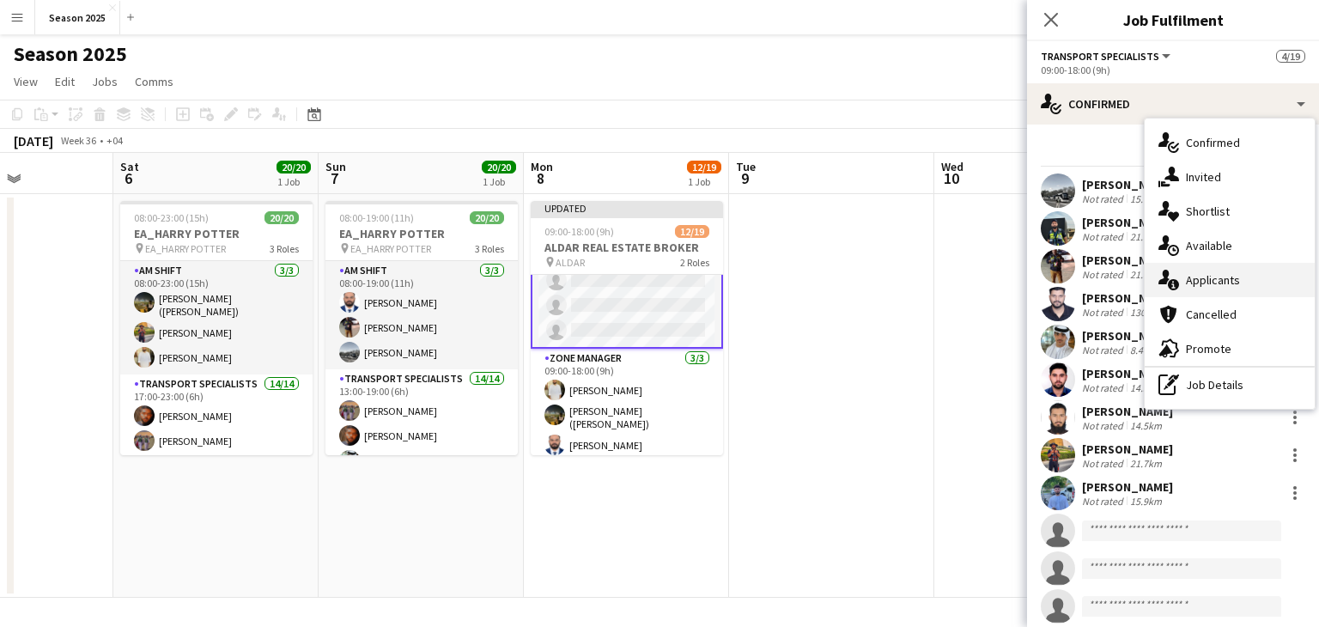
click at [1221, 273] on span "Applicants" at bounding box center [1213, 279] width 54 height 15
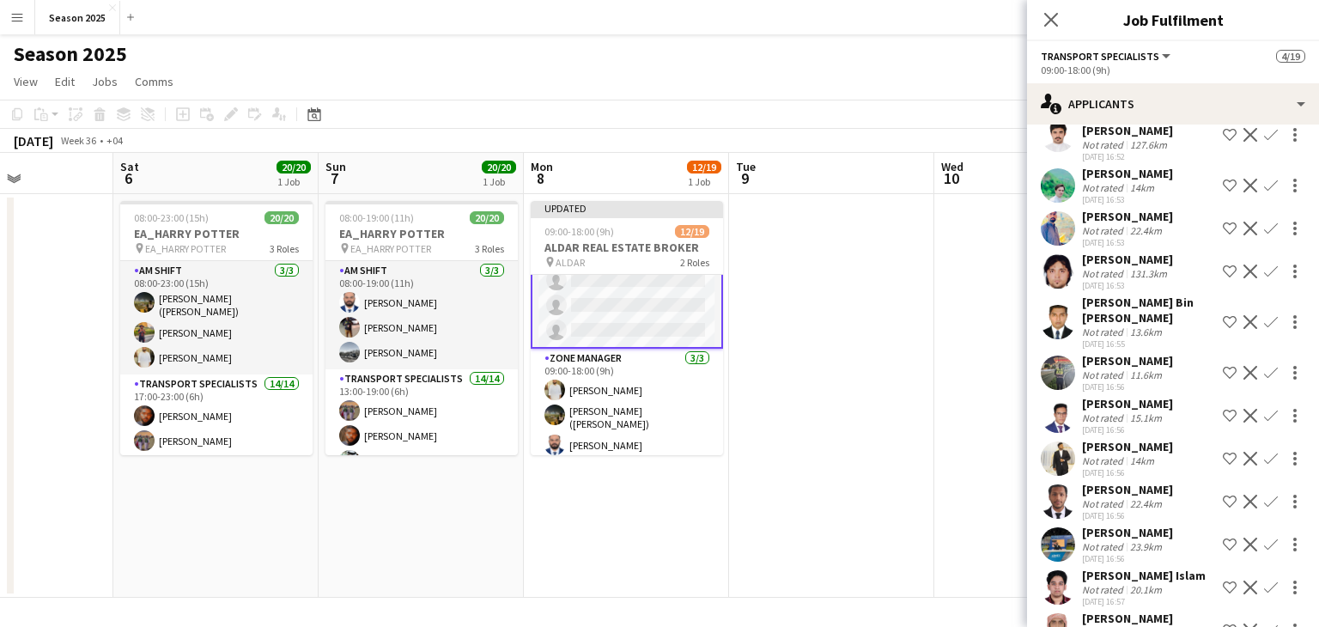
scroll to position [814, 0]
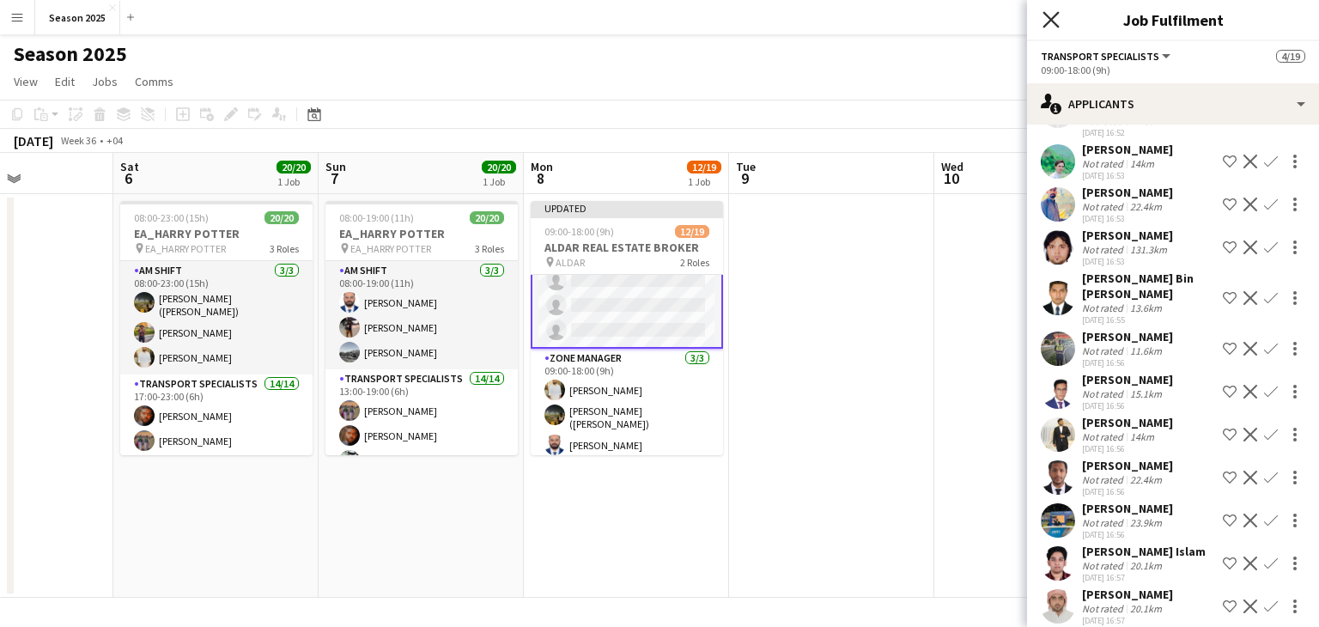
click at [1046, 25] on icon at bounding box center [1050, 19] width 16 height 16
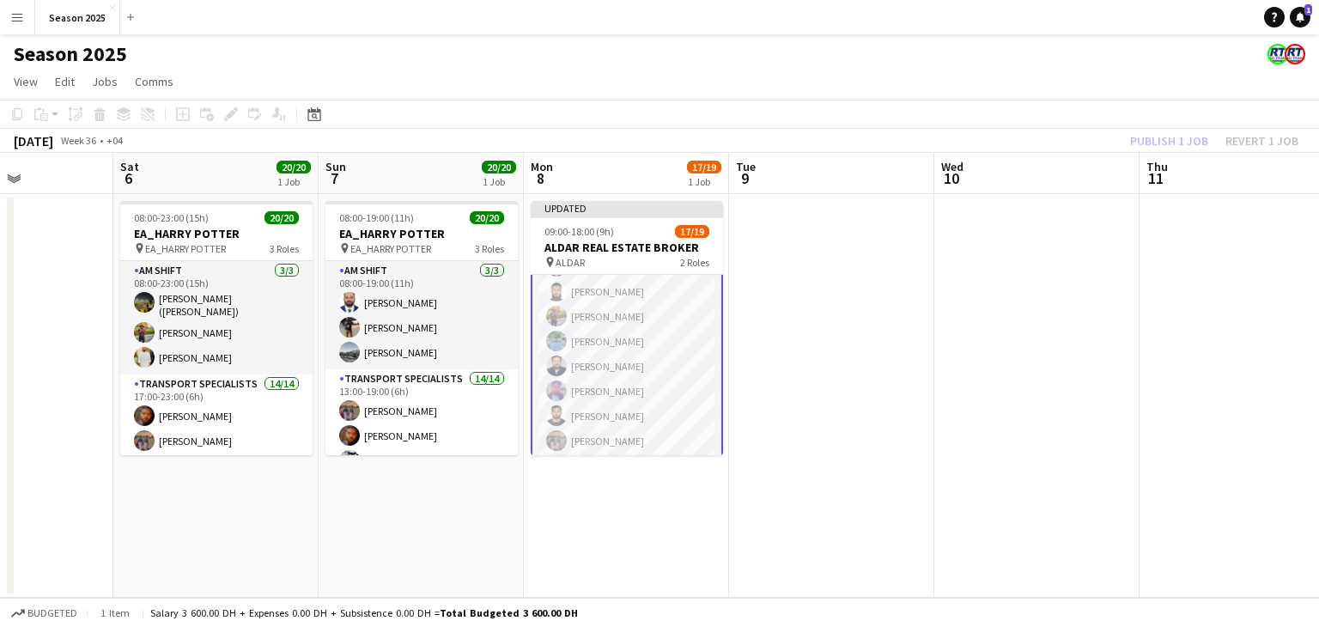
scroll to position [368, 0]
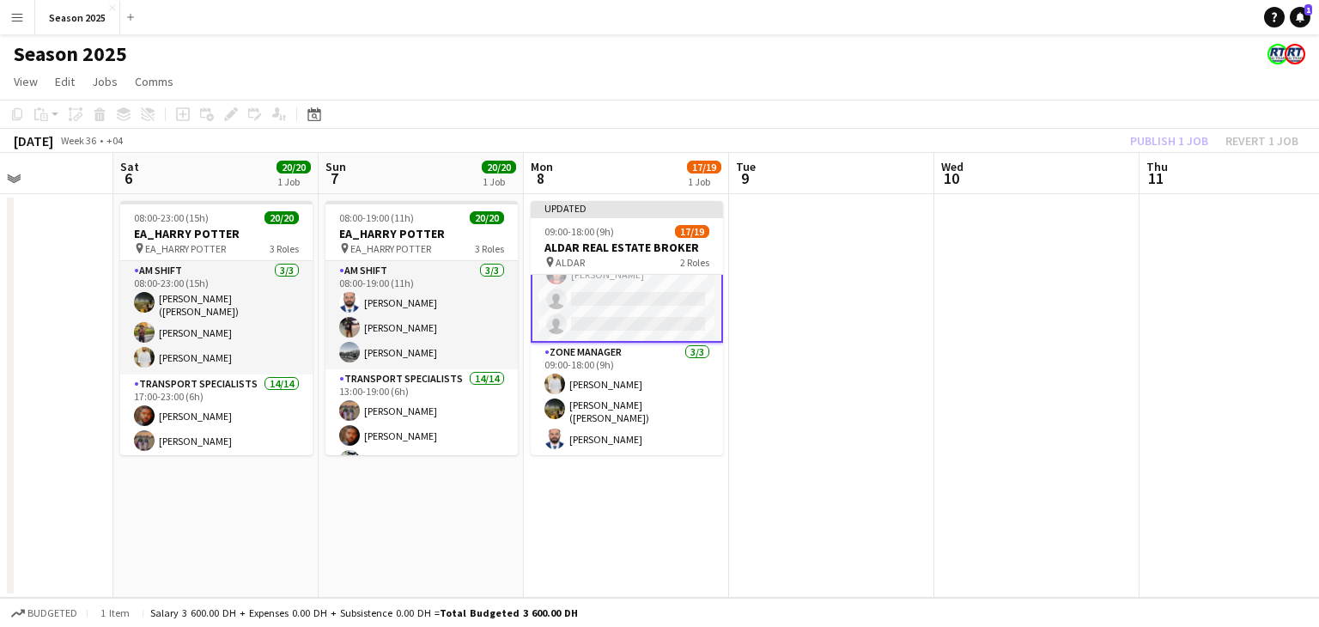
click at [644, 314] on app-card-role "Transport Specialists 56A 14/16 09:00-18:00 (9h) [PERSON_NAME] [PERSON_NAME] Ra…" at bounding box center [627, 124] width 192 height 435
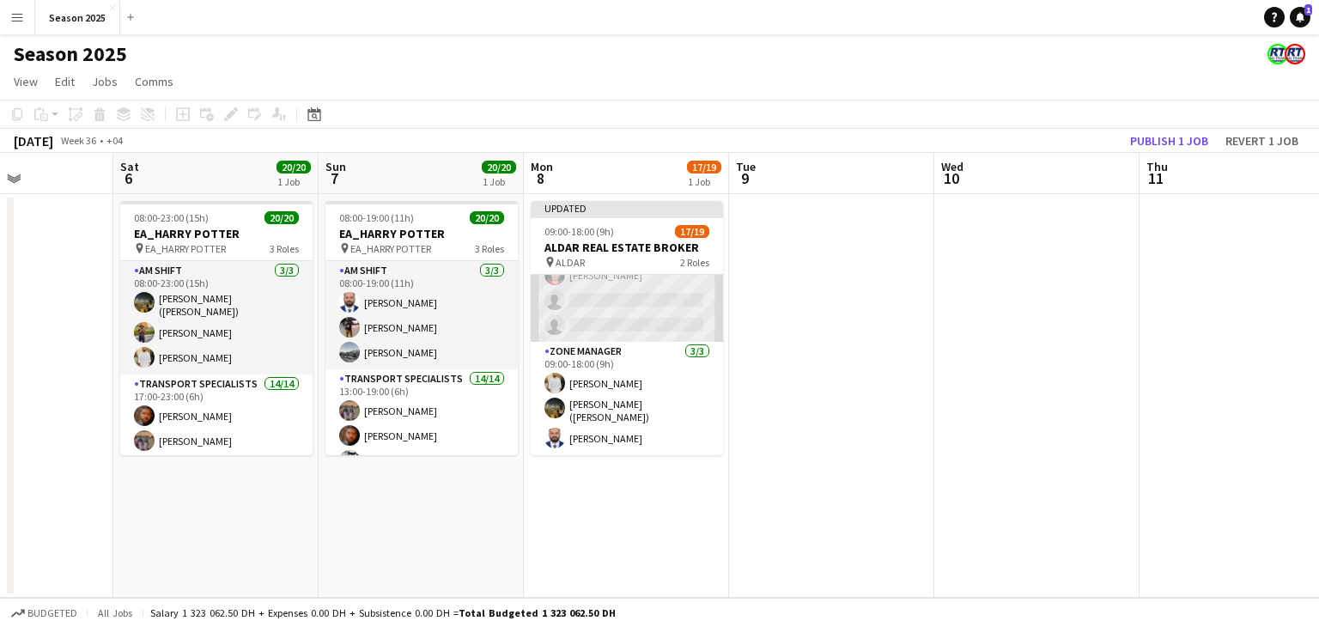
scroll to position [364, 0]
drag, startPoint x: 801, startPoint y: 348, endPoint x: 752, endPoint y: 320, distance: 56.1
click at [796, 350] on app-calendar-viewport "Tue 2 Wed 3 Thu 4 Fri 5 Sat 6 20/20 1 Job Sun 7 20/20 1 Job Mon 8 17/19 1 Job T…" at bounding box center [659, 375] width 1319 height 445
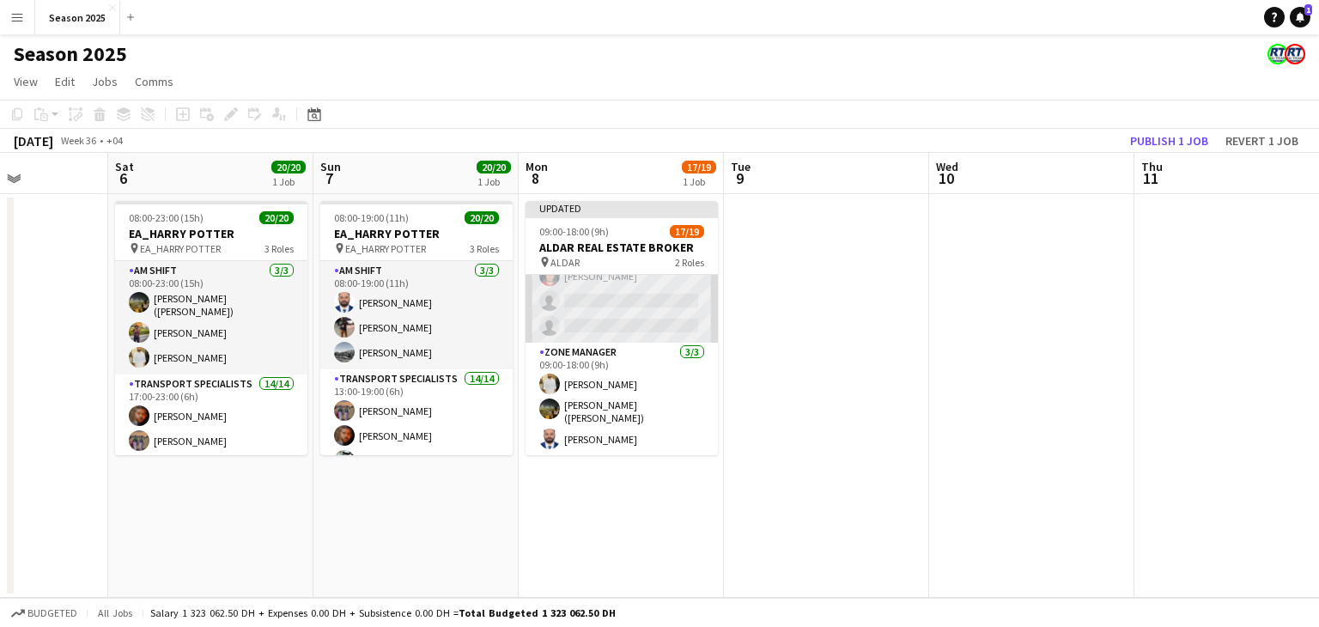
click at [683, 307] on app-card-role "Transport Specialists 56A 14/16 09:00-18:00 (9h) [PERSON_NAME] [PERSON_NAME] Ra…" at bounding box center [621, 127] width 192 height 432
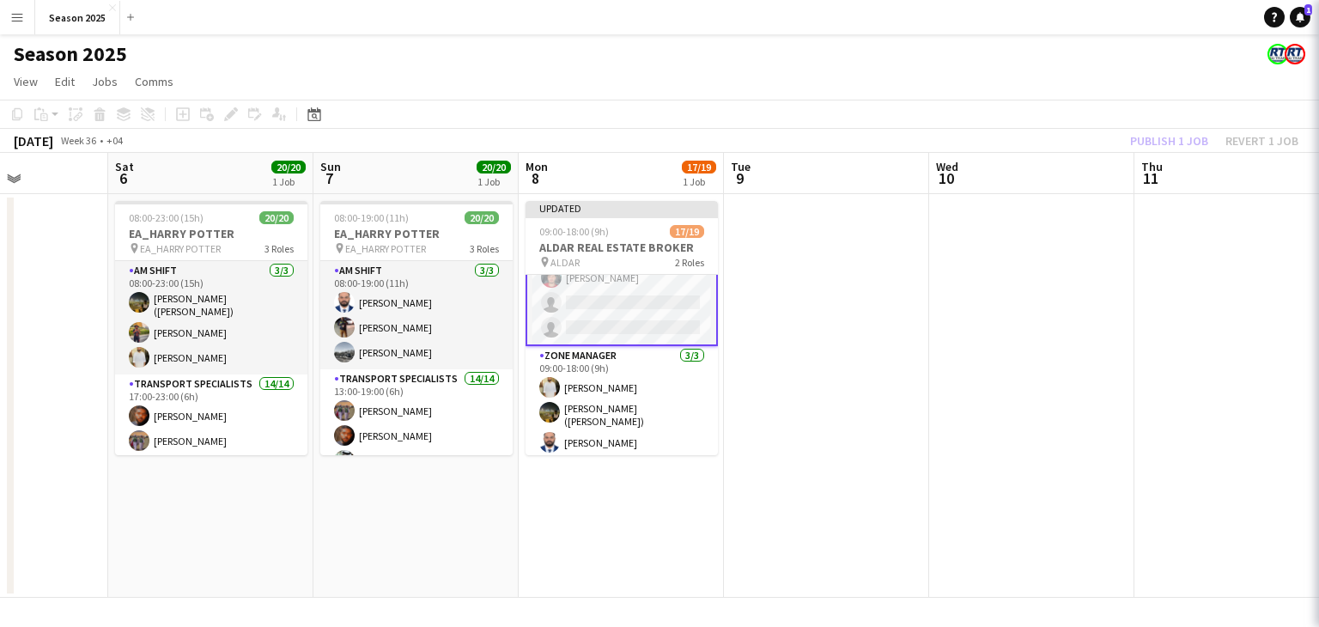
scroll to position [366, 0]
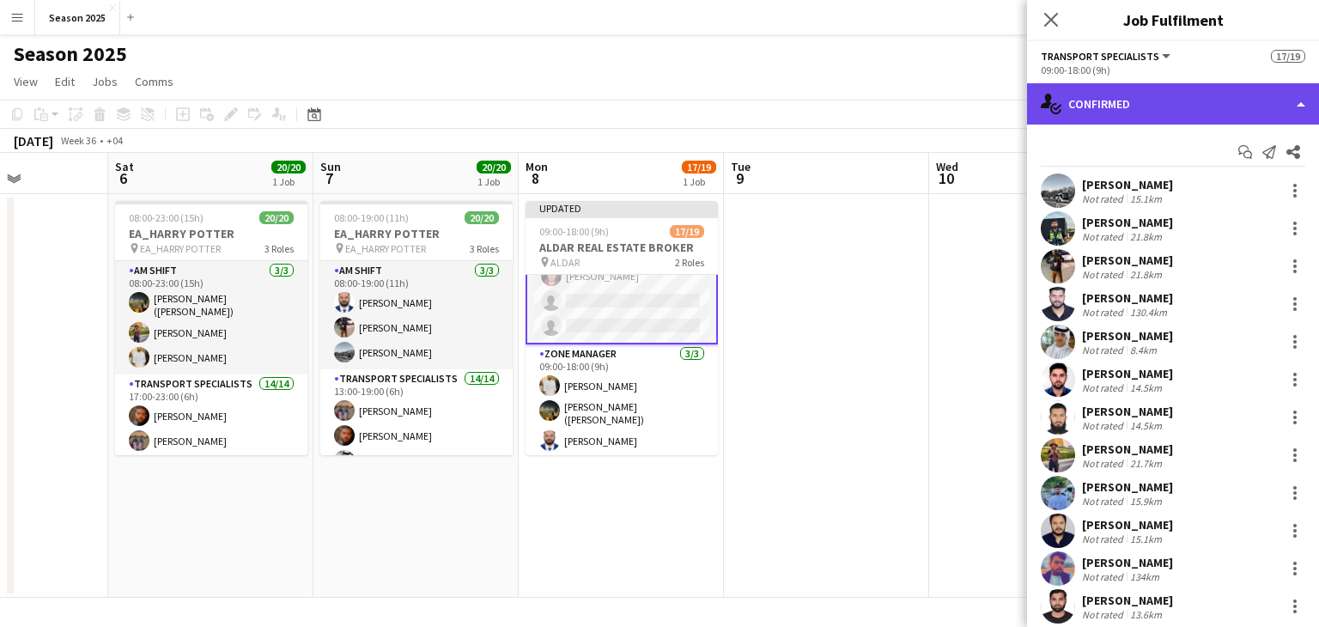
click at [1145, 100] on div "single-neutral-actions-check-2 Confirmed" at bounding box center [1173, 103] width 292 height 41
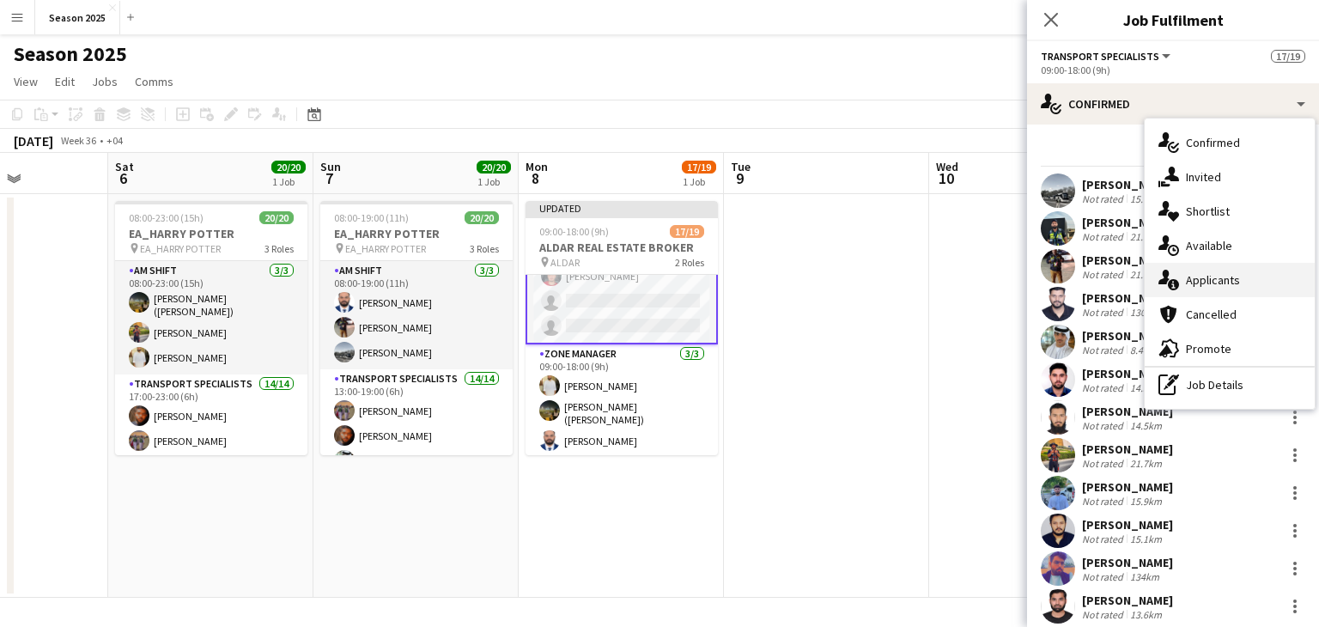
click at [1213, 281] on span "Applicants" at bounding box center [1213, 279] width 54 height 15
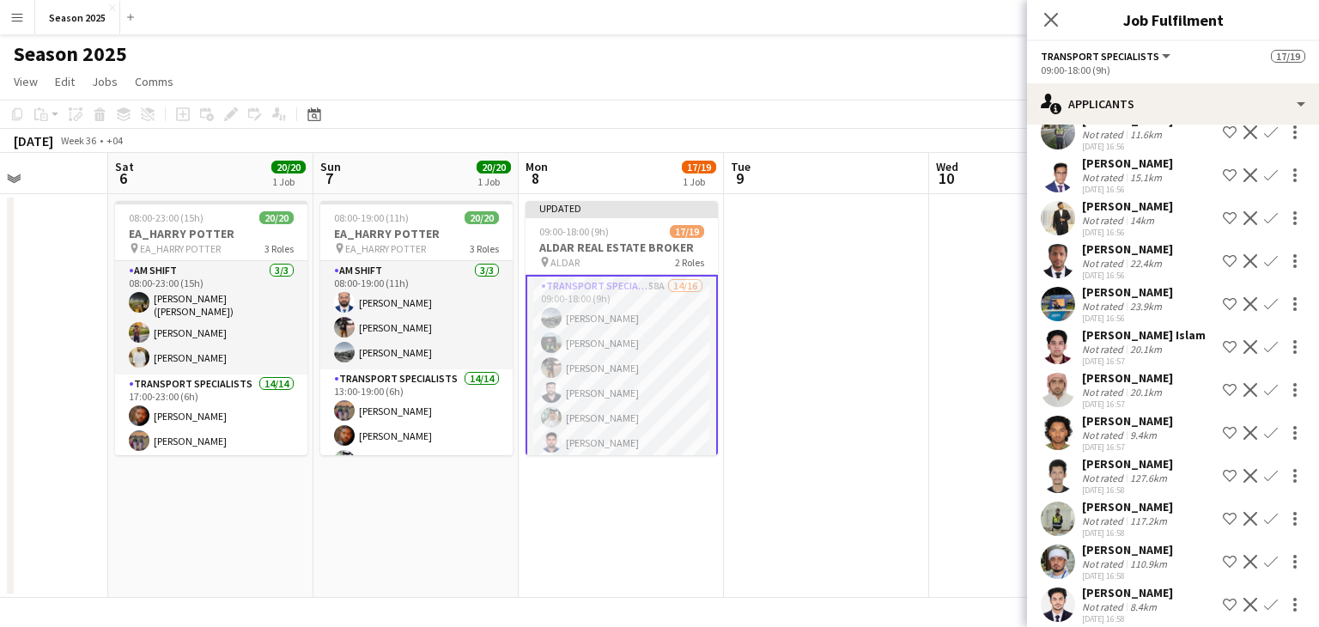
scroll to position [1116, 0]
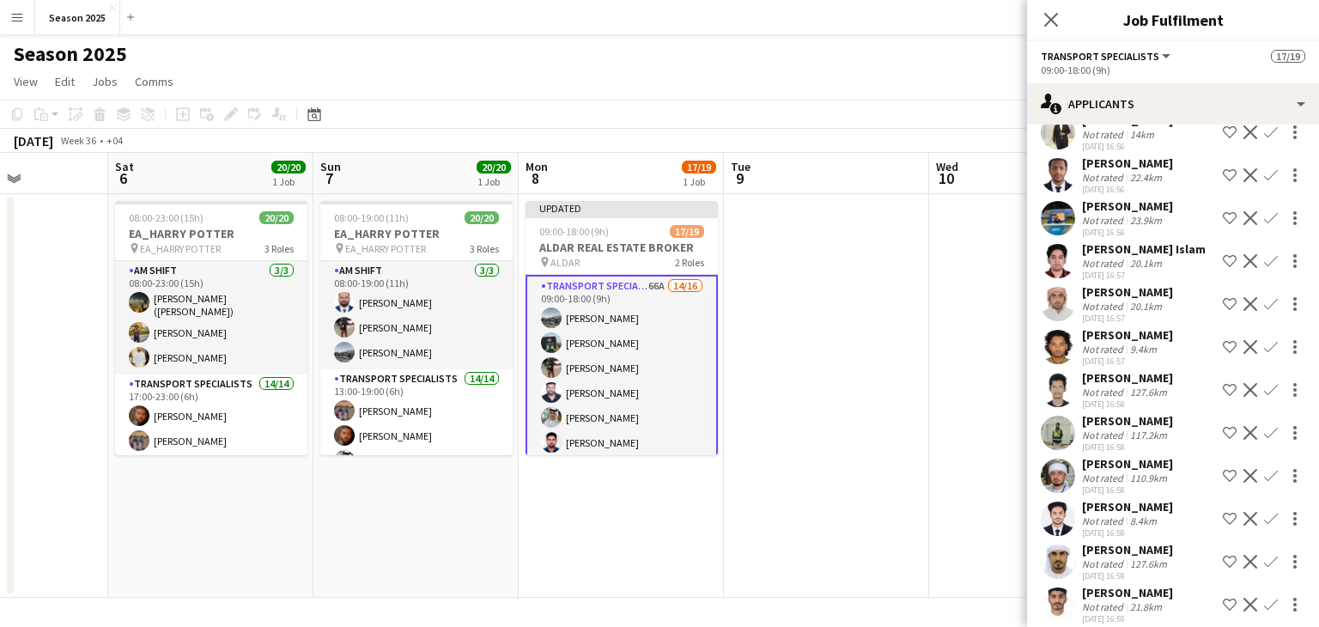
click at [960, 293] on app-date-cell at bounding box center [1031, 396] width 205 height 404
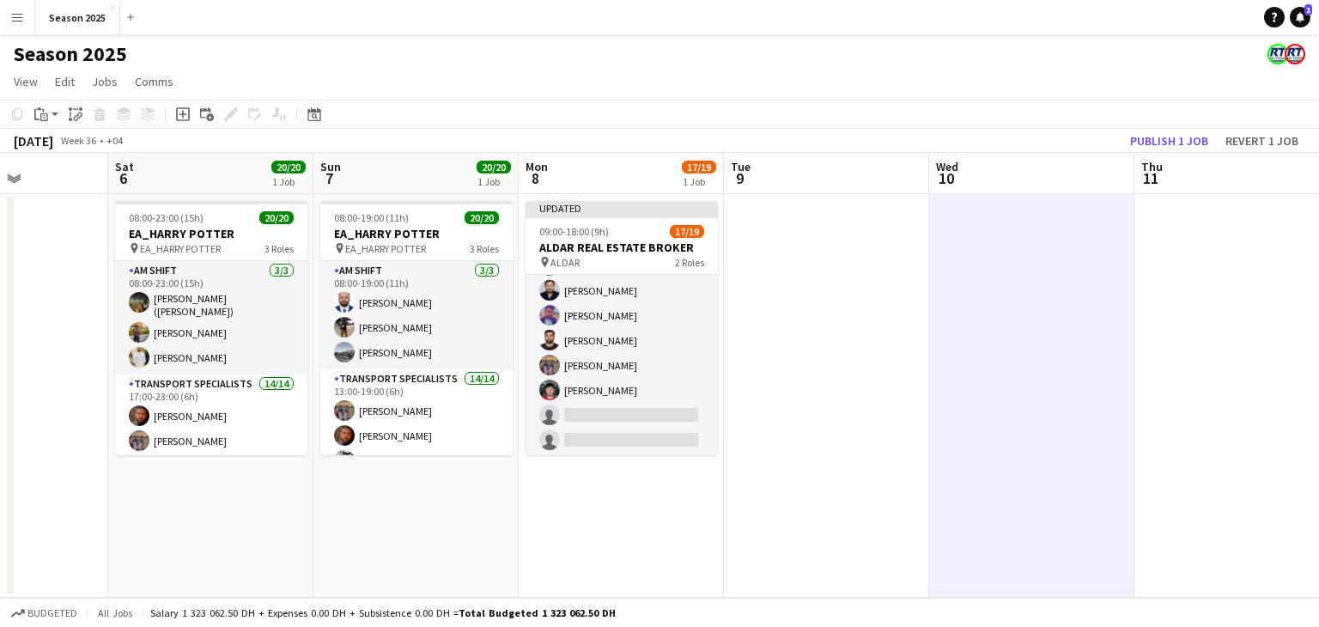
scroll to position [364, 0]
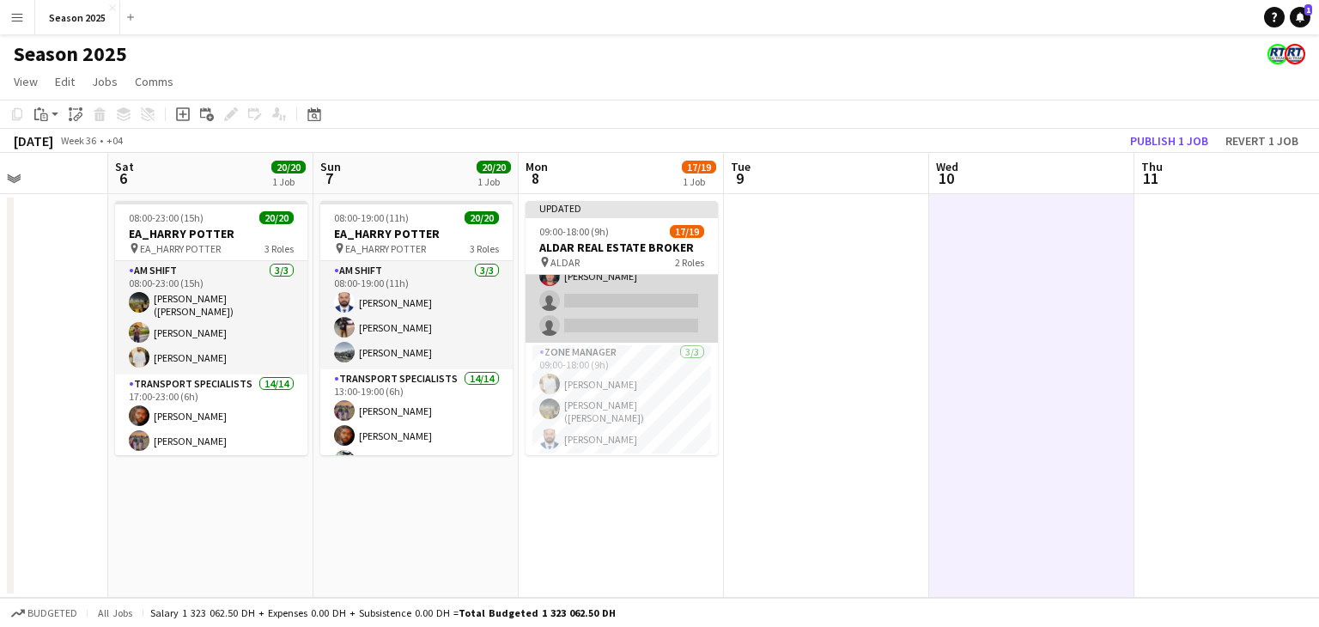
click at [649, 316] on app-card-role "Transport Specialists 66A 14/16 09:00-18:00 (9h) [PERSON_NAME] [PERSON_NAME] Ra…" at bounding box center [621, 127] width 192 height 432
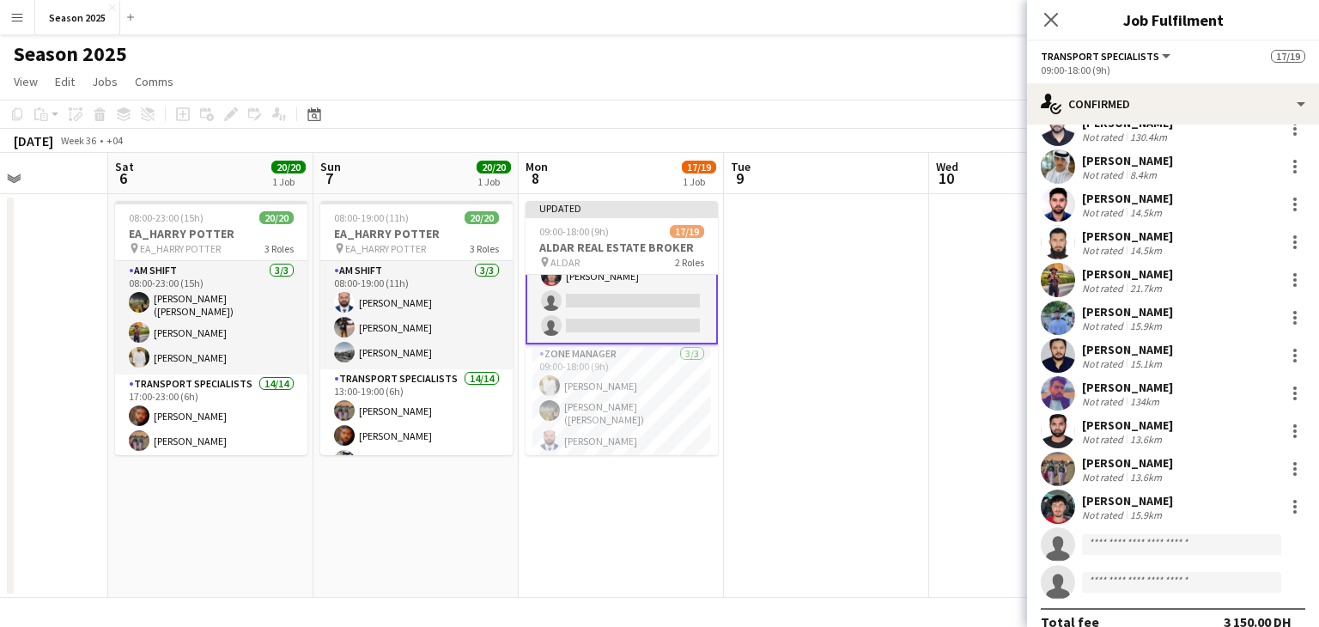
scroll to position [197, 0]
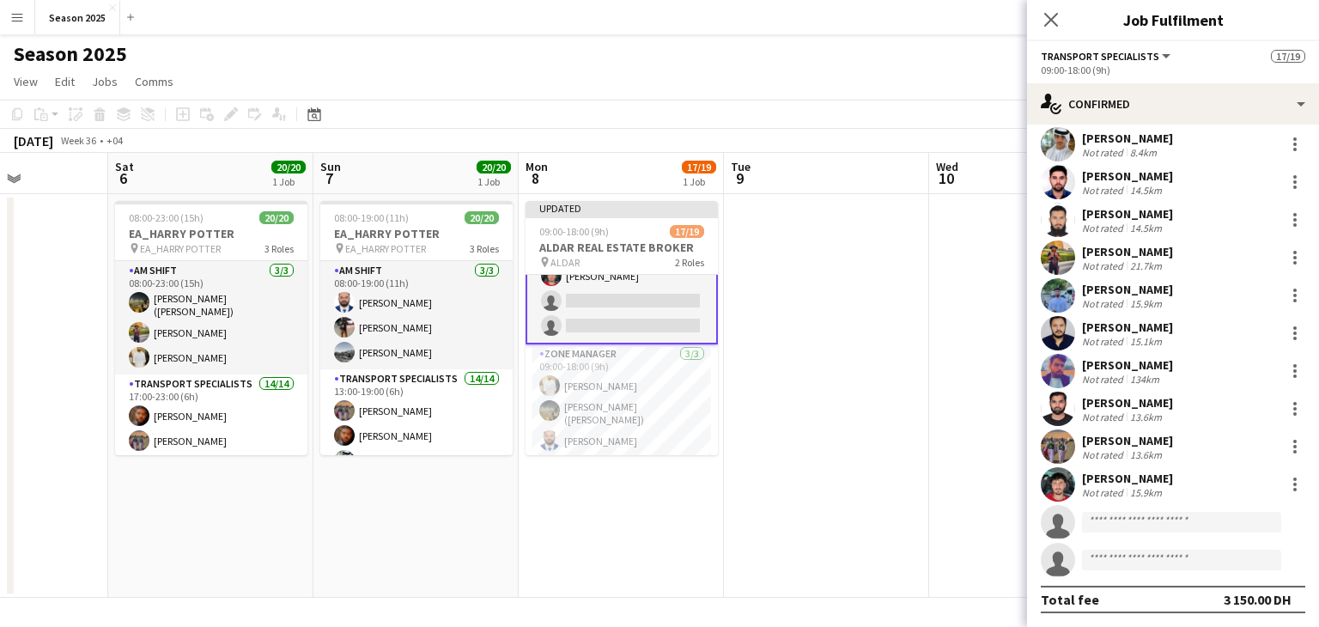
click at [897, 237] on app-date-cell at bounding box center [826, 396] width 205 height 404
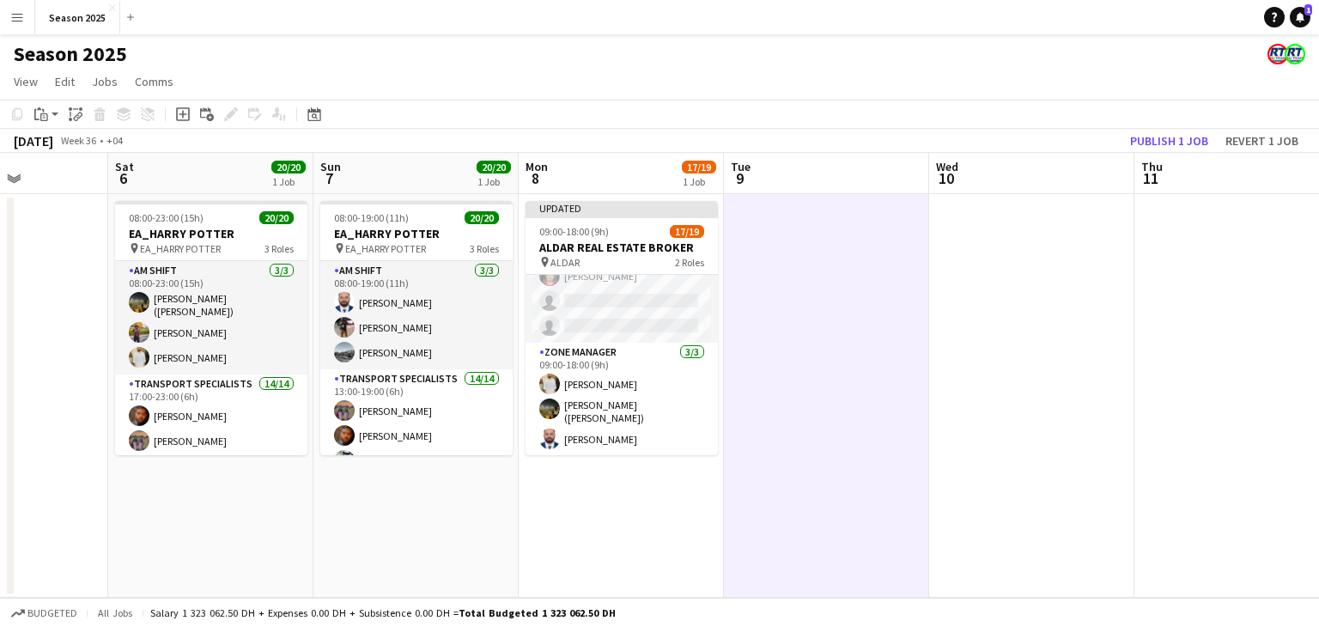
drag, startPoint x: 841, startPoint y: 396, endPoint x: 807, endPoint y: 416, distance: 39.6
click at [839, 396] on app-date-cell at bounding box center [826, 396] width 205 height 404
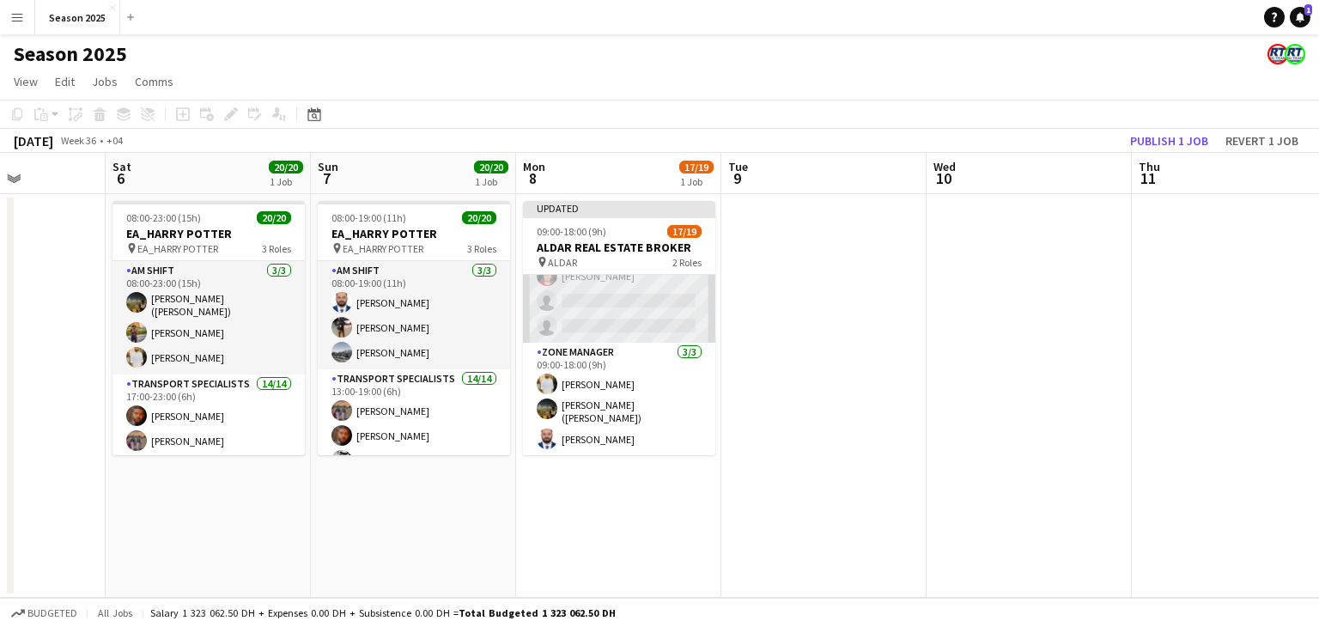
click at [697, 326] on app-card-role "Transport Specialists 72A 14/16 09:00-18:00 (9h) [PERSON_NAME] [PERSON_NAME] Ra…" at bounding box center [619, 127] width 192 height 432
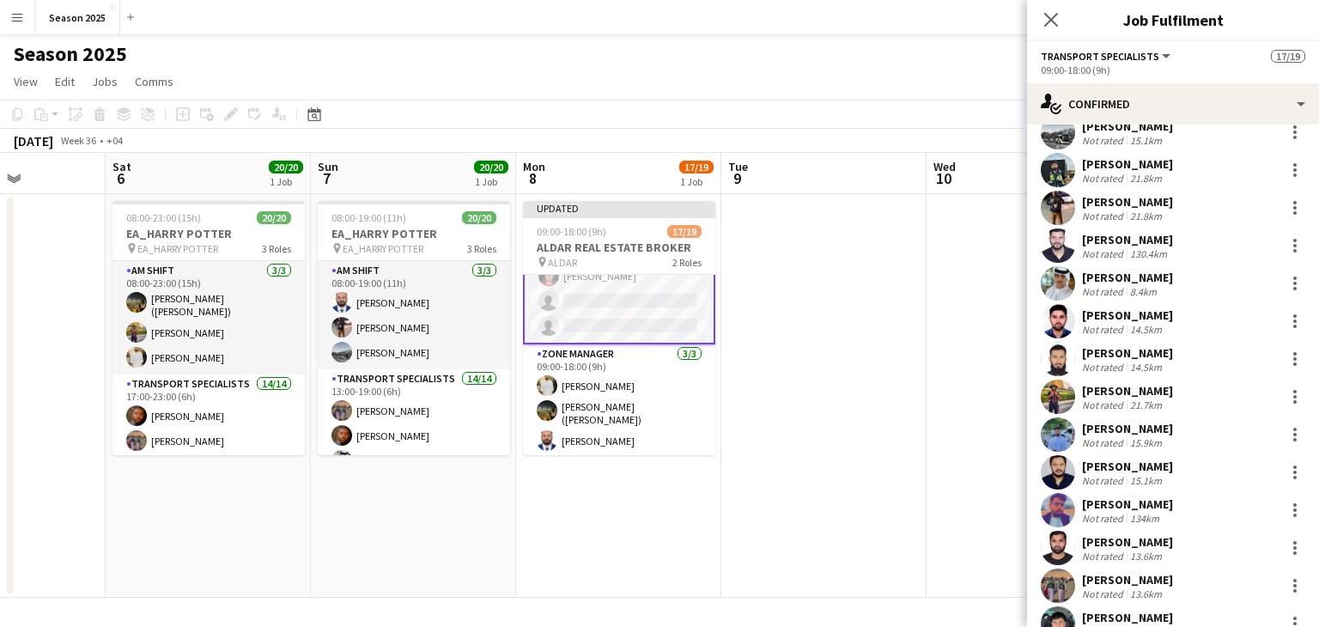
scroll to position [197, 0]
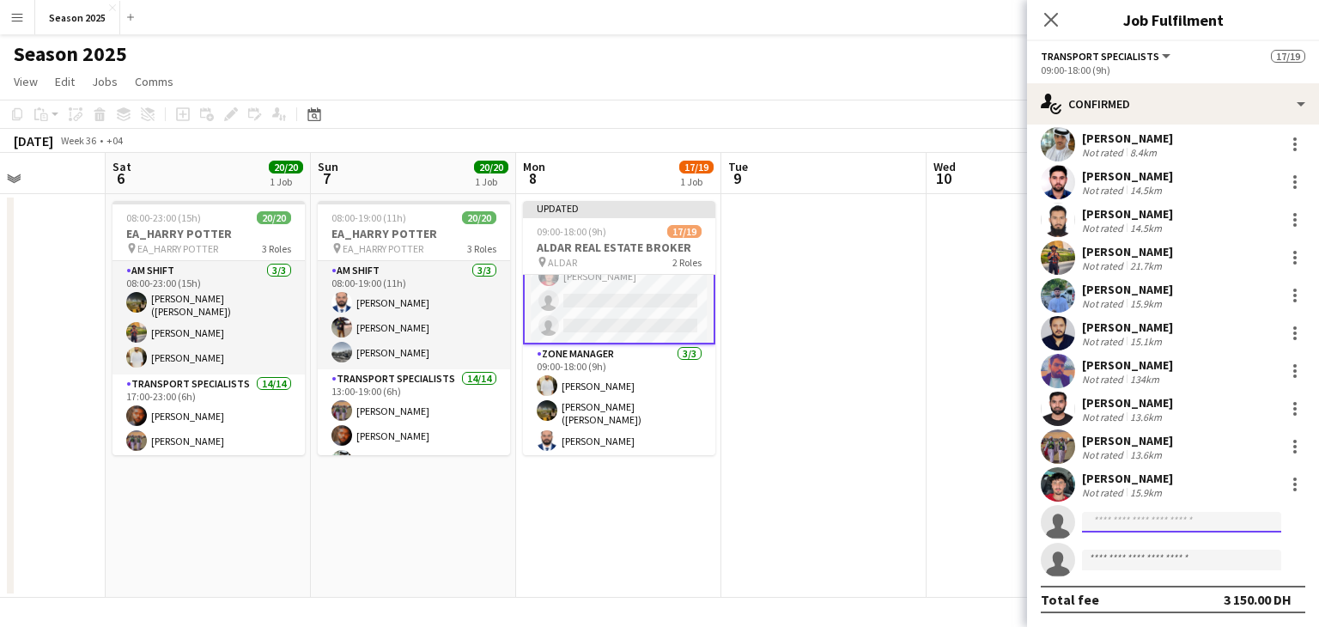
click at [1157, 528] on input at bounding box center [1181, 522] width 199 height 21
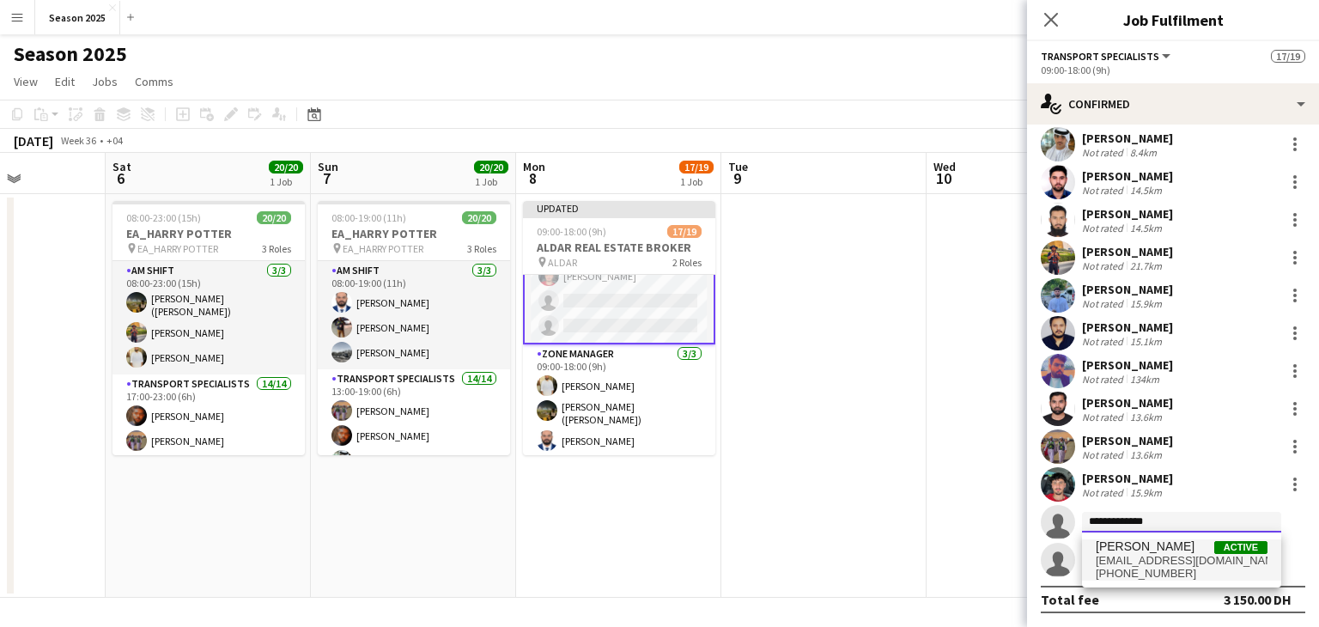
type input "**********"
click at [1182, 543] on span "[PERSON_NAME]" at bounding box center [1145, 546] width 99 height 15
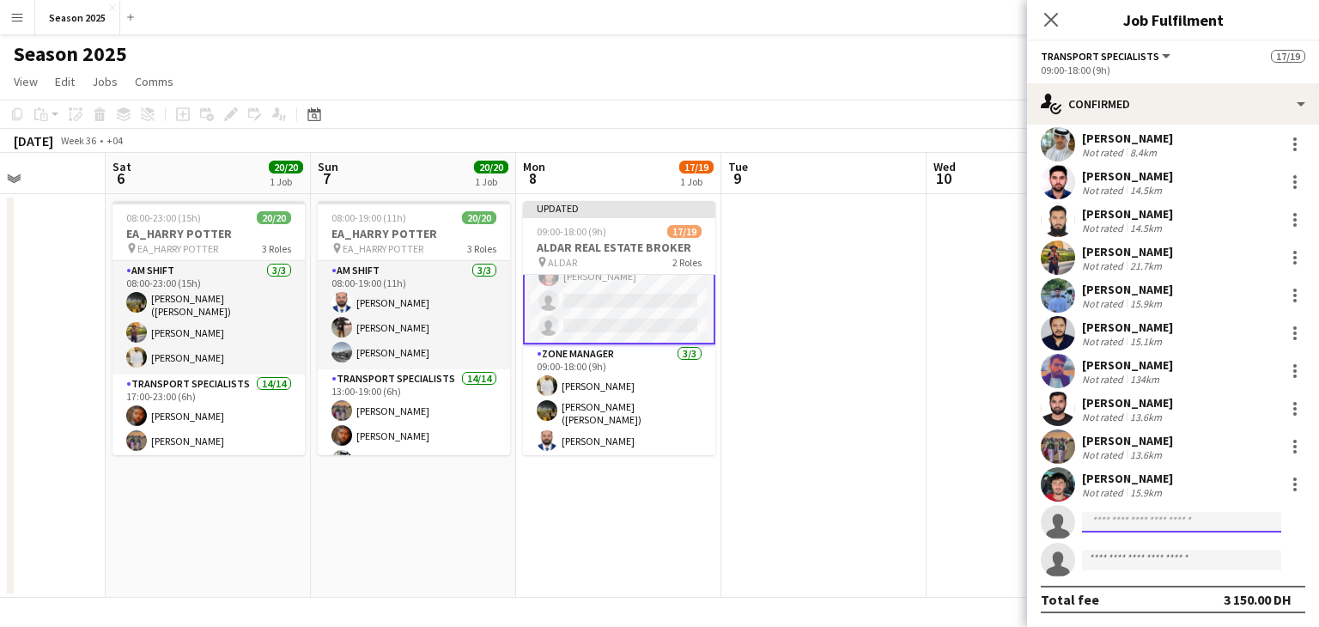
drag, startPoint x: 1182, startPoint y: 525, endPoint x: 1176, endPoint y: 516, distance: 10.5
click at [1182, 524] on input at bounding box center [1181, 522] width 199 height 21
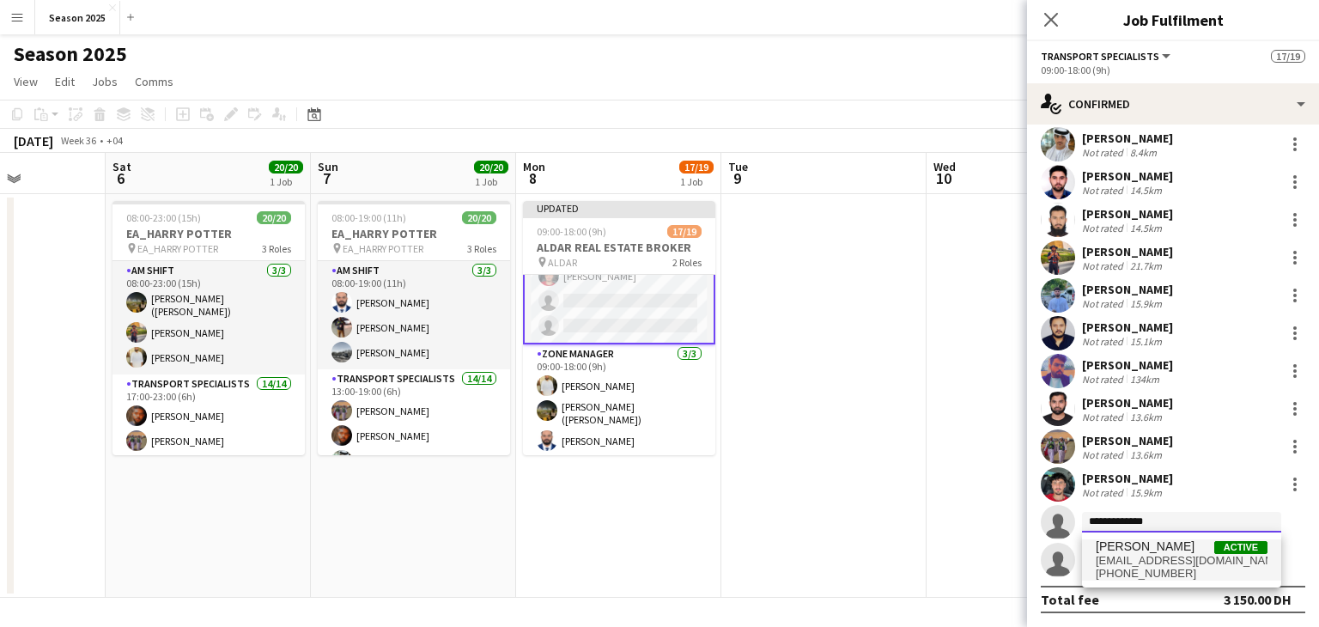
type input "**********"
click at [1177, 551] on span "[PERSON_NAME]" at bounding box center [1145, 546] width 99 height 15
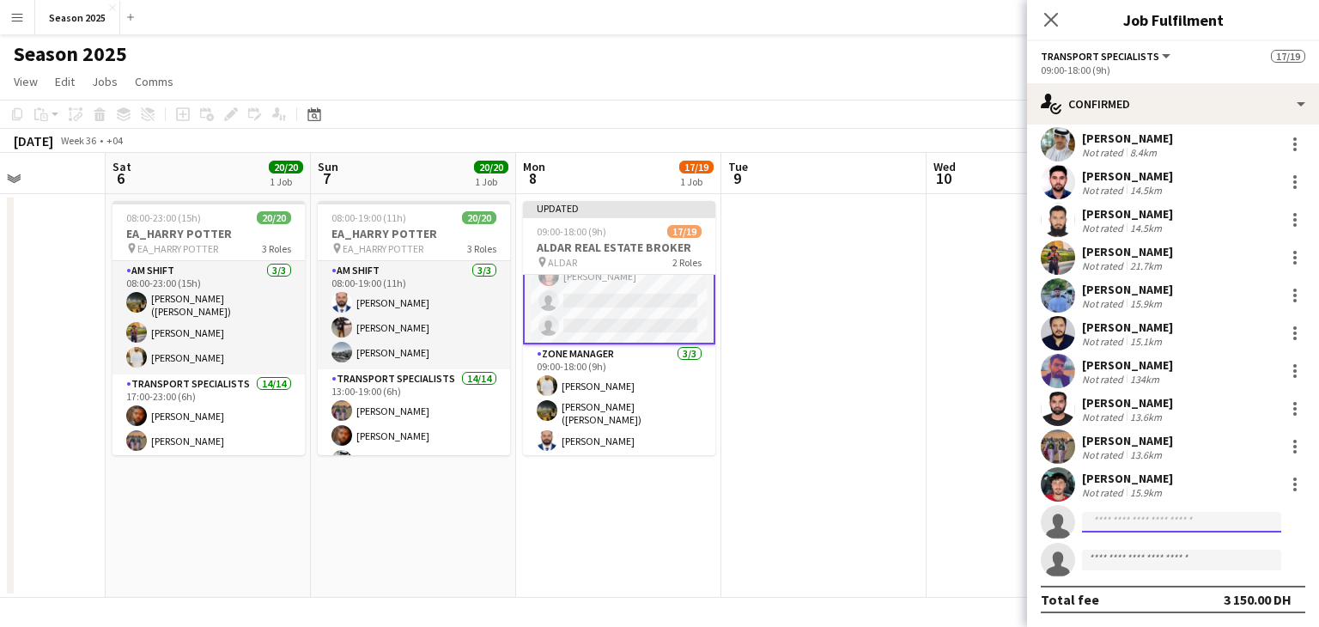
click at [1239, 516] on input at bounding box center [1181, 522] width 199 height 21
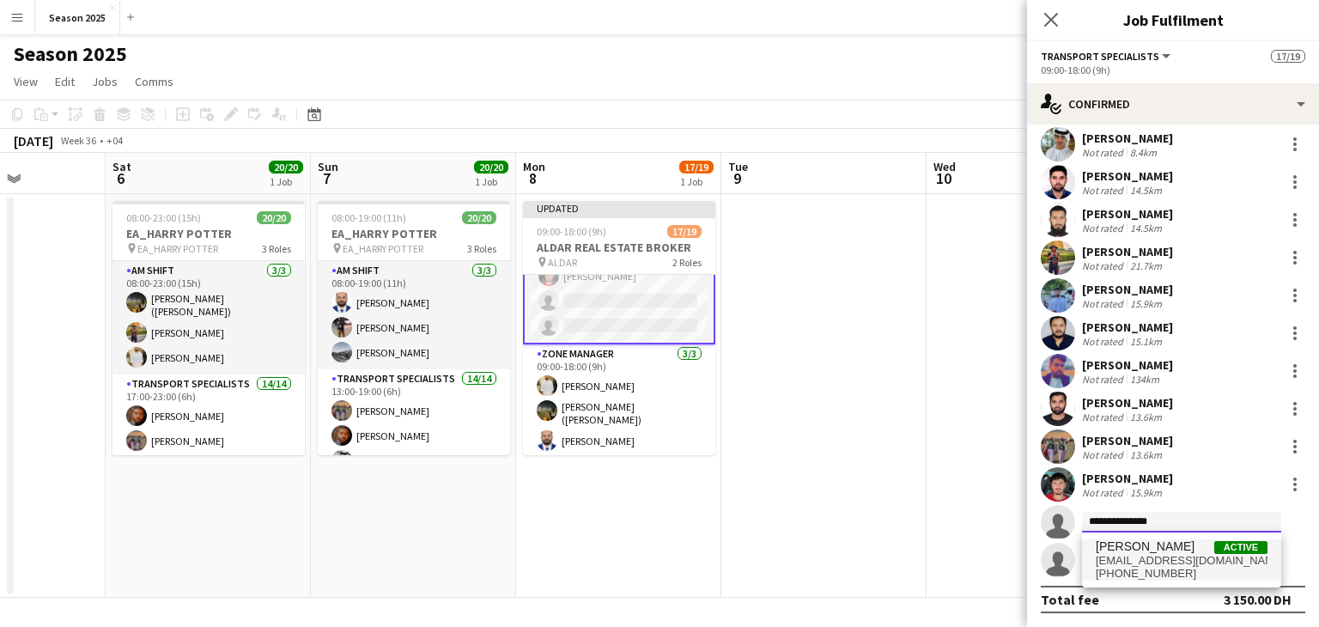
type input "**********"
click at [1193, 554] on span "[EMAIL_ADDRESS][DOMAIN_NAME]" at bounding box center [1182, 561] width 172 height 14
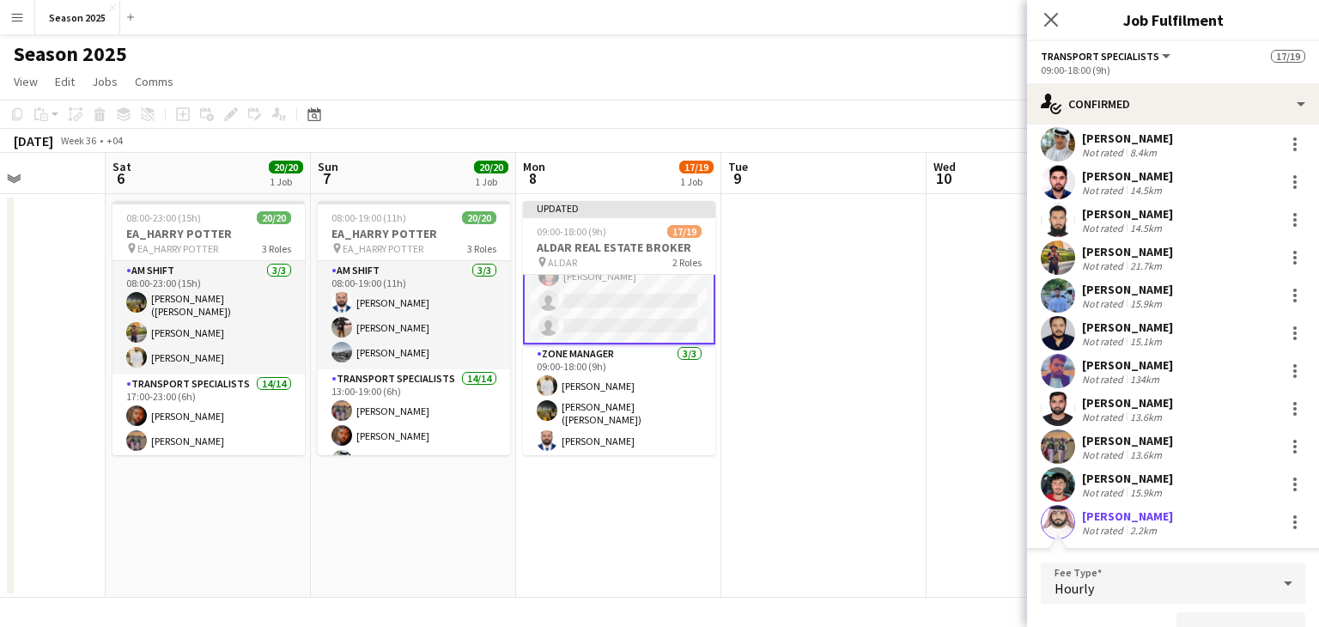
scroll to position [219, 0]
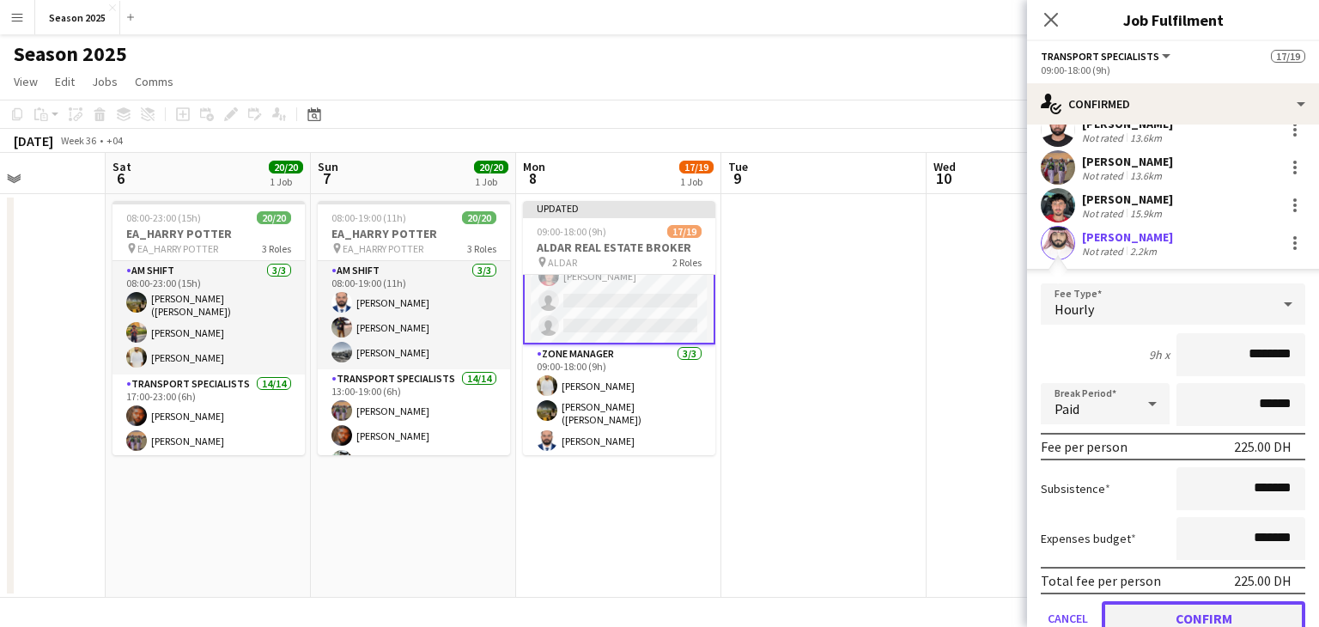
click at [1171, 609] on button "Confirm" at bounding box center [1204, 618] width 204 height 34
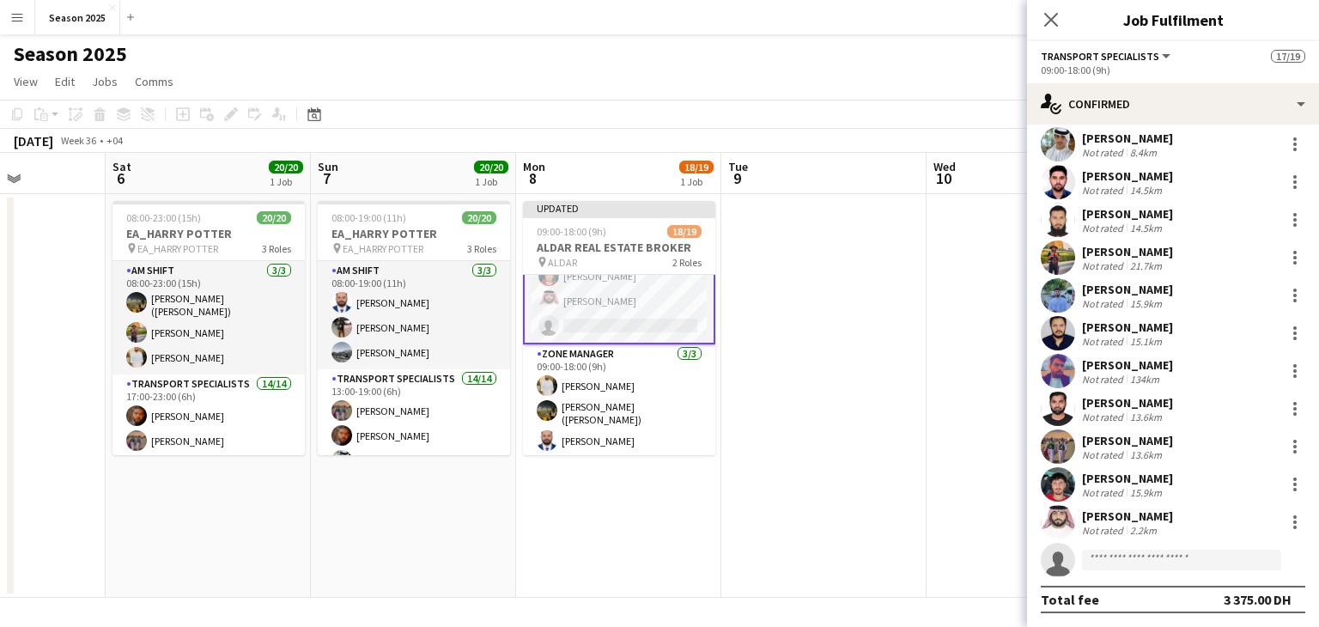
scroll to position [197, 0]
click at [1123, 553] on input at bounding box center [1181, 560] width 199 height 21
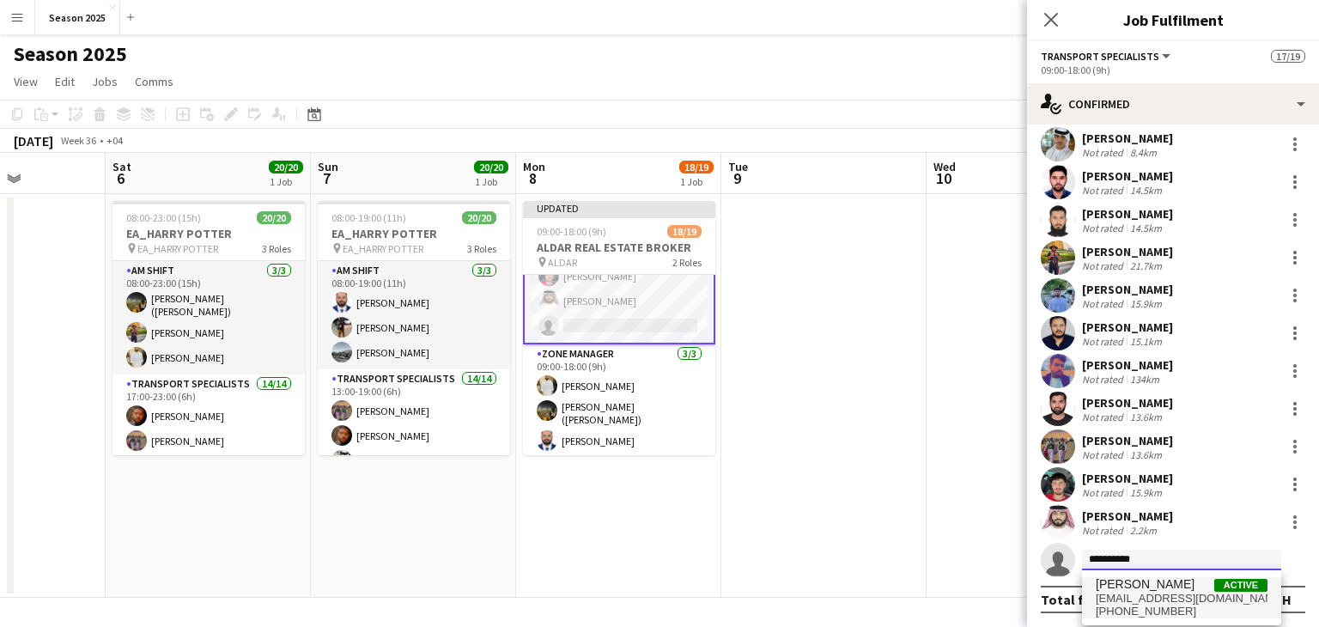
type input "**********"
click at [1132, 580] on span "[PERSON_NAME]" at bounding box center [1145, 584] width 99 height 15
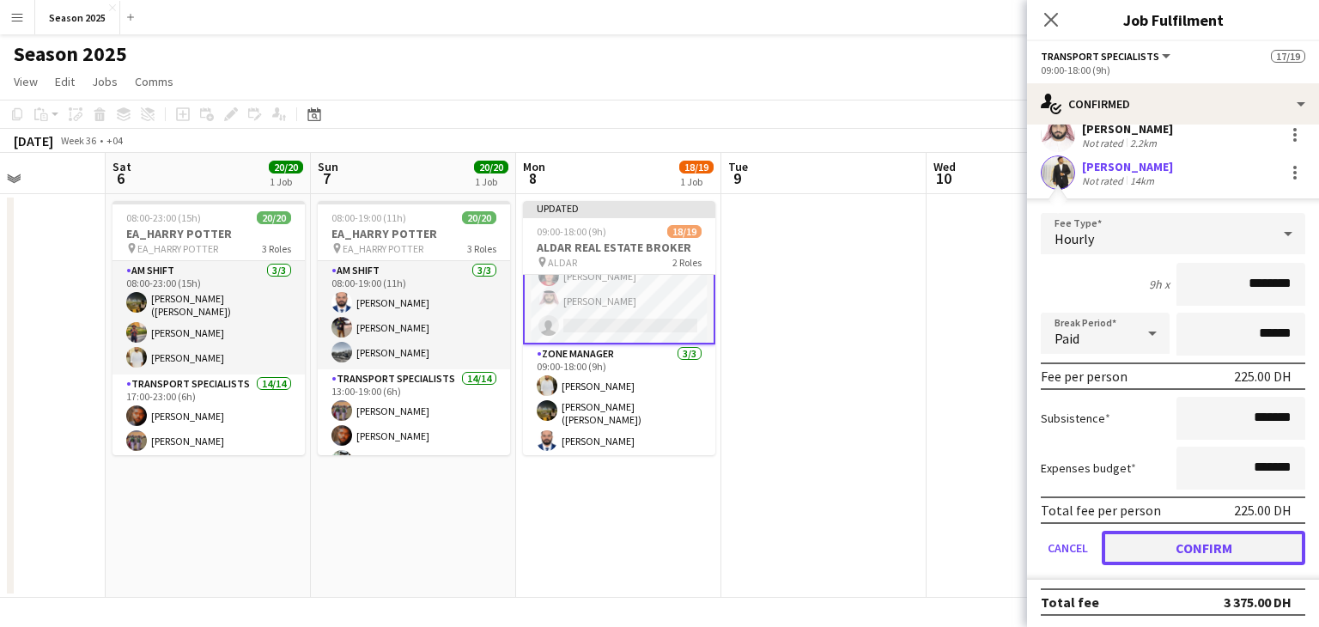
click at [1165, 547] on button "Confirm" at bounding box center [1204, 548] width 204 height 34
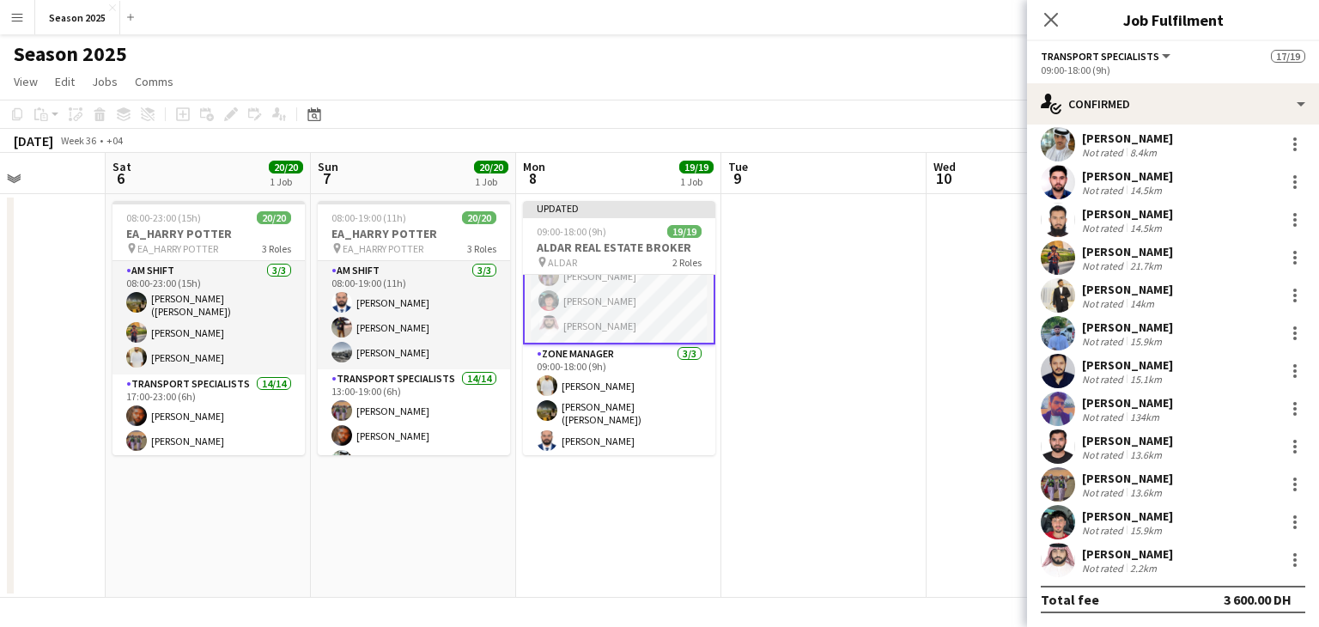
click at [958, 403] on app-date-cell at bounding box center [1028, 396] width 205 height 404
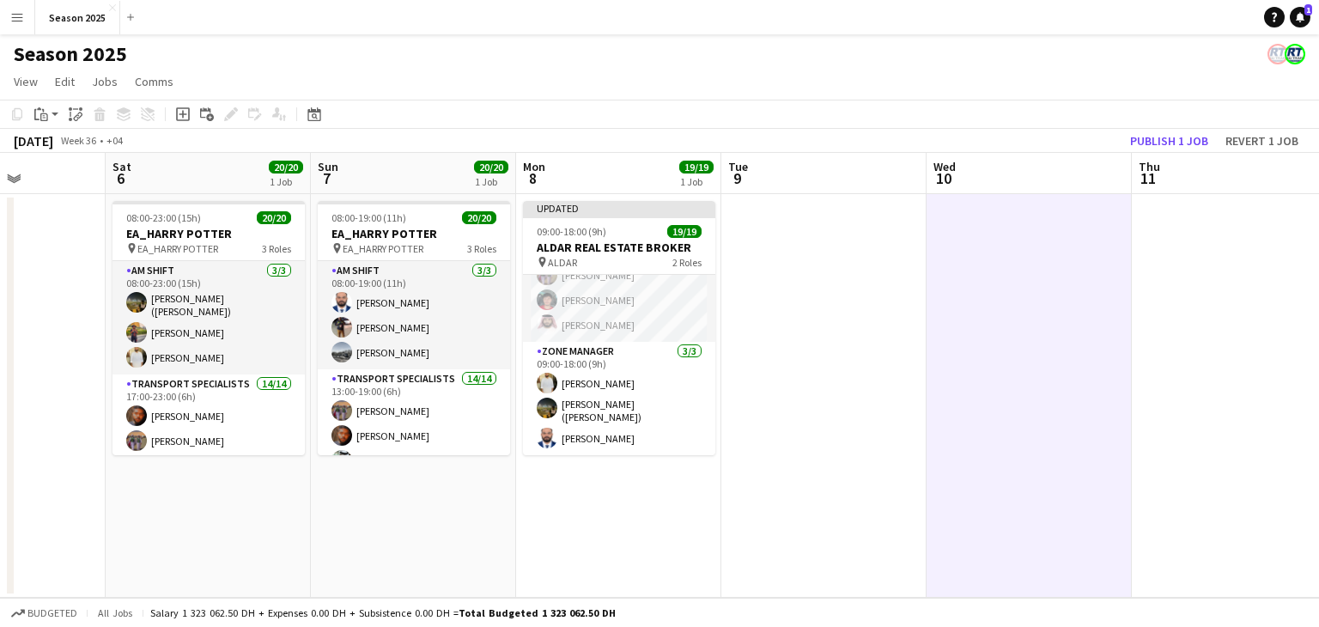
scroll to position [364, 0]
click at [823, 413] on app-date-cell at bounding box center [823, 396] width 205 height 404
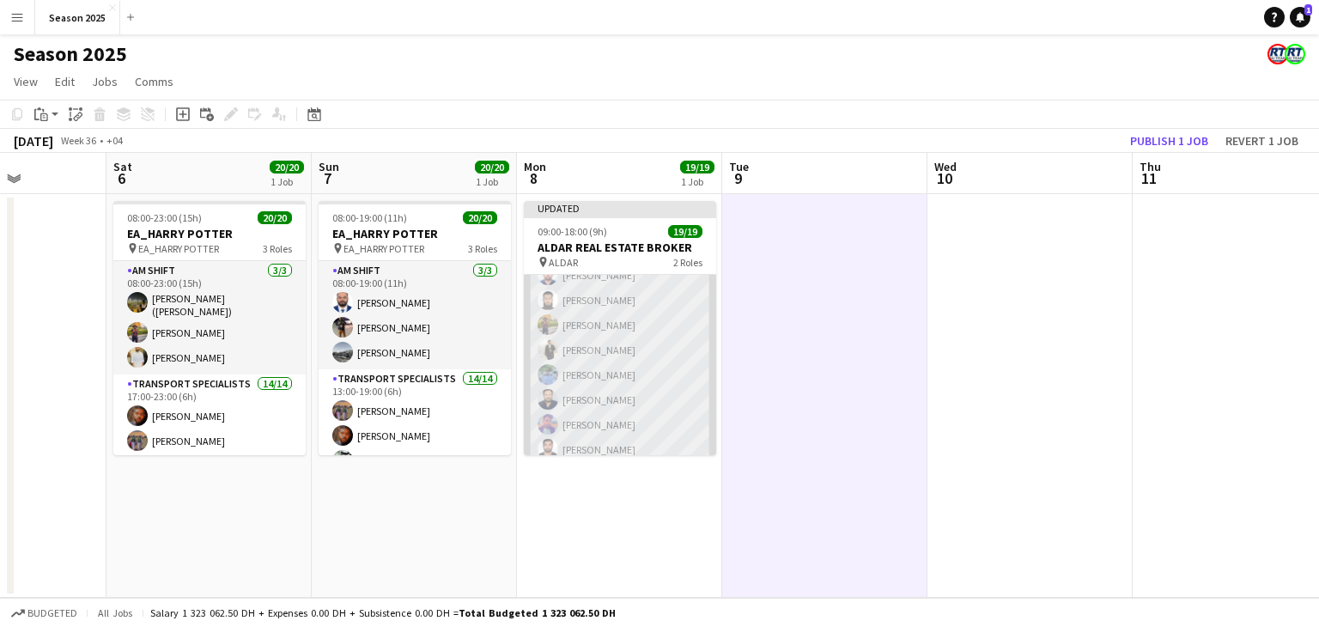
scroll to position [0, 0]
click at [611, 342] on app-card-role "Transport Specialists 16/16 09:00-18:00 (9h) [PERSON_NAME] [PERSON_NAME] Raees …" at bounding box center [620, 491] width 192 height 432
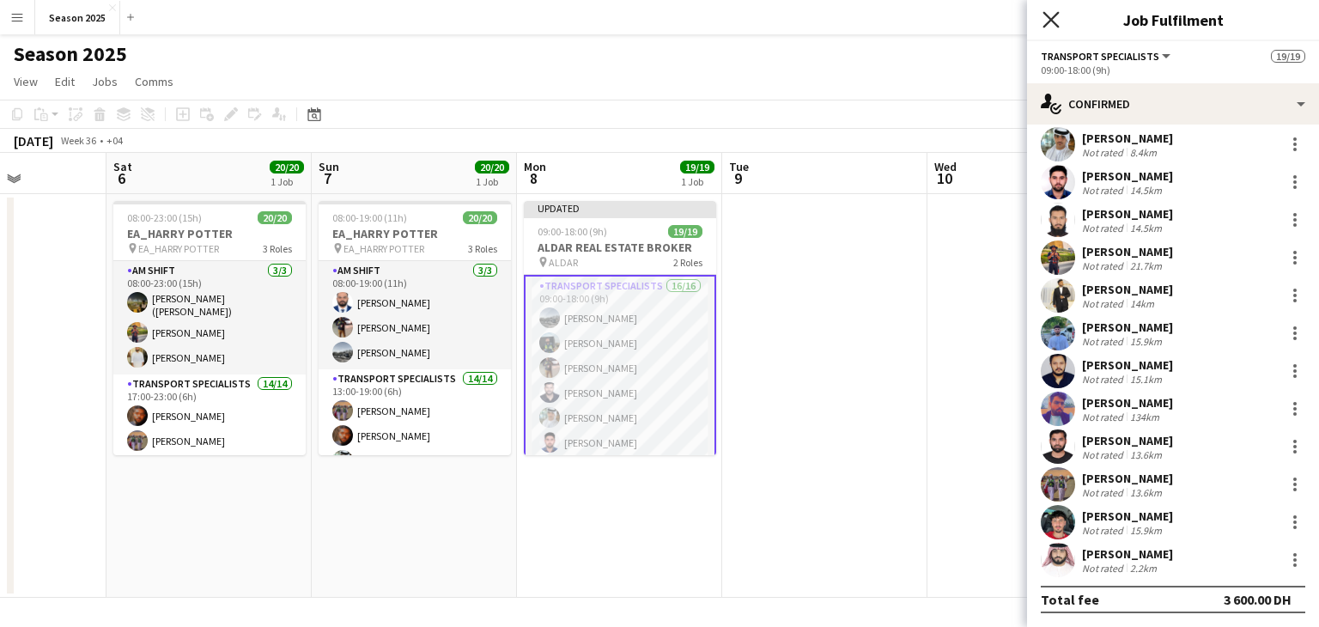
click at [1056, 21] on icon "Close pop-in" at bounding box center [1050, 19] width 16 height 16
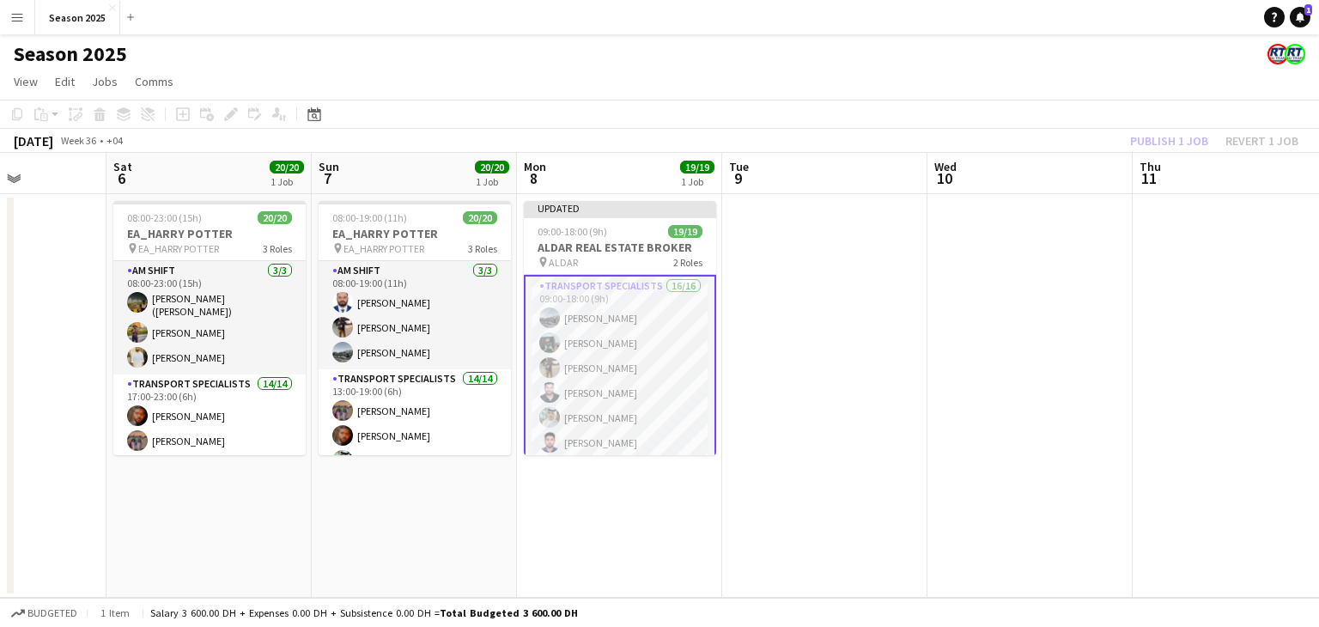
drag, startPoint x: 773, startPoint y: 378, endPoint x: 774, endPoint y: 368, distance: 10.3
click at [773, 378] on app-date-cell at bounding box center [824, 396] width 205 height 404
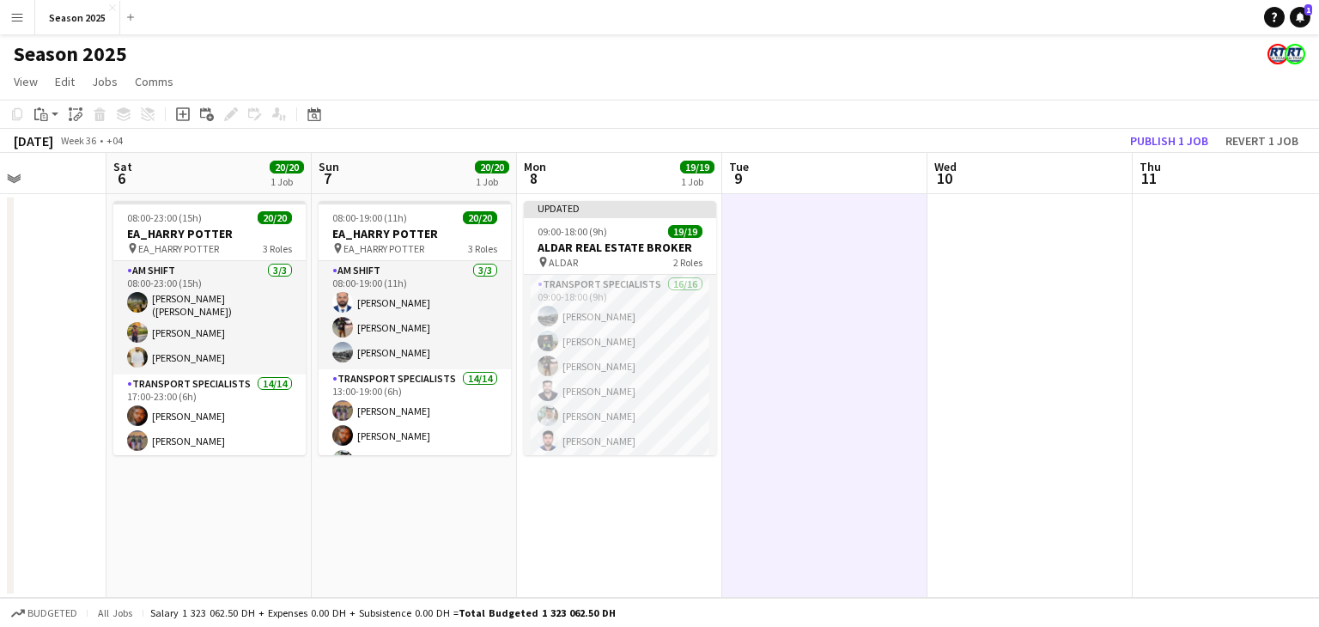
click at [838, 348] on app-date-cell at bounding box center [824, 396] width 205 height 404
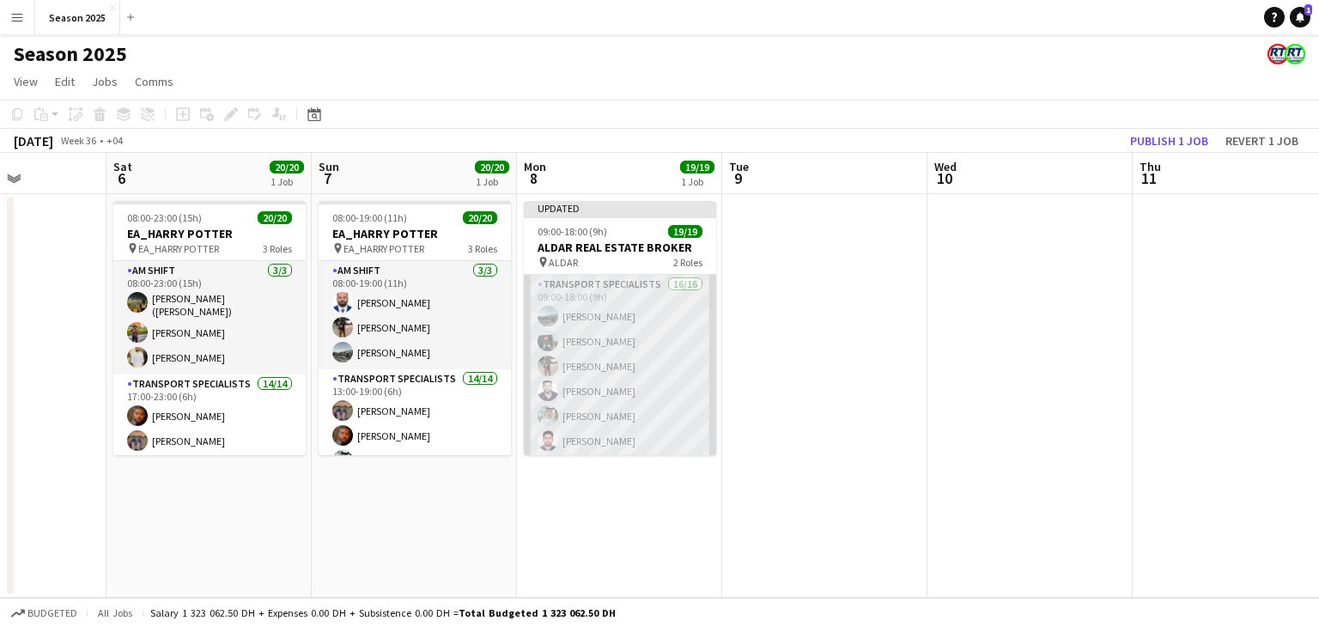
click at [647, 351] on app-card-role "Transport Specialists 16/16 09:00-18:00 (9h) [PERSON_NAME] [PERSON_NAME] Raees …" at bounding box center [620, 491] width 192 height 432
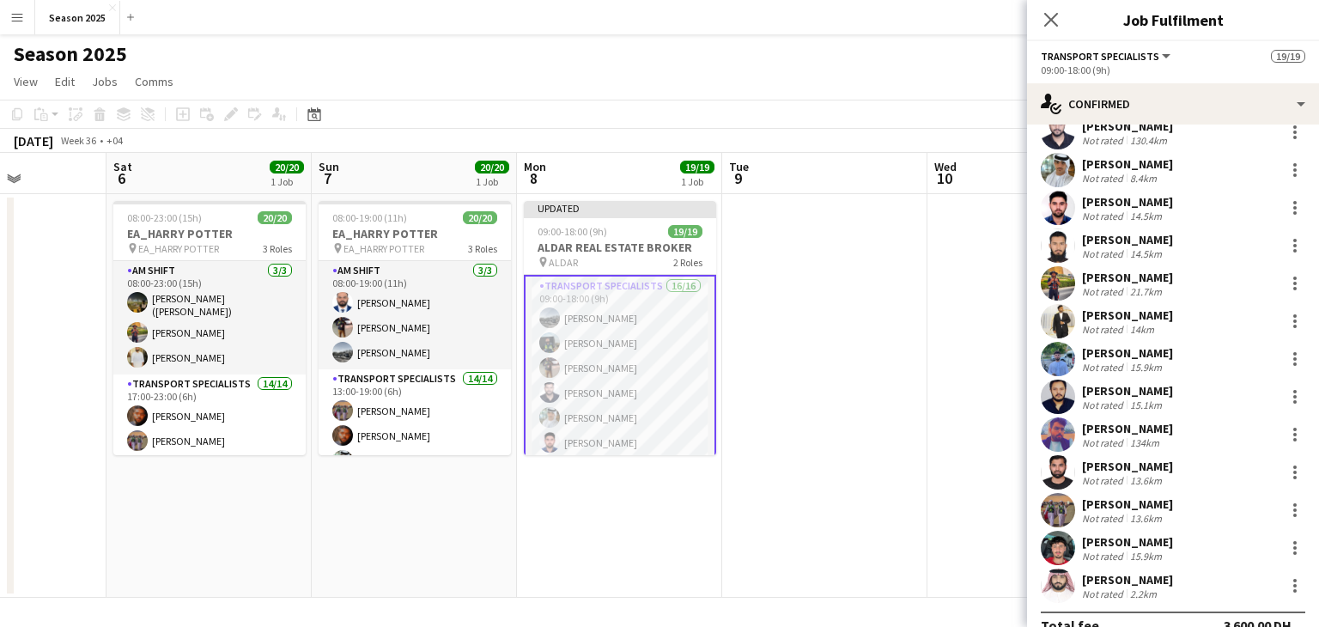
scroll to position [197, 0]
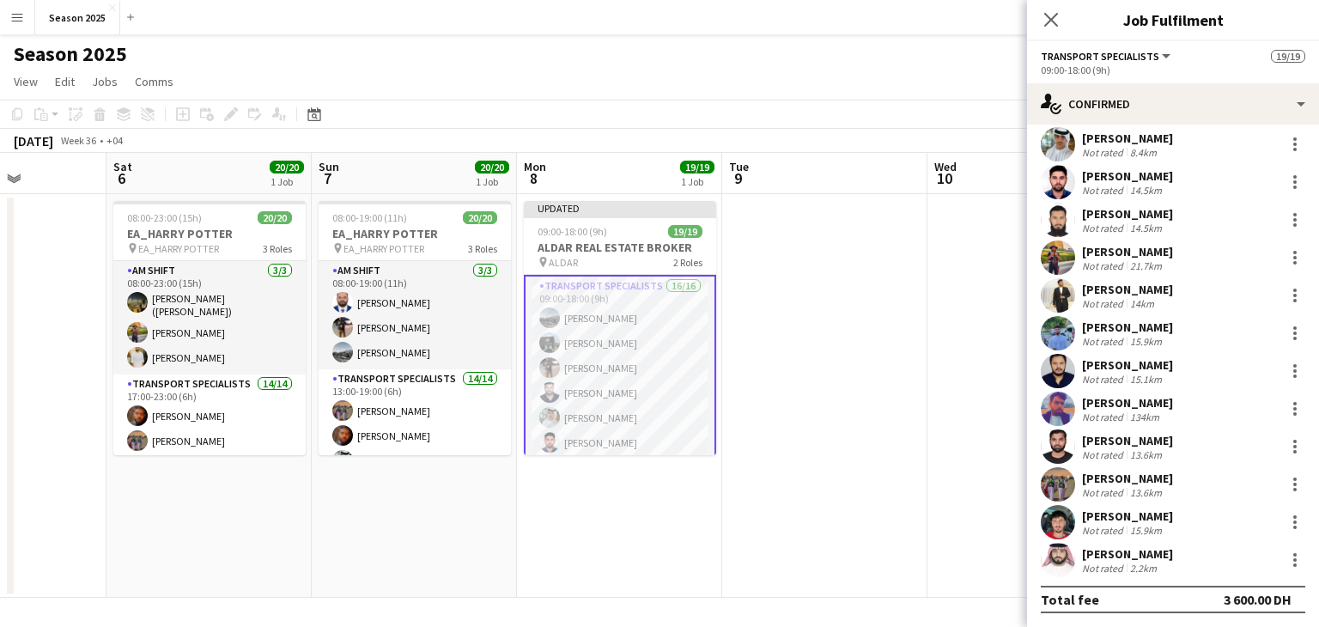
click at [797, 326] on app-date-cell at bounding box center [824, 396] width 205 height 404
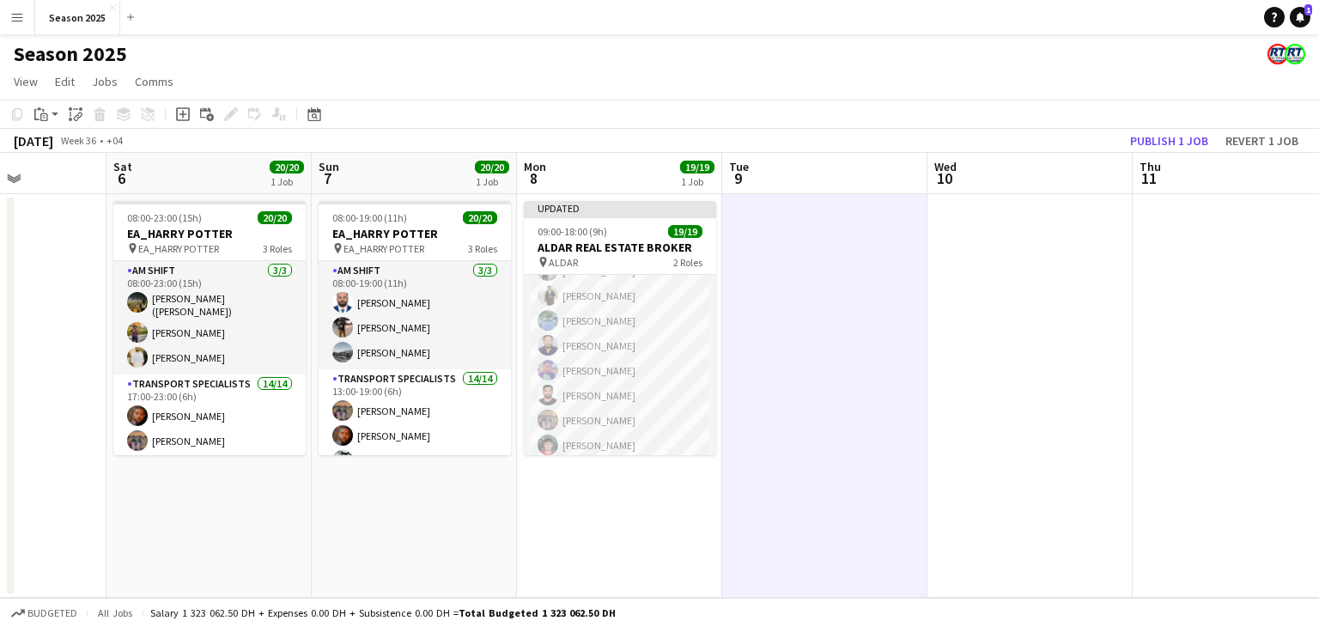
scroll to position [369, 0]
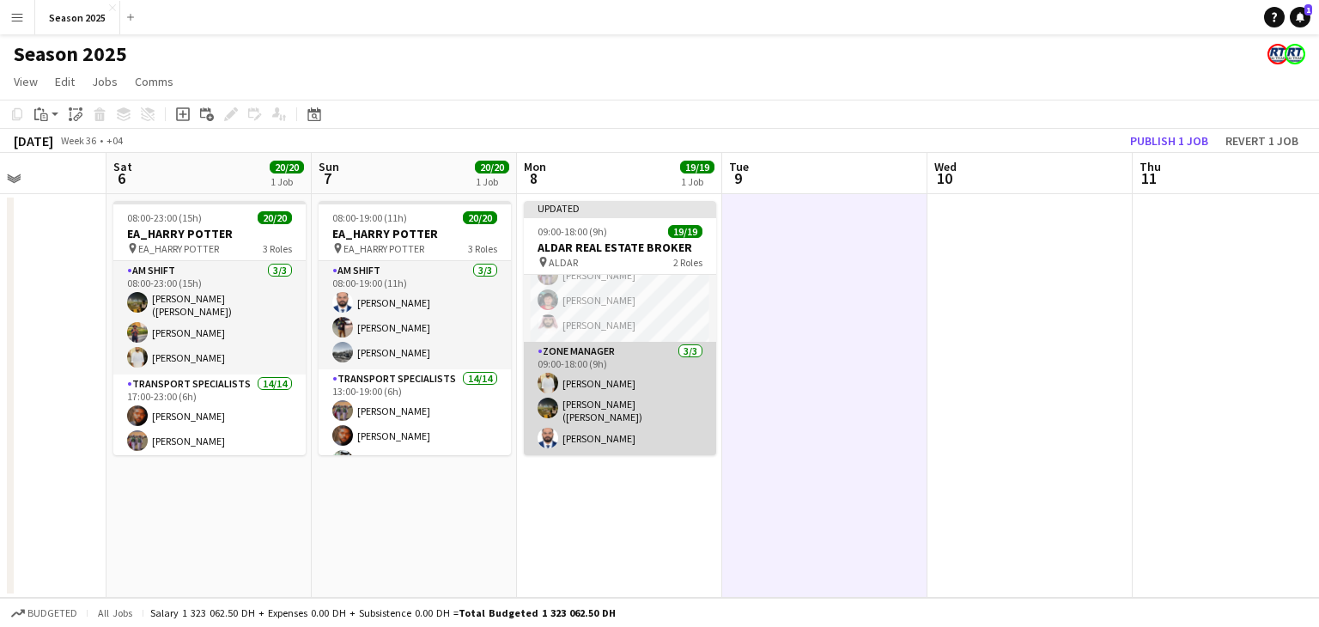
click at [609, 405] on app-card-role "Zone Manager [DATE] 09:00-18:00 (9h) [PERSON_NAME] [PERSON_NAME] ([PERSON_NAME]…" at bounding box center [620, 398] width 192 height 113
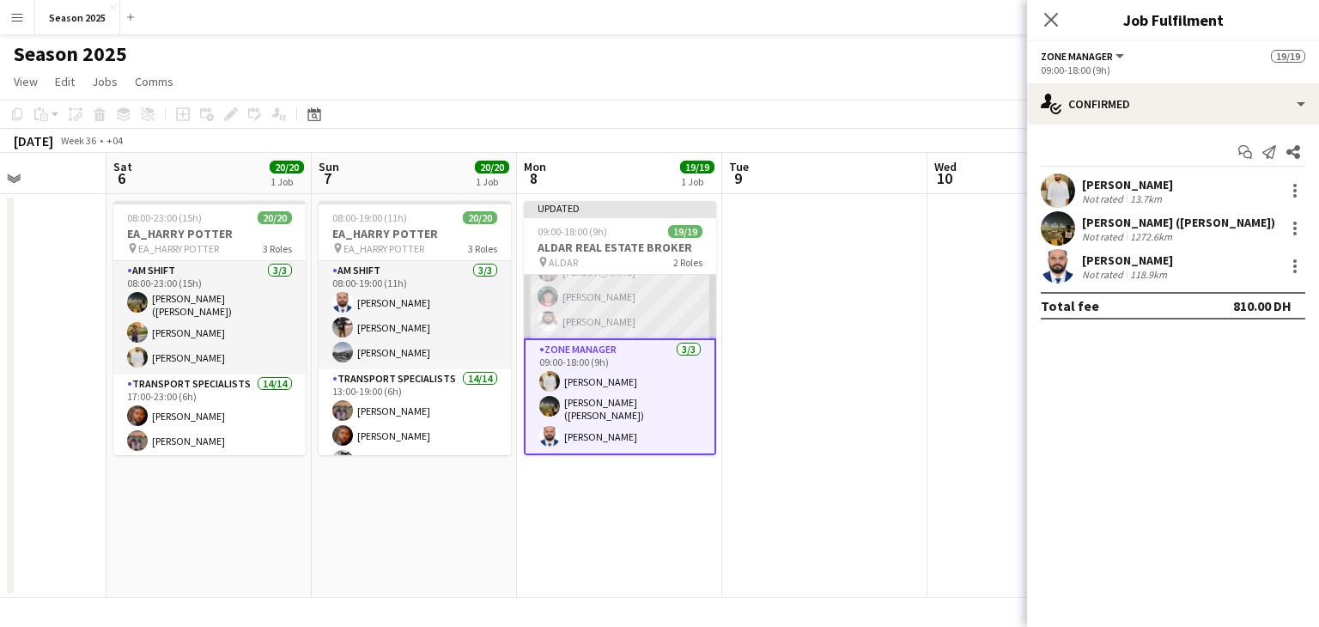
click at [624, 282] on app-card-role "Transport Specialists 16/16 09:00-18:00 (9h) [PERSON_NAME] [PERSON_NAME] Raees …" at bounding box center [620, 122] width 192 height 432
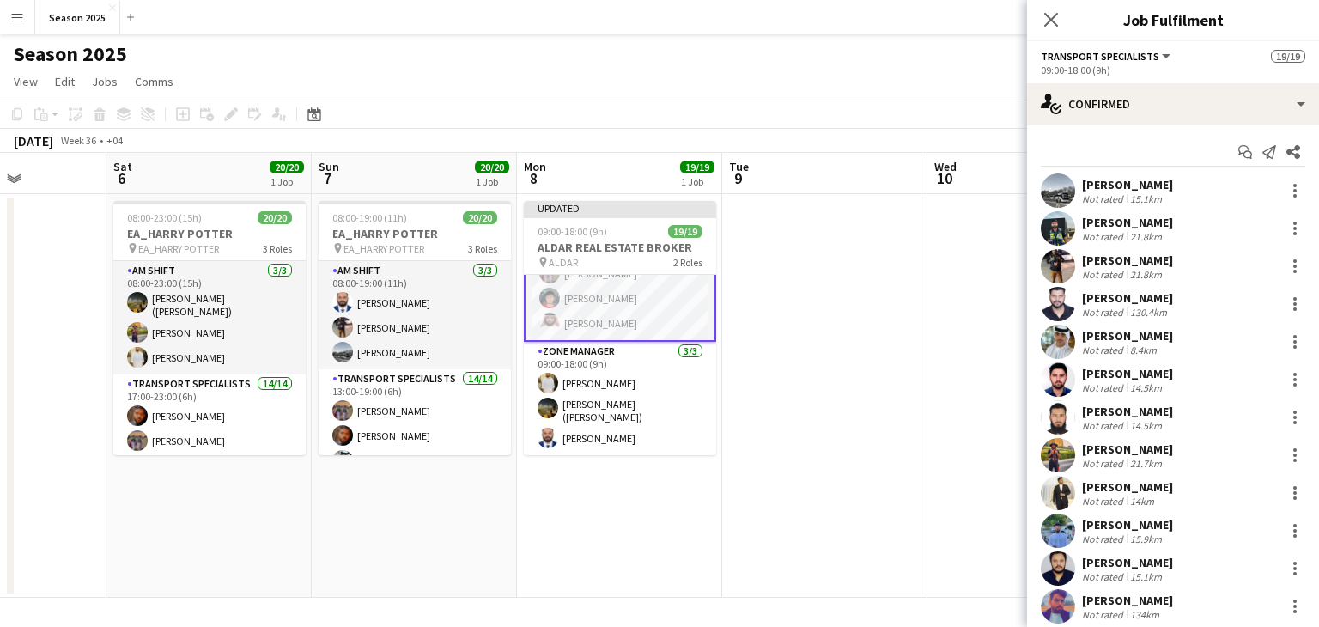
scroll to position [371, 0]
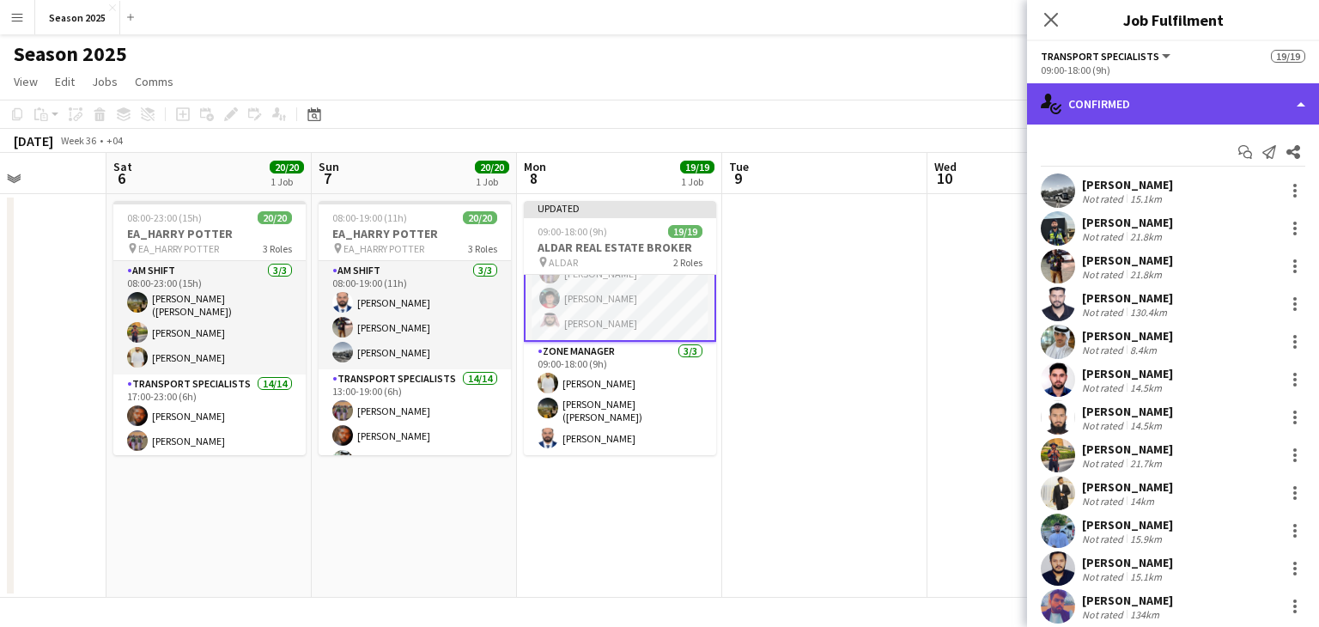
click at [1200, 110] on div "single-neutral-actions-check-2 Confirmed" at bounding box center [1173, 103] width 292 height 41
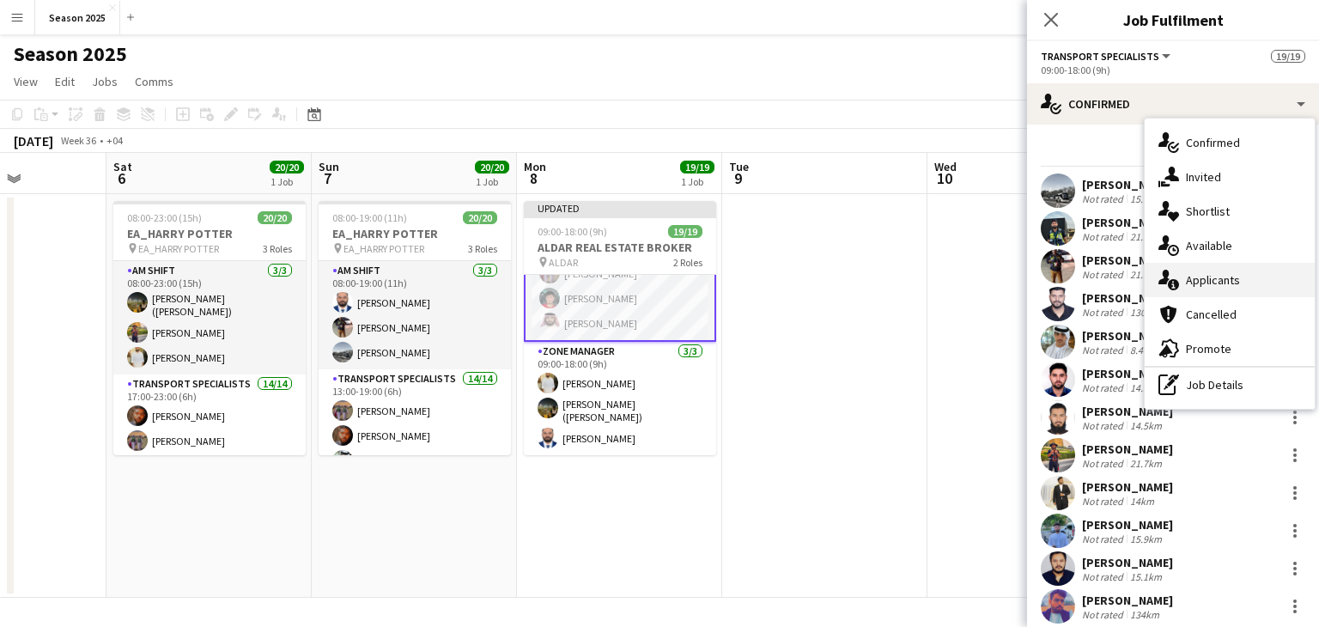
click at [1237, 279] on span "Applicants" at bounding box center [1213, 279] width 54 height 15
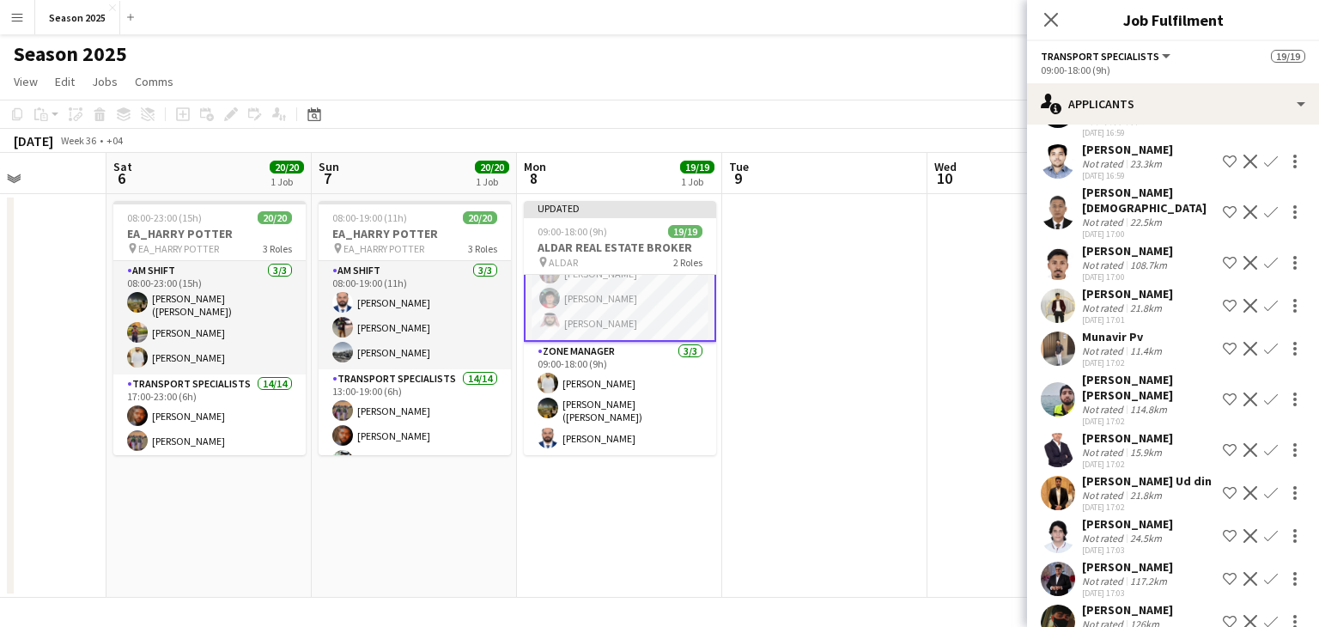
scroll to position [1717, 0]
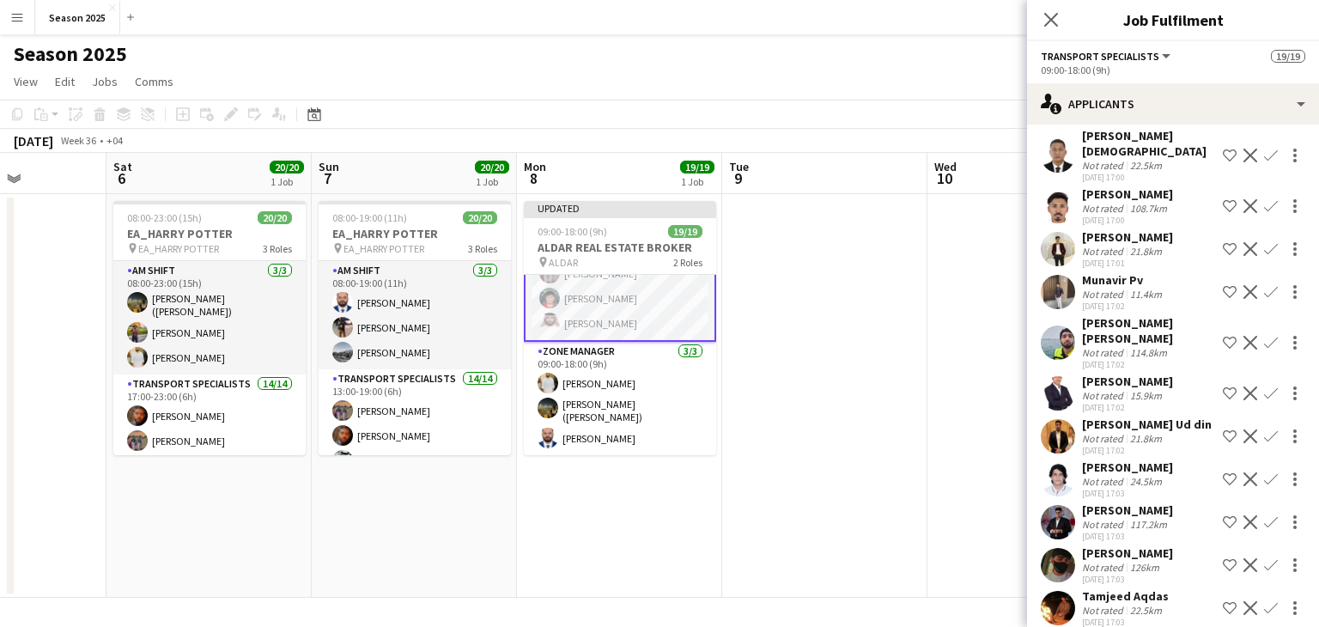
click at [941, 300] on app-date-cell at bounding box center [1029, 396] width 205 height 404
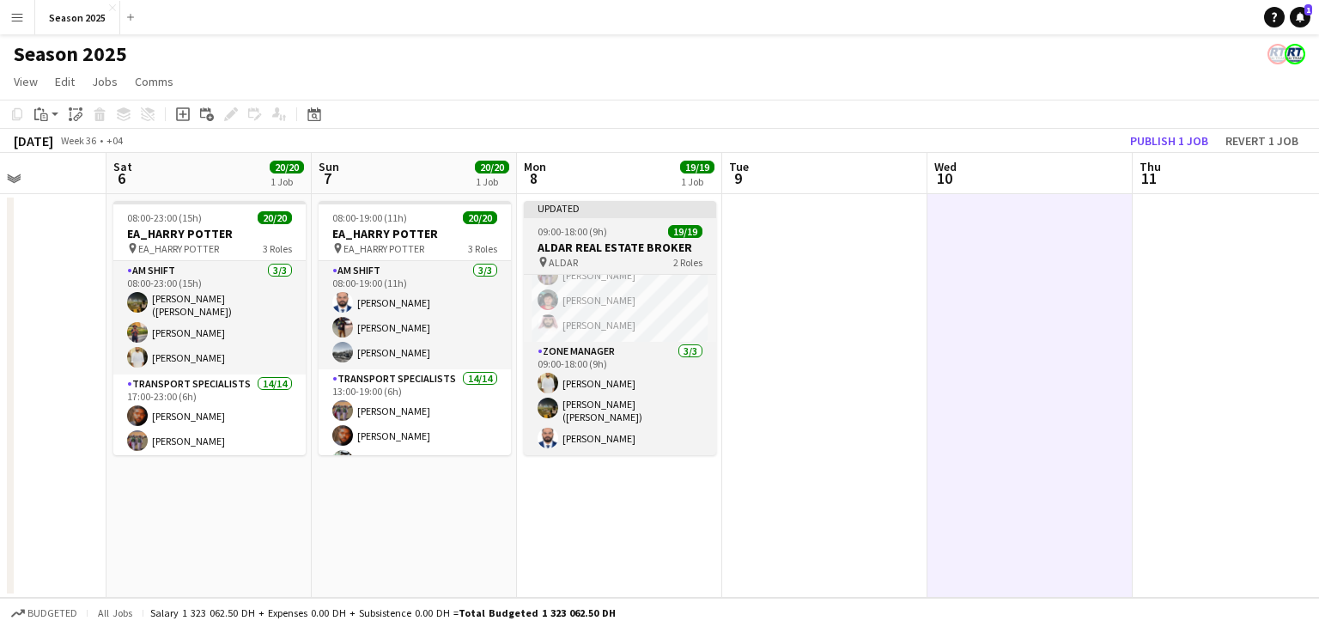
scroll to position [369, 0]
click at [615, 230] on div "09:00-18:00 (9h) 19/19" at bounding box center [620, 231] width 192 height 13
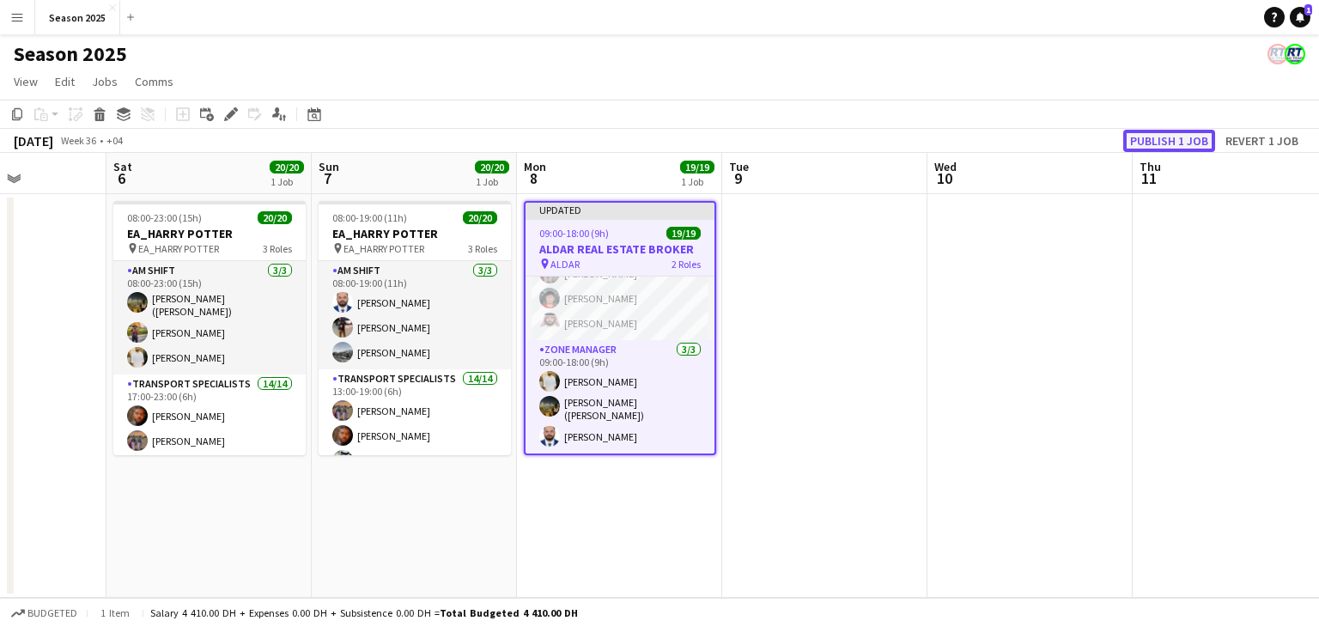
click at [1176, 138] on button "Publish 1 job" at bounding box center [1169, 141] width 92 height 22
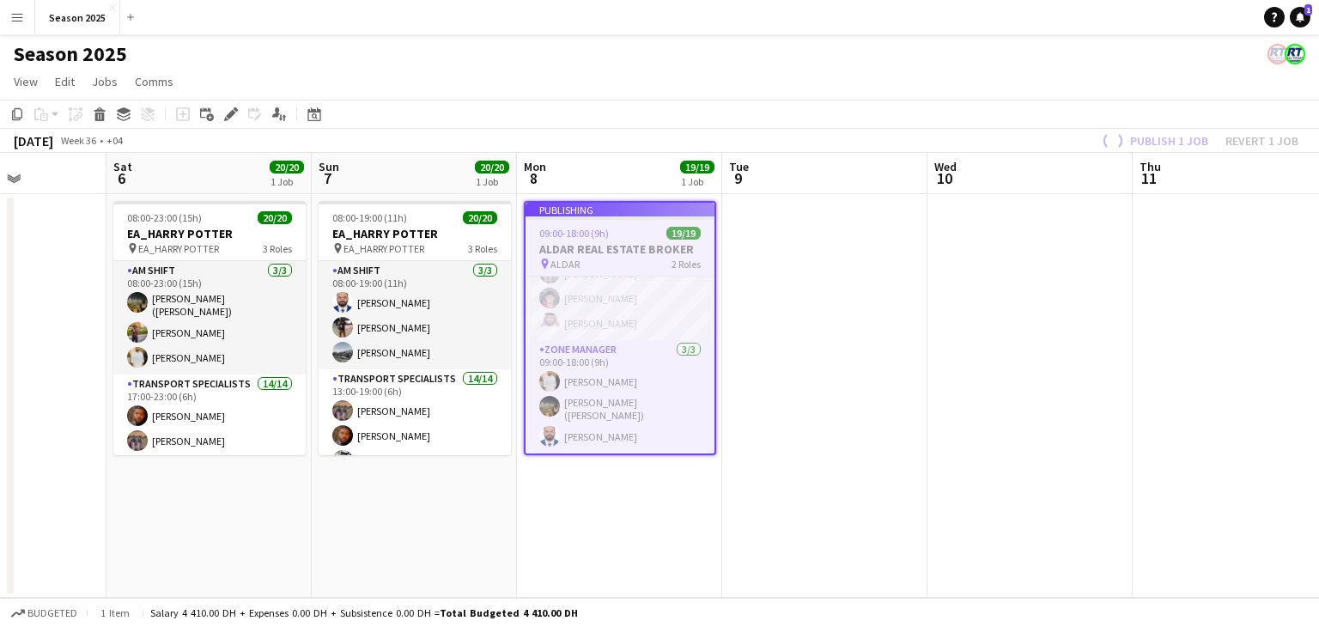
scroll to position [364, 0]
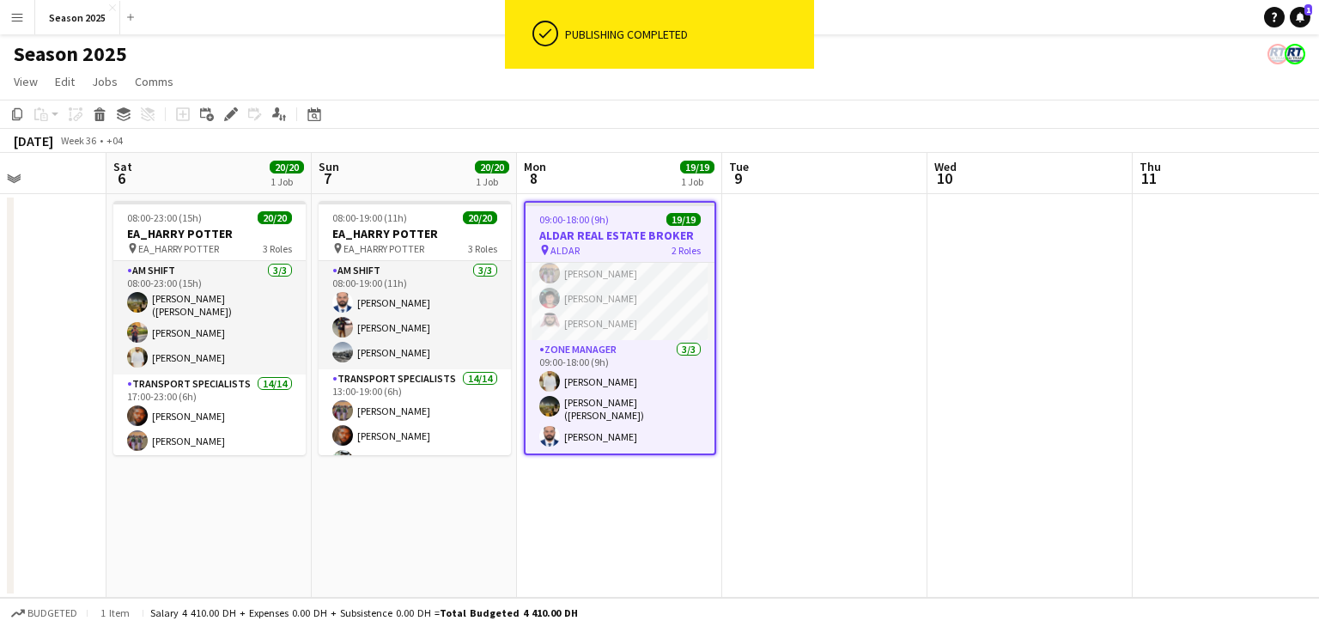
click at [21, 14] on app-icon "Menu" at bounding box center [17, 17] width 14 height 14
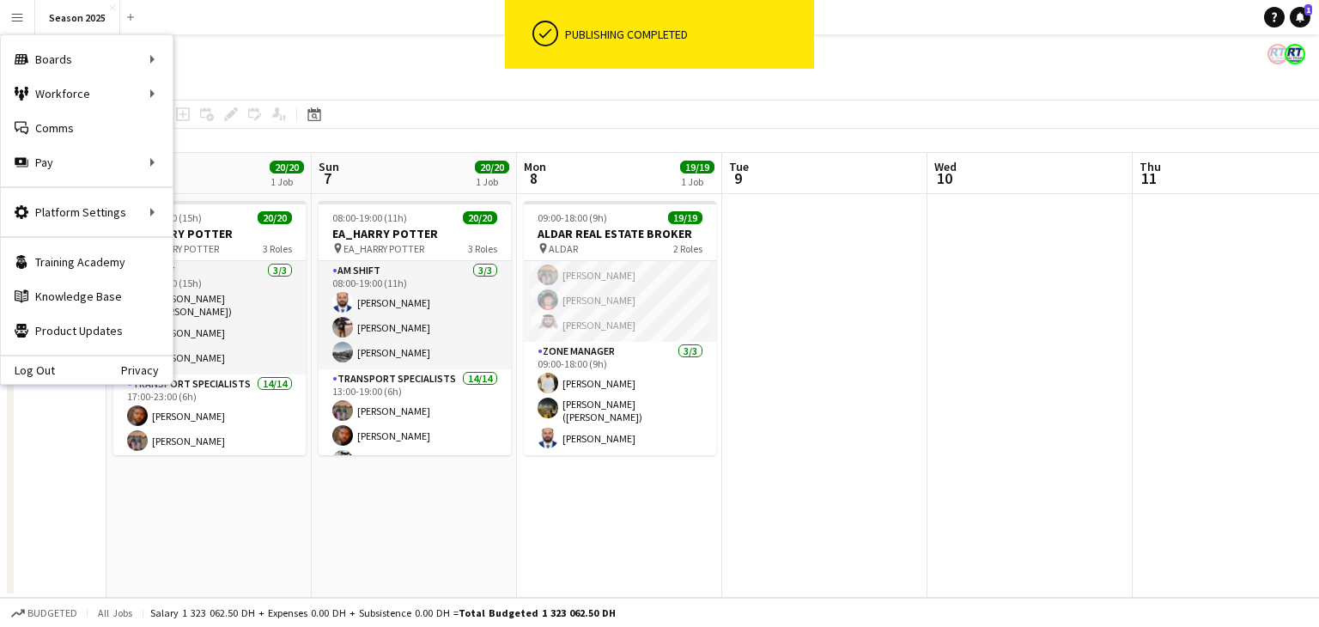
scroll to position [355, 0]
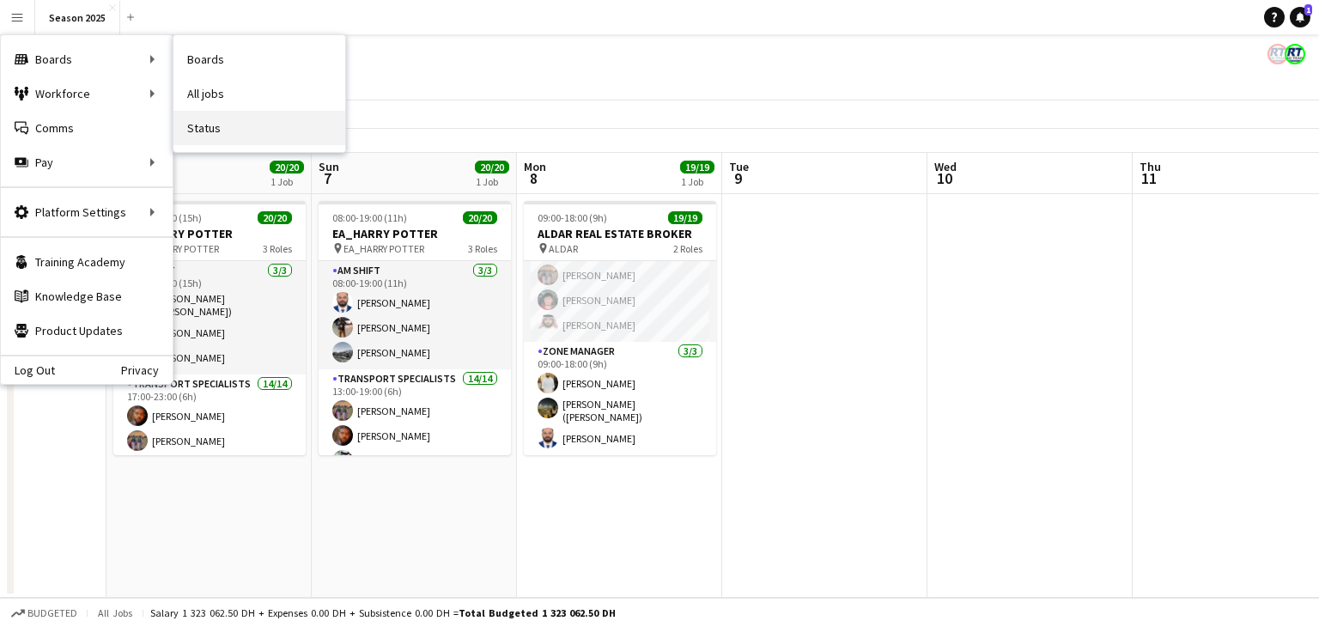
click at [206, 120] on link "Status" at bounding box center [259, 128] width 172 height 34
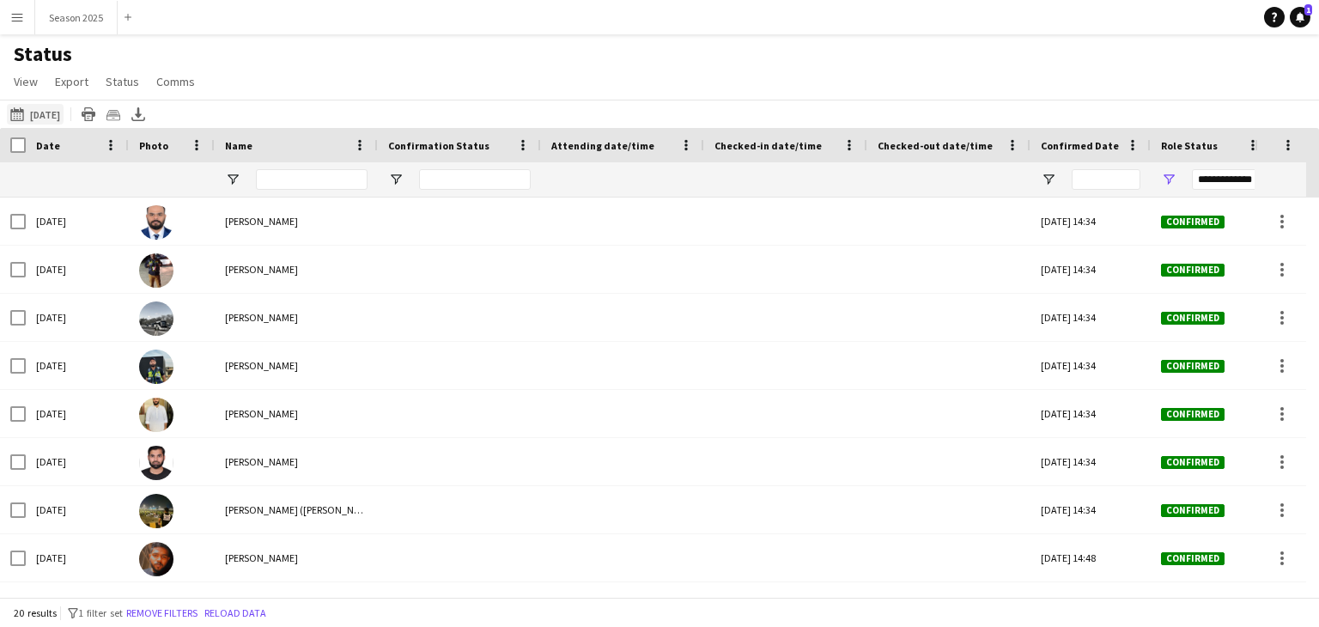
click at [56, 121] on button "[DATE] to [DATE] [DATE]" at bounding box center [35, 114] width 57 height 21
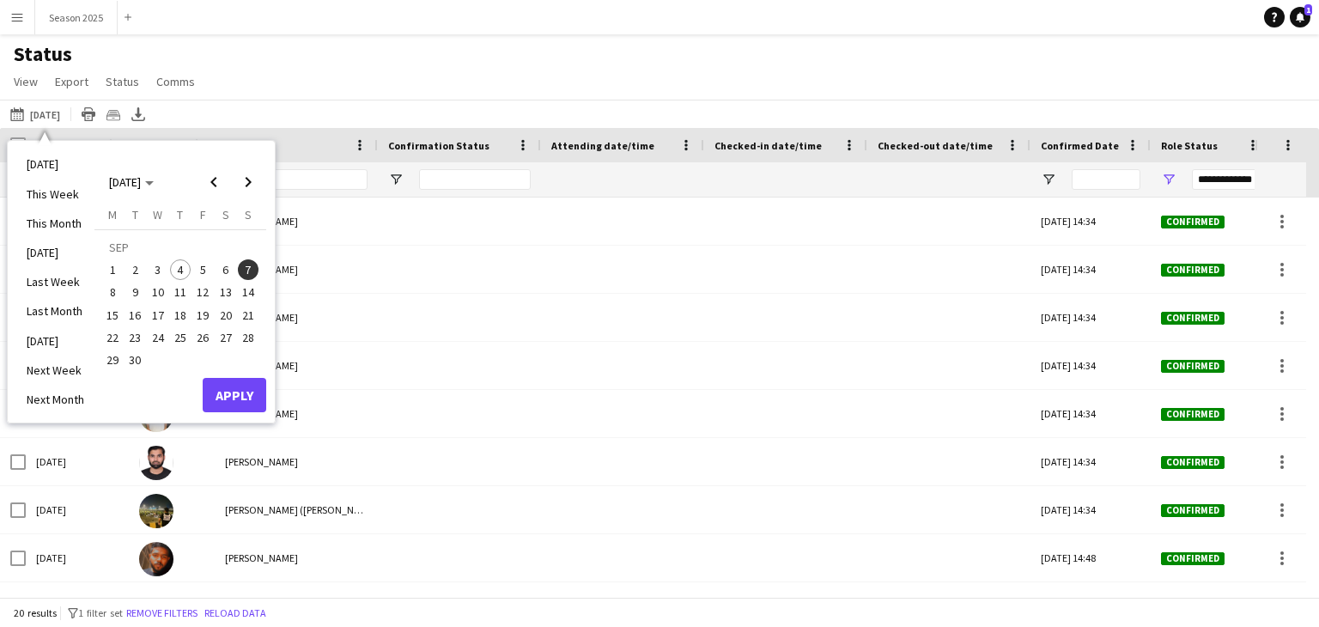
click at [112, 290] on span "8" at bounding box center [112, 292] width 21 height 21
click at [220, 402] on button "Apply" at bounding box center [235, 395] width 64 height 34
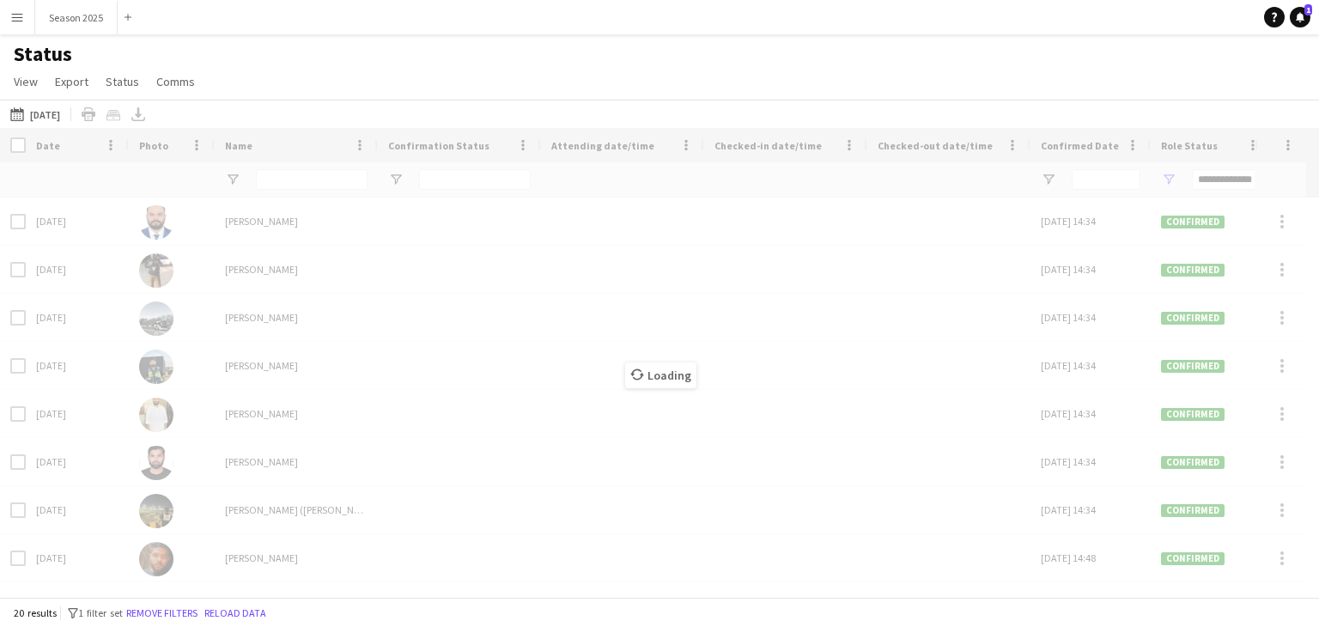
click at [21, 145] on div "Loading" at bounding box center [659, 362] width 1319 height 469
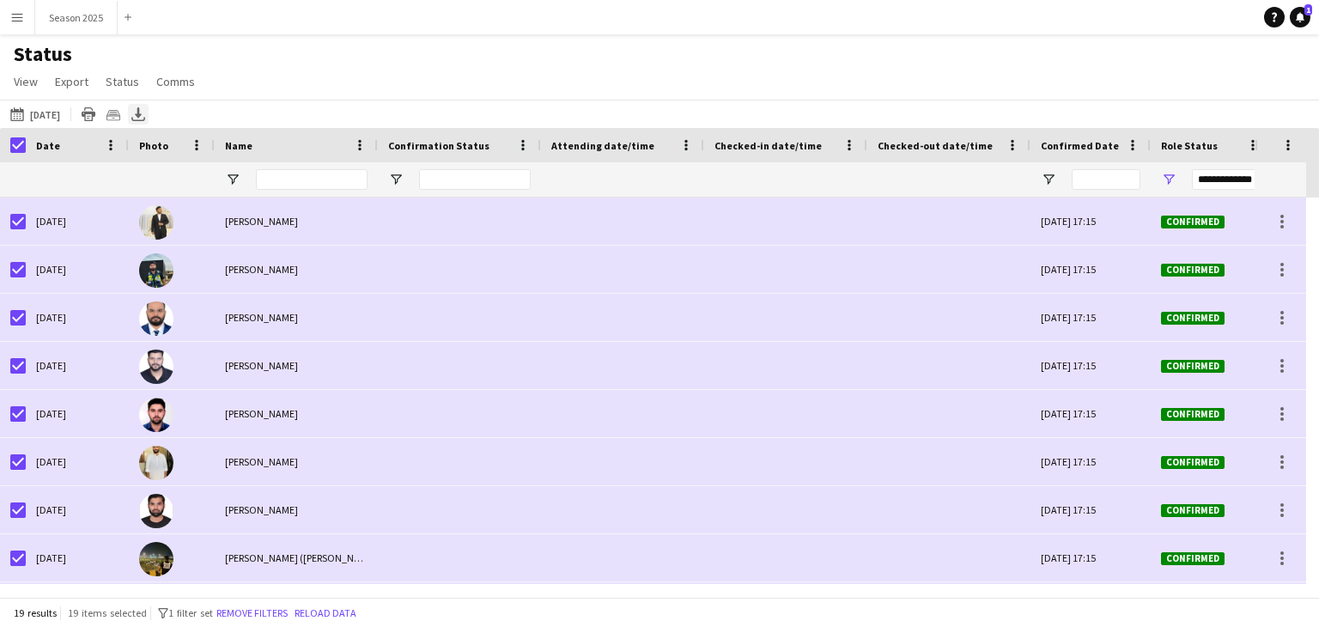
click at [145, 120] on icon at bounding box center [138, 120] width 14 height 4
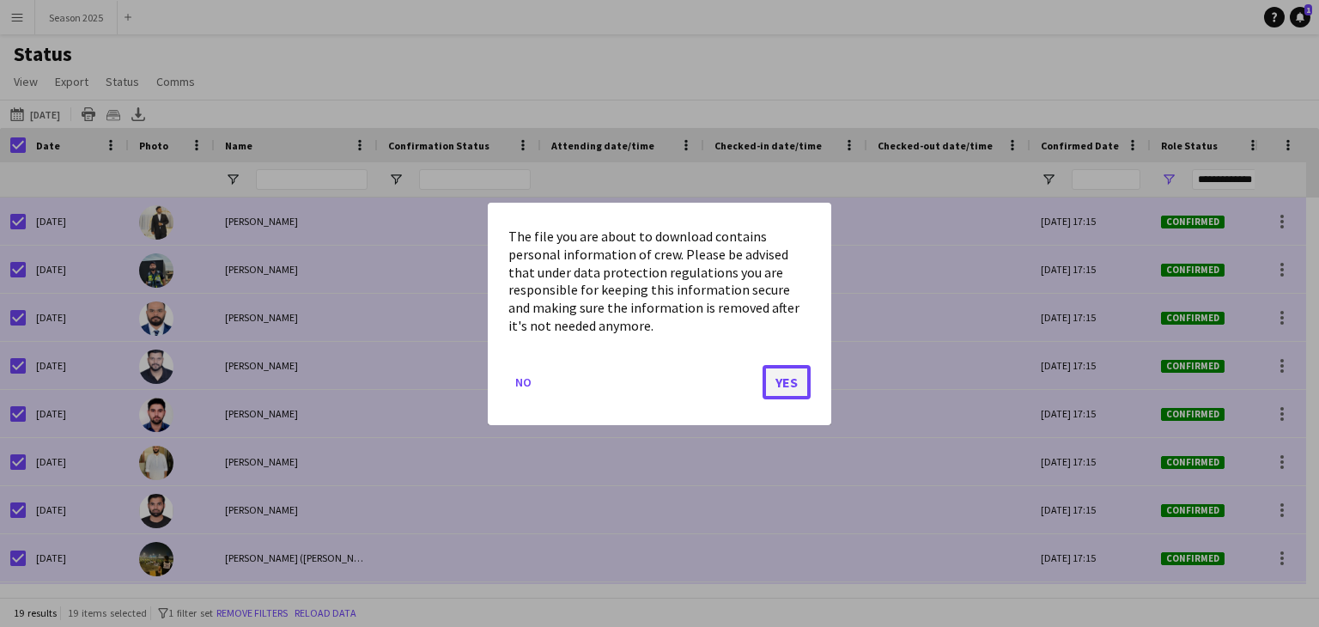
click at [778, 375] on button "Yes" at bounding box center [786, 381] width 48 height 34
